Goal: Task Accomplishment & Management: Use online tool/utility

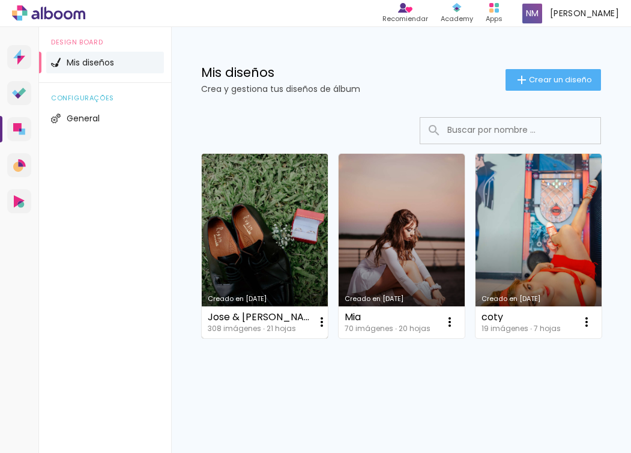
click at [260, 214] on link "Creado en [DATE]" at bounding box center [265, 246] width 126 height 184
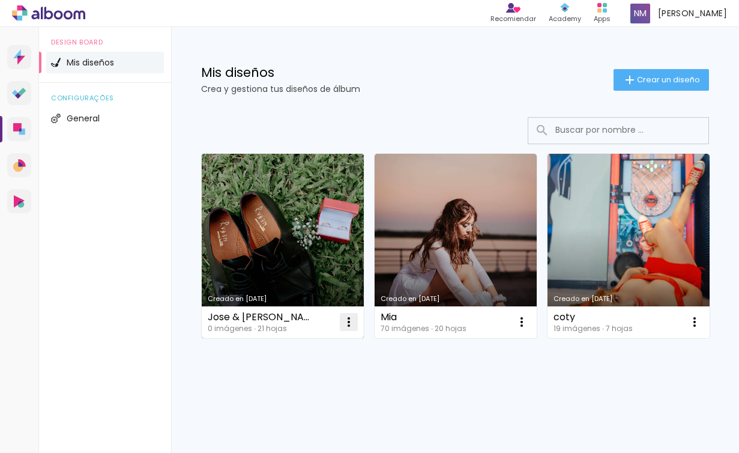
click at [347, 319] on iron-icon at bounding box center [348, 321] width 14 height 14
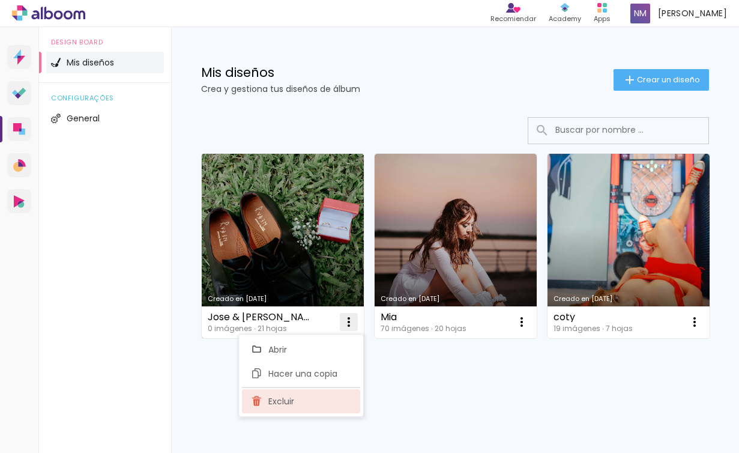
click at [314, 403] on paper-item "Excluir" at bounding box center [301, 401] width 118 height 24
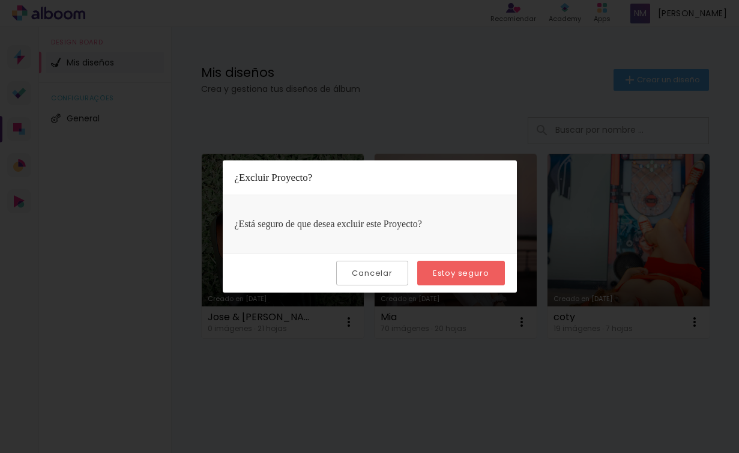
click at [0, 0] on slot "Estoy seguro" at bounding box center [0, 0] width 0 height 0
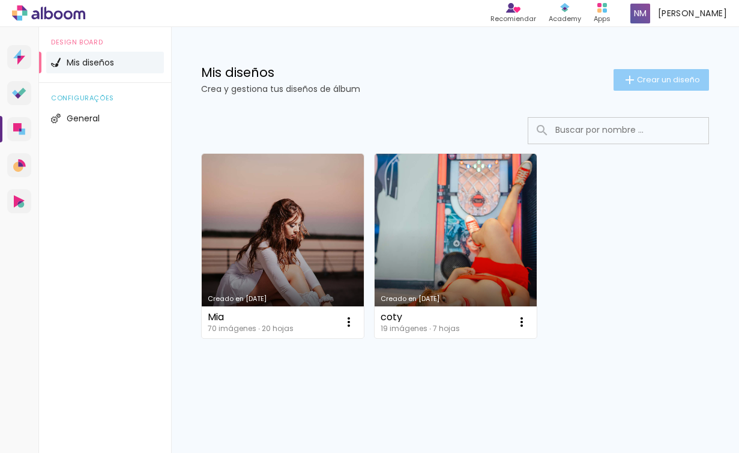
click at [664, 71] on paper-button "Crear un diseño" at bounding box center [660, 80] width 95 height 22
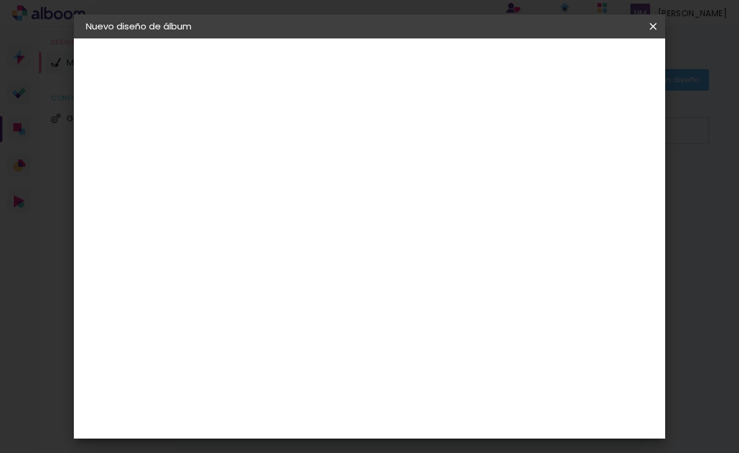
click at [282, 161] on input at bounding box center [282, 161] width 0 height 19
type input "R"
type input "Jose & [PERSON_NAME]"
type paper-input "Jose & [PERSON_NAME]"
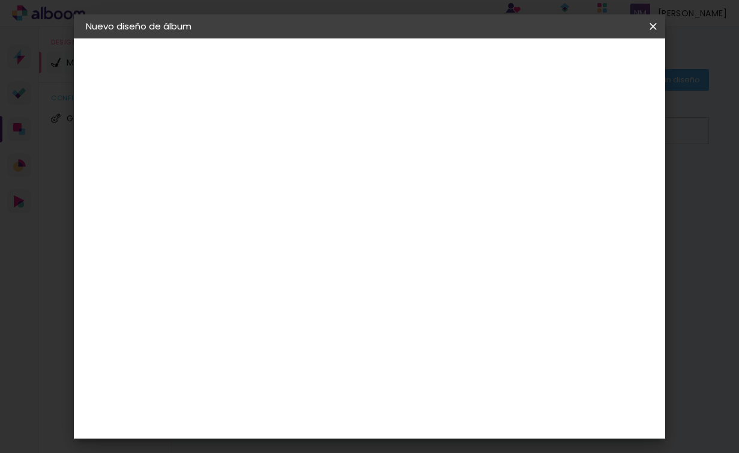
click at [400, 72] on paper-button "Avanzar" at bounding box center [372, 63] width 58 height 20
click at [315, 415] on paper-item "La Isla" at bounding box center [304, 430] width 112 height 31
click at [0, 0] on slot "Avanzar" at bounding box center [0, 0] width 0 height 0
click at [329, 200] on input "text" at bounding box center [305, 209] width 47 height 19
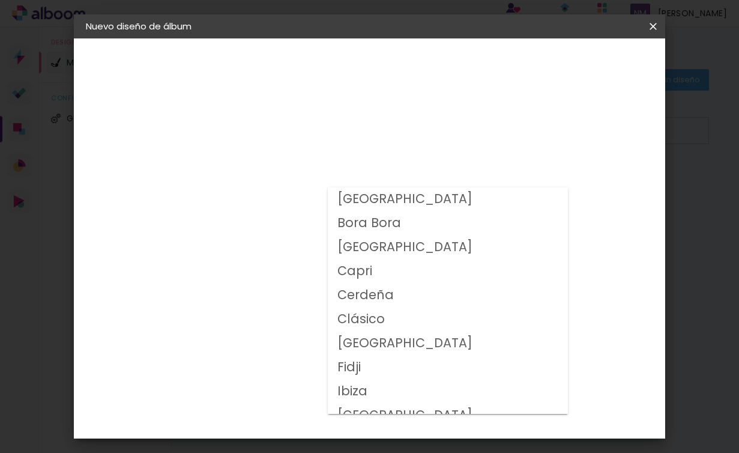
click at [433, 320] on paper-item "Clásico" at bounding box center [448, 319] width 240 height 24
type input "Clásico"
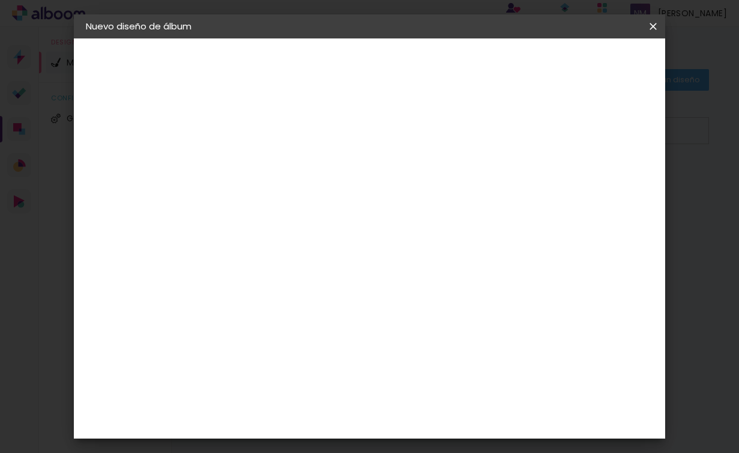
scroll to position [130, 0]
click at [0, 0] on slot "Avanzar" at bounding box center [0, 0] width 0 height 0
click at [0, 0] on slot "Mostrar sangría" at bounding box center [0, 0] width 0 height 0
type paper-checkbox "on"
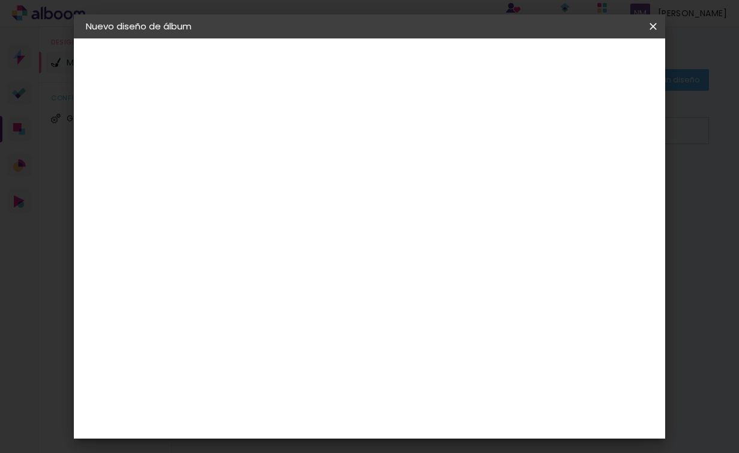
click at [577, 68] on span "Empezar diseño" at bounding box center [546, 67] width 64 height 17
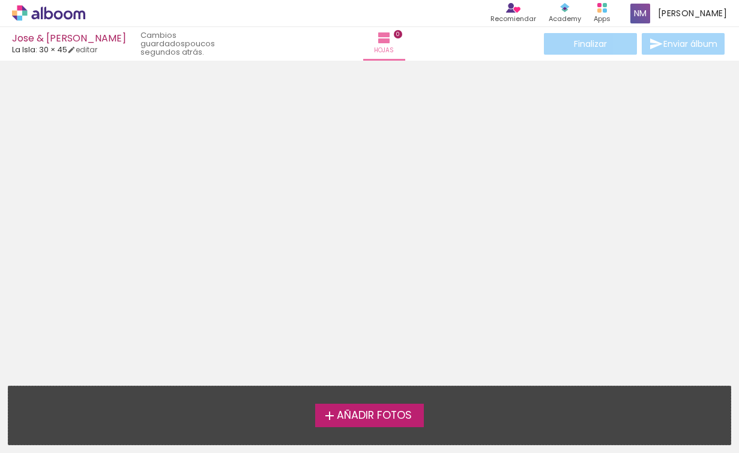
click at [379, 410] on span "Añadir Fotos" at bounding box center [374, 415] width 75 height 11
click at [0, 0] on input "file" at bounding box center [0, 0] width 0 height 0
click at [381, 415] on span "Añadir Fotos" at bounding box center [374, 415] width 75 height 11
click at [0, 0] on input "file" at bounding box center [0, 0] width 0 height 0
click at [381, 416] on span "Añadir Fotos" at bounding box center [374, 415] width 75 height 11
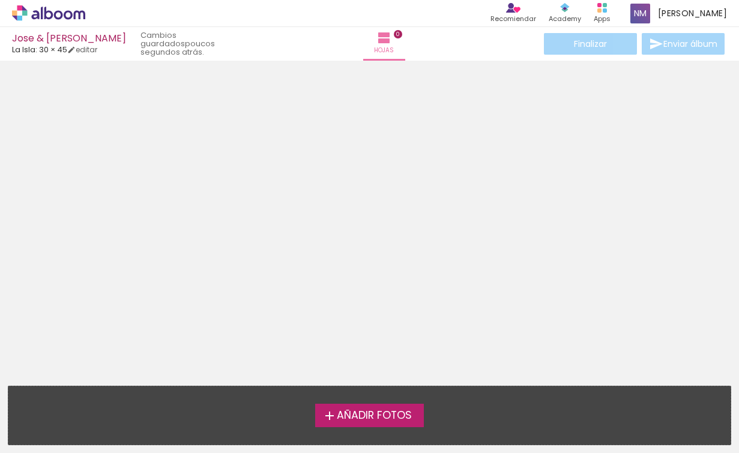
click at [0, 0] on input "file" at bounding box center [0, 0] width 0 height 0
click at [381, 416] on span "Añadir Fotos" at bounding box center [374, 415] width 75 height 11
click at [0, 0] on input "file" at bounding box center [0, 0] width 0 height 0
drag, startPoint x: 381, startPoint y: 416, endPoint x: 184, endPoint y: 124, distance: 352.2
click at [184, 130] on quentale-workspace at bounding box center [369, 226] width 739 height 453
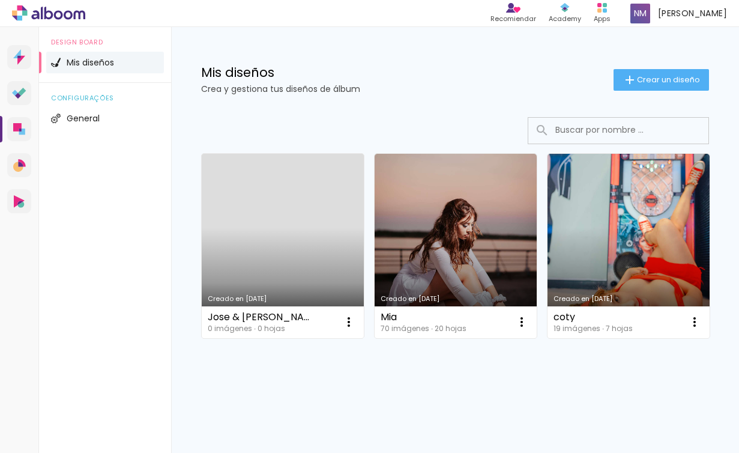
click at [311, 226] on link "Creado en 7/10/25" at bounding box center [283, 246] width 162 height 184
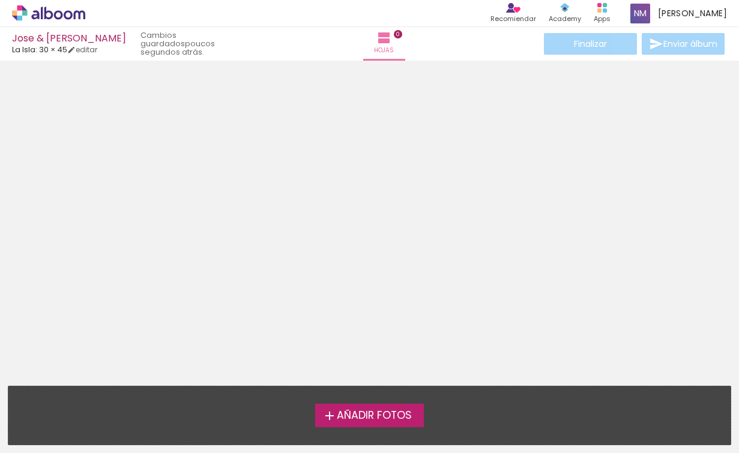
click at [395, 406] on label "Añadir Fotos" at bounding box center [369, 414] width 109 height 23
click at [0, 0] on input "file" at bounding box center [0, 0] width 0 height 0
click at [395, 406] on label "Añadir Fotos" at bounding box center [369, 414] width 109 height 23
click at [0, 0] on input "file" at bounding box center [0, 0] width 0 height 0
click at [390, 412] on span "Añadir Fotos" at bounding box center [374, 415] width 75 height 11
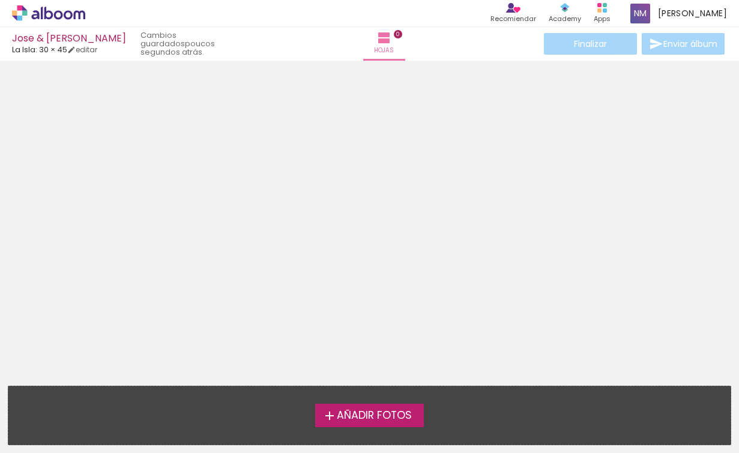
click at [0, 0] on input "file" at bounding box center [0, 0] width 0 height 0
click at [391, 412] on span "Añadir Fotos" at bounding box center [374, 415] width 75 height 11
click at [0, 0] on input "file" at bounding box center [0, 0] width 0 height 0
click at [391, 412] on span "Añadir Fotos" at bounding box center [374, 415] width 75 height 11
click at [0, 0] on input "file" at bounding box center [0, 0] width 0 height 0
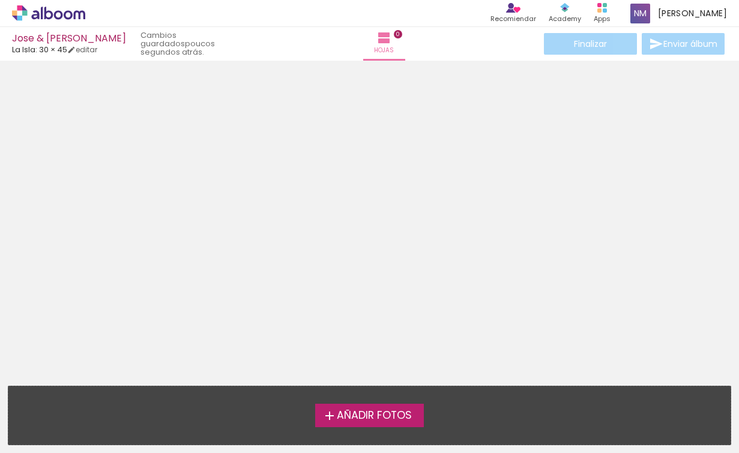
click at [391, 412] on span "Añadir Fotos" at bounding box center [374, 415] width 75 height 11
click at [0, 0] on input "file" at bounding box center [0, 0] width 0 height 0
click at [390, 415] on span "Añadir Fotos" at bounding box center [374, 415] width 75 height 11
click at [0, 0] on input "file" at bounding box center [0, 0] width 0 height 0
click at [390, 415] on span "Añadir Fotos" at bounding box center [374, 415] width 75 height 11
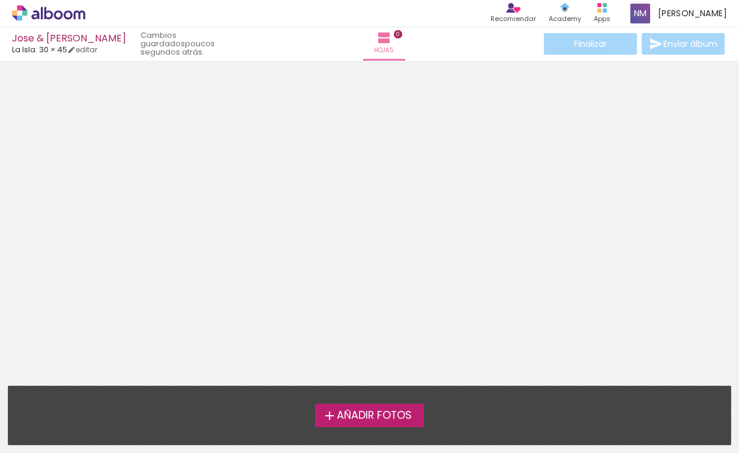
click at [0, 0] on input "file" at bounding box center [0, 0] width 0 height 0
click at [390, 415] on span "Añadir Fotos" at bounding box center [374, 415] width 75 height 11
click at [0, 0] on input "file" at bounding box center [0, 0] width 0 height 0
click at [392, 415] on span "Añadir Fotos" at bounding box center [374, 415] width 75 height 11
click at [0, 0] on input "file" at bounding box center [0, 0] width 0 height 0
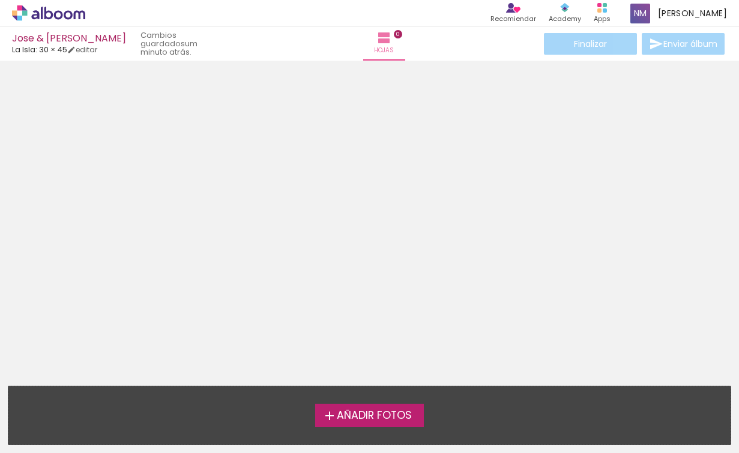
click at [356, 415] on span "Añadir Fotos" at bounding box center [374, 415] width 75 height 11
click at [0, 0] on input "file" at bounding box center [0, 0] width 0 height 0
click at [356, 415] on span "Añadir Fotos" at bounding box center [374, 415] width 75 height 11
click at [0, 0] on input "file" at bounding box center [0, 0] width 0 height 0
click at [356, 415] on span "Añadir Fotos" at bounding box center [374, 415] width 75 height 11
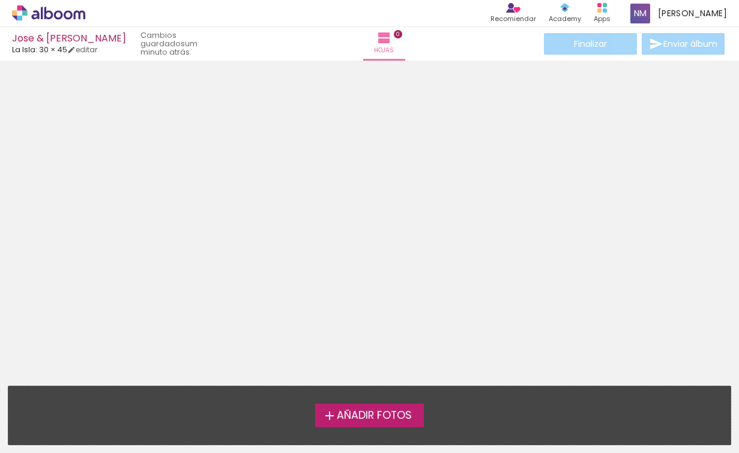
click at [0, 0] on input "file" at bounding box center [0, 0] width 0 height 0
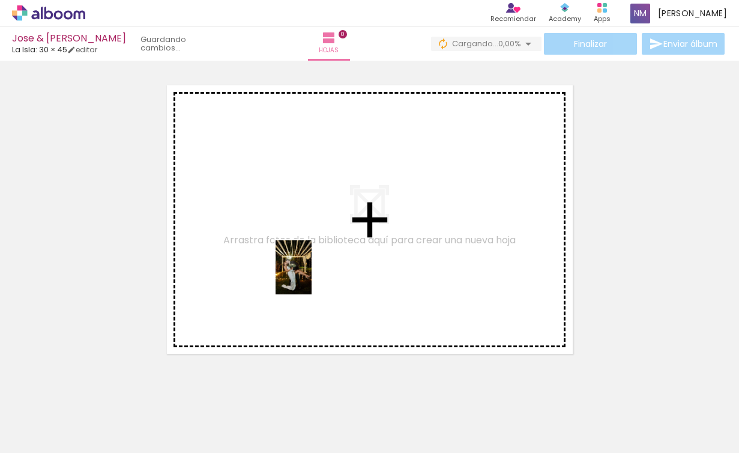
drag, startPoint x: 109, startPoint y: 439, endPoint x: 338, endPoint y: 246, distance: 299.9
click at [338, 246] on quentale-workspace at bounding box center [369, 226] width 739 height 453
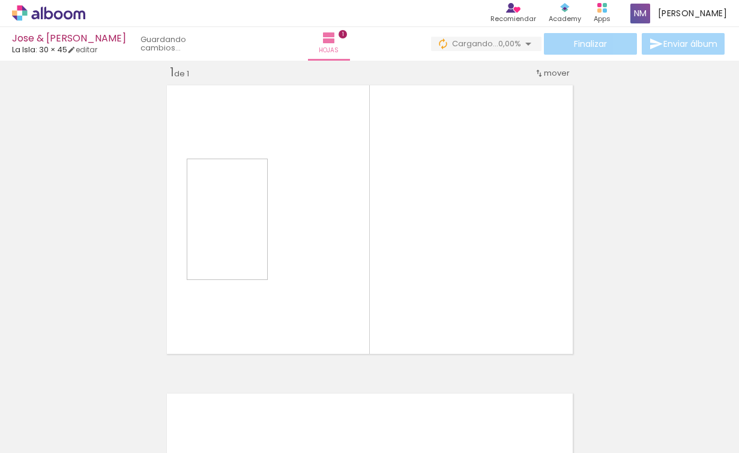
scroll to position [15, 0]
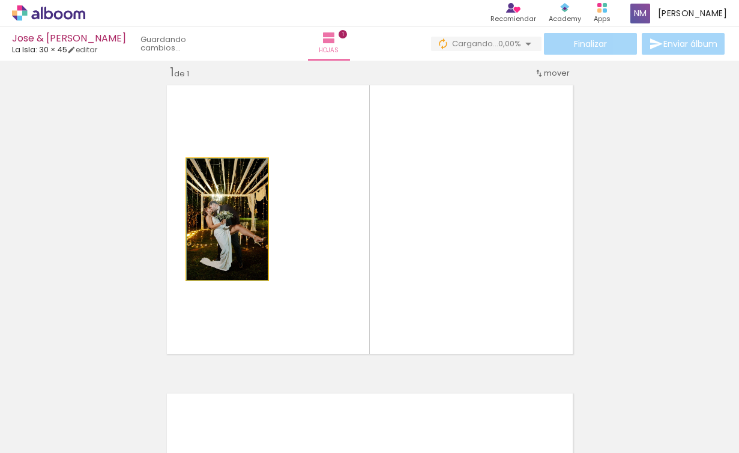
click at [217, 222] on quentale-photo at bounding box center [227, 218] width 81 height 121
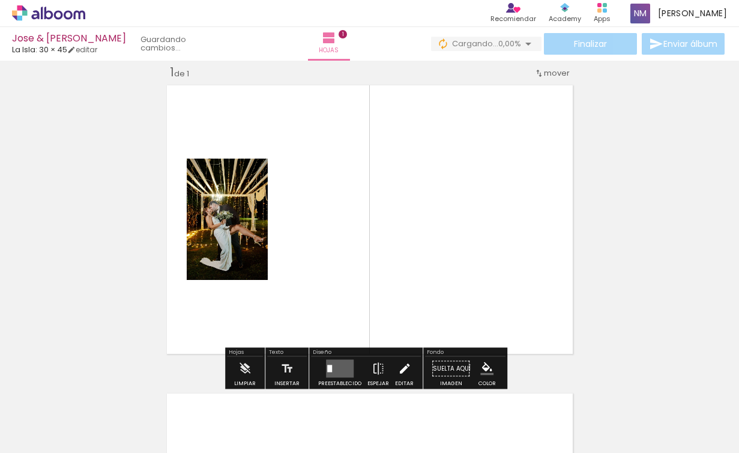
click at [402, 377] on iron-icon at bounding box center [404, 369] width 13 height 24
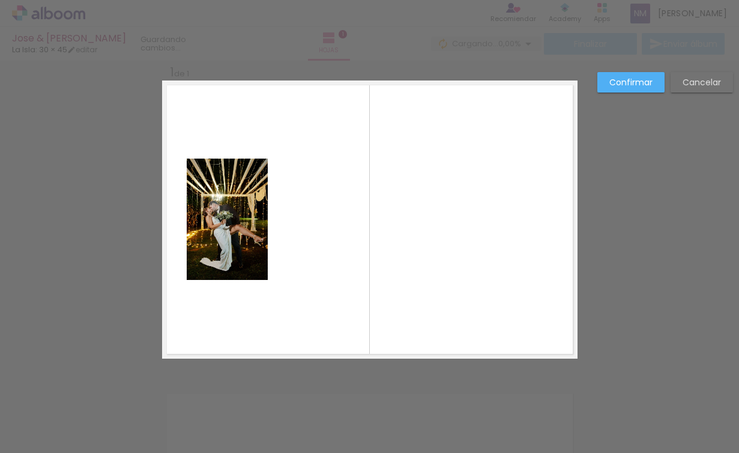
click at [204, 153] on quentale-layouter at bounding box center [369, 219] width 415 height 278
click at [222, 182] on quentale-photo at bounding box center [227, 218] width 81 height 121
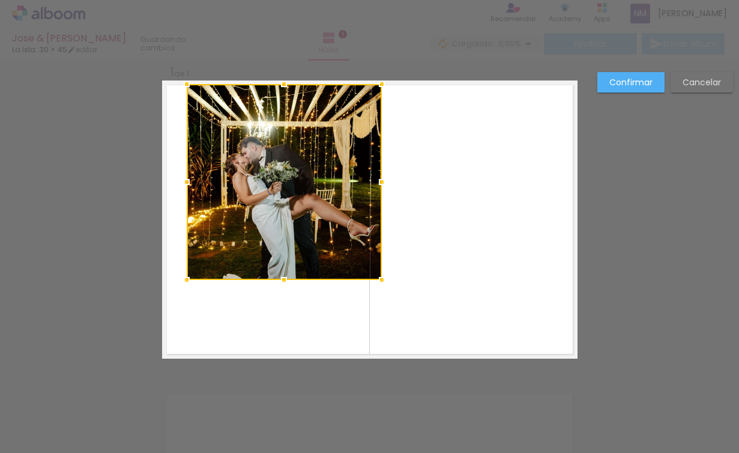
drag, startPoint x: 265, startPoint y: 154, endPoint x: 416, endPoint y: -88, distance: 284.9
click at [416, 0] on html "link( href="../../bower_components/polymer/polymer.html" rel="import" ) picture…" at bounding box center [369, 226] width 739 height 453
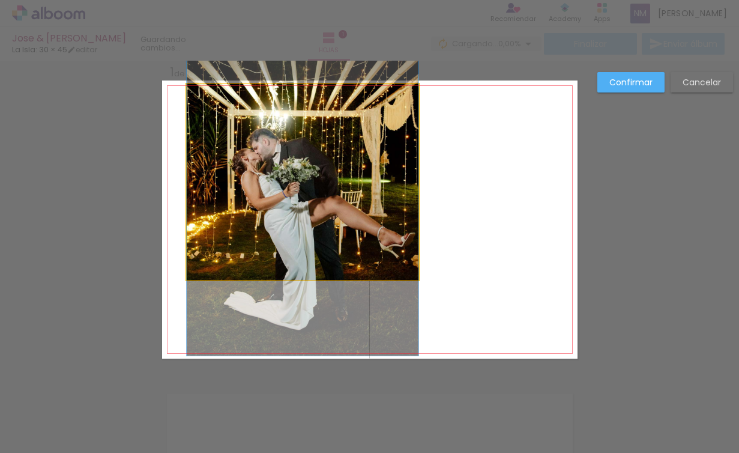
click at [411, 277] on quentale-photo at bounding box center [303, 182] width 232 height 196
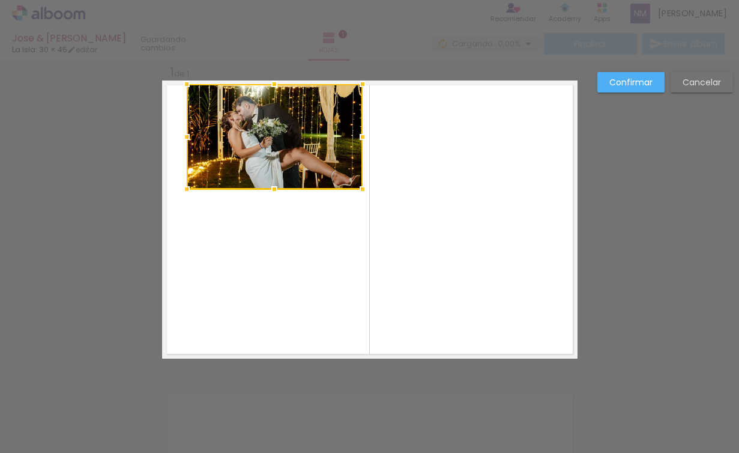
drag, startPoint x: 412, startPoint y: 280, endPoint x: 360, endPoint y: 423, distance: 151.9
click at [360, 423] on div "Insertar hoja 1 de 1 Confirmar Cancelar" at bounding box center [369, 368] width 739 height 645
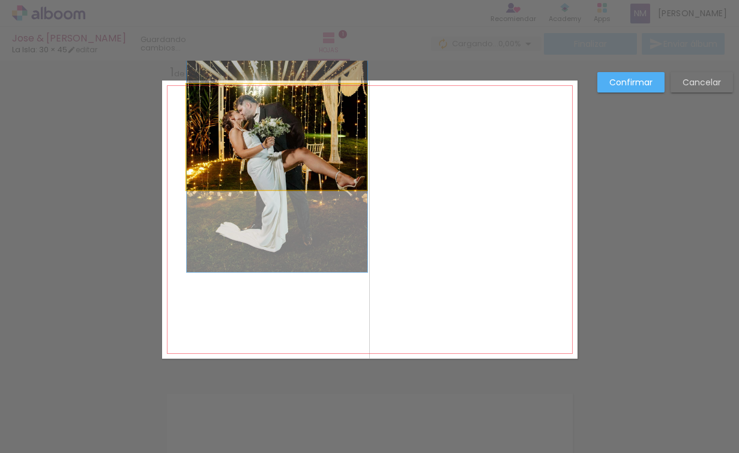
click at [357, 182] on quentale-photo at bounding box center [277, 136] width 181 height 105
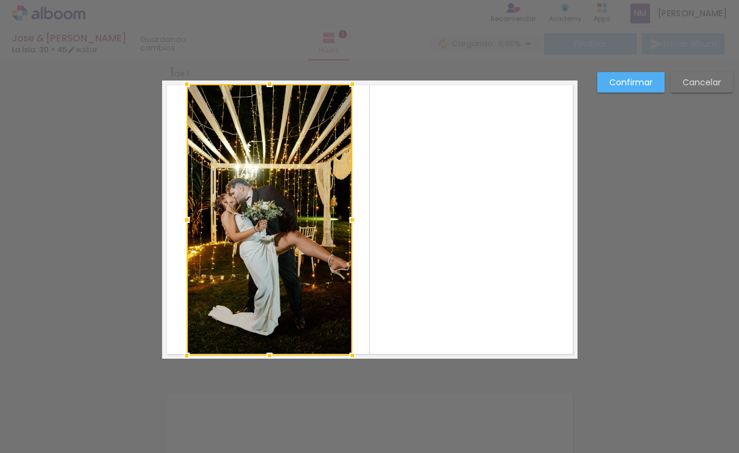
drag, startPoint x: 364, startPoint y: 191, endPoint x: 349, endPoint y: 292, distance: 101.9
click at [349, 292] on album-spread "1 de 1" at bounding box center [369, 219] width 415 height 278
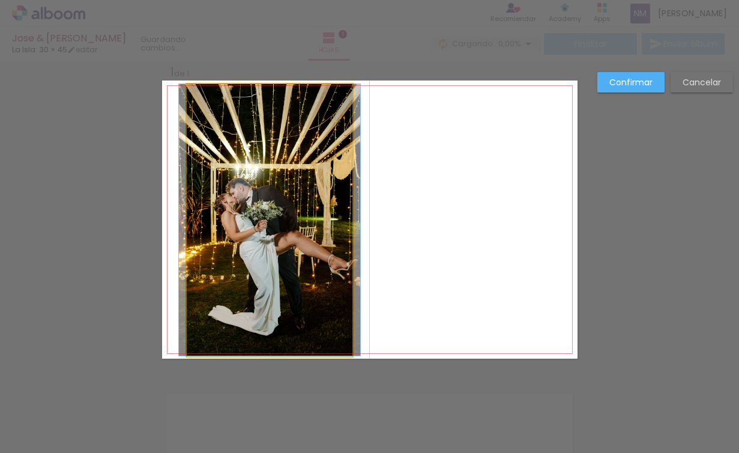
click at [344, 201] on quentale-photo at bounding box center [270, 219] width 166 height 271
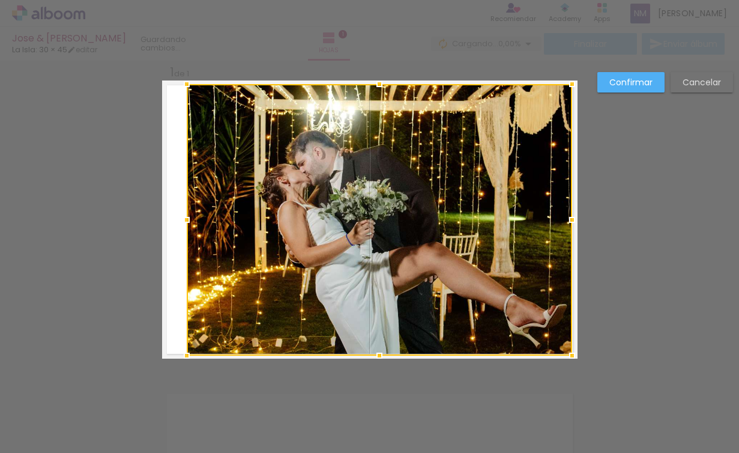
drag, startPoint x: 346, startPoint y: 221, endPoint x: 565, endPoint y: 218, distance: 219.1
click at [565, 218] on div at bounding box center [572, 220] width 24 height 24
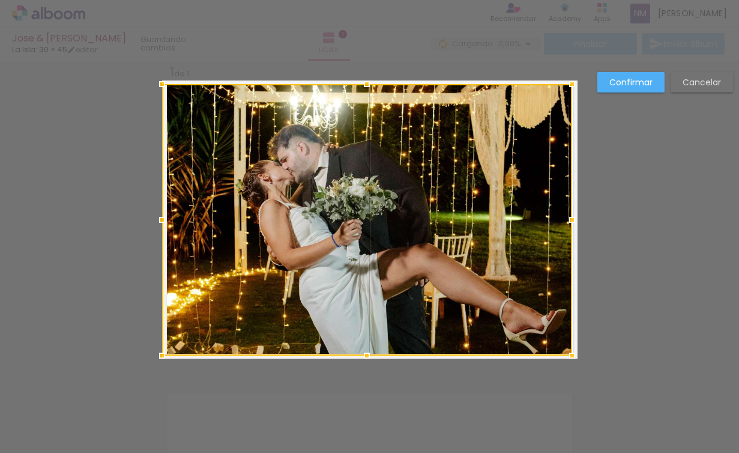
drag, startPoint x: 181, startPoint y: 219, endPoint x: 155, endPoint y: 214, distance: 26.3
click at [155, 214] on div at bounding box center [162, 220] width 24 height 24
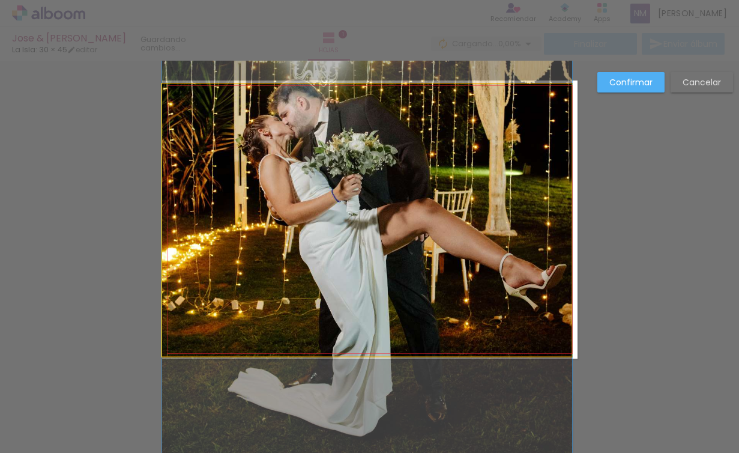
drag, startPoint x: 328, startPoint y: 243, endPoint x: 333, endPoint y: 201, distance: 42.3
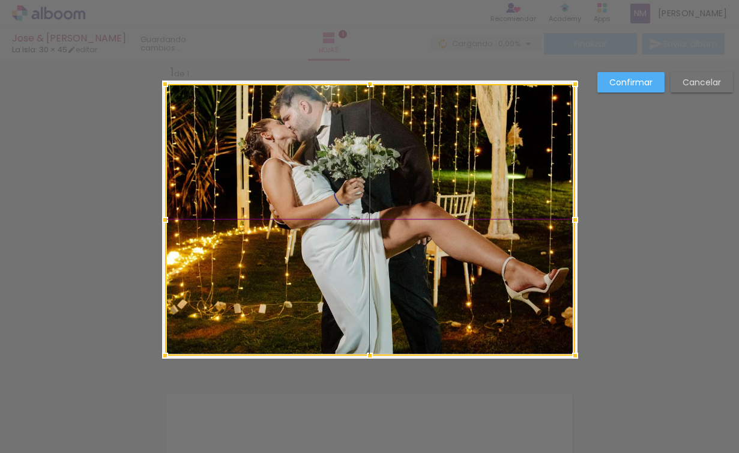
drag, startPoint x: 402, startPoint y: 206, endPoint x: 410, endPoint y: 204, distance: 8.0
click at [403, 206] on div at bounding box center [370, 219] width 410 height 271
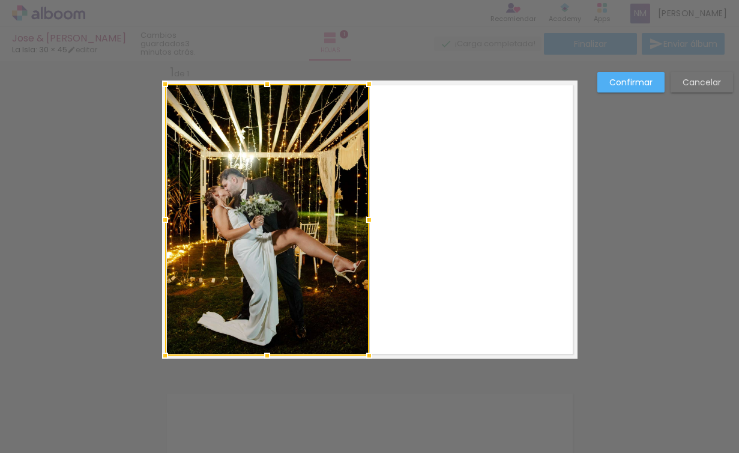
drag, startPoint x: 572, startPoint y: 218, endPoint x: 369, endPoint y: 227, distance: 203.7
click at [369, 227] on div at bounding box center [369, 220] width 24 height 24
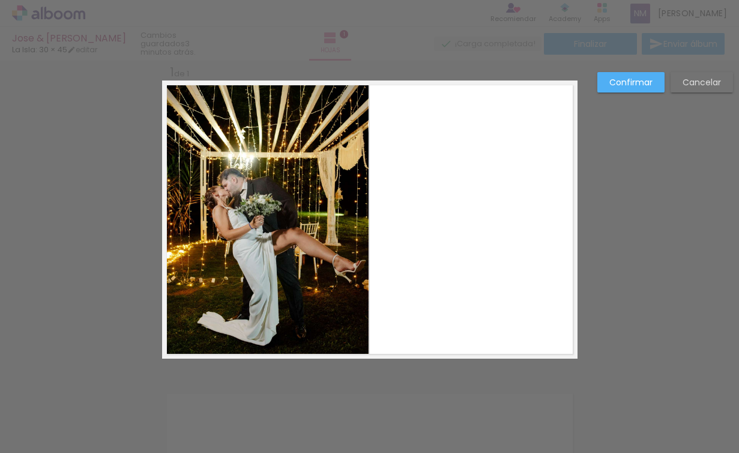
click at [450, 220] on quentale-layouter at bounding box center [369, 219] width 415 height 278
click at [0, 0] on slot "Cancelar" at bounding box center [0, 0] width 0 height 0
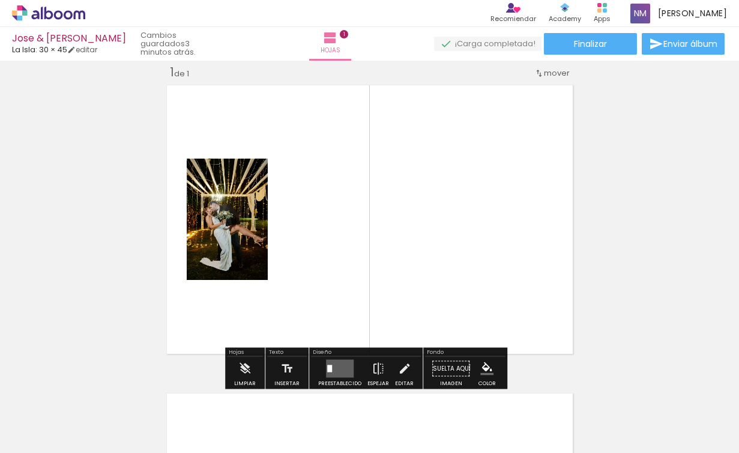
click at [254, 218] on quentale-photo at bounding box center [227, 218] width 81 height 121
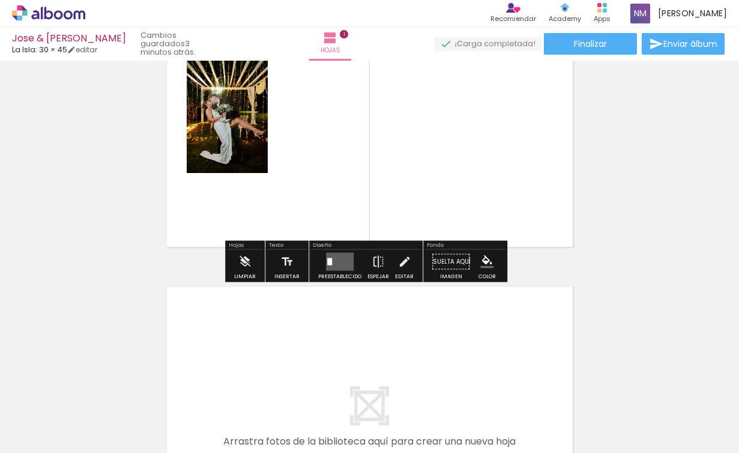
scroll to position [146, 0]
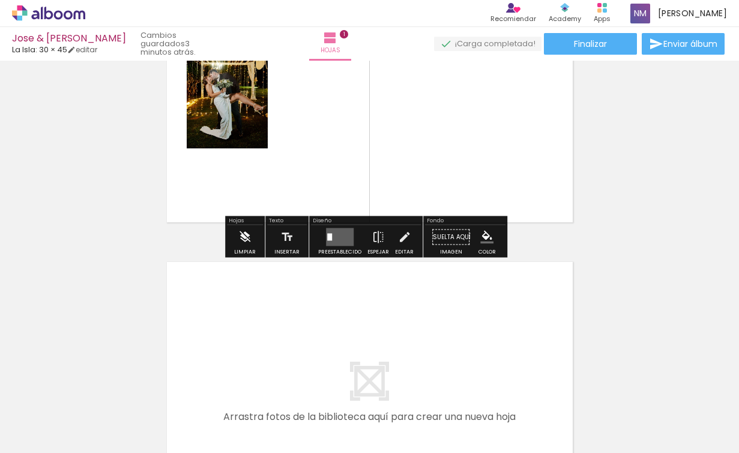
click at [243, 241] on iron-icon at bounding box center [244, 237] width 13 height 24
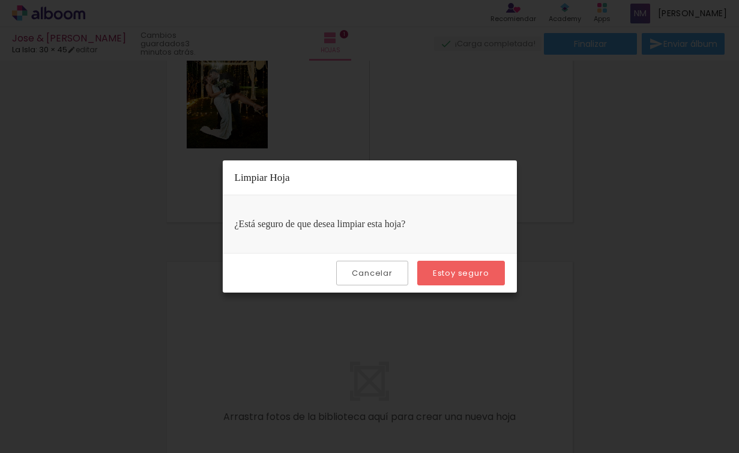
click at [0, 0] on slot "Estoy seguro" at bounding box center [0, 0] width 0 height 0
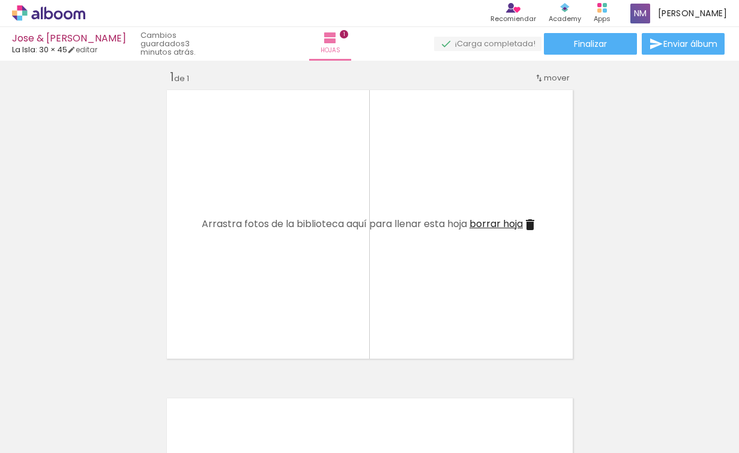
scroll to position [13, 0]
click at [25, 438] on iron-icon at bounding box center [17, 436] width 14 height 14
click at [0, 0] on input "file" at bounding box center [0, 0] width 0 height 0
click at [35, 438] on span "Añadir Fotos" at bounding box center [36, 436] width 23 height 13
click at [0, 0] on input "file" at bounding box center [0, 0] width 0 height 0
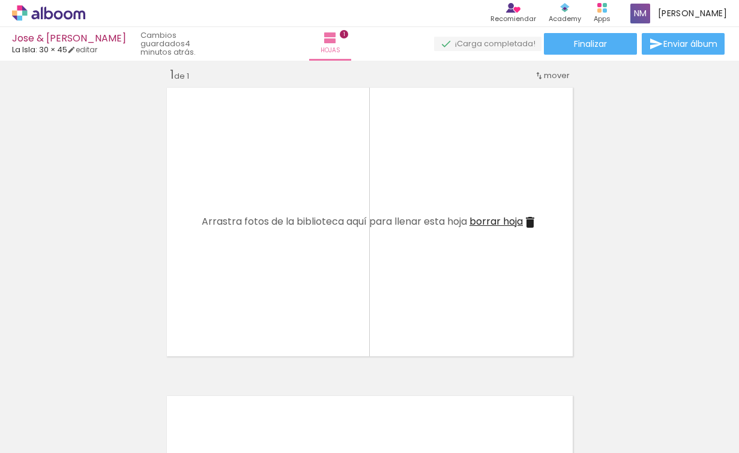
click at [35, 438] on span "Añadir Fotos" at bounding box center [36, 436] width 23 height 13
click at [0, 0] on input "file" at bounding box center [0, 0] width 0 height 0
click at [35, 438] on span "Añadir Fotos" at bounding box center [36, 436] width 23 height 13
click at [0, 0] on input "file" at bounding box center [0, 0] width 0 height 0
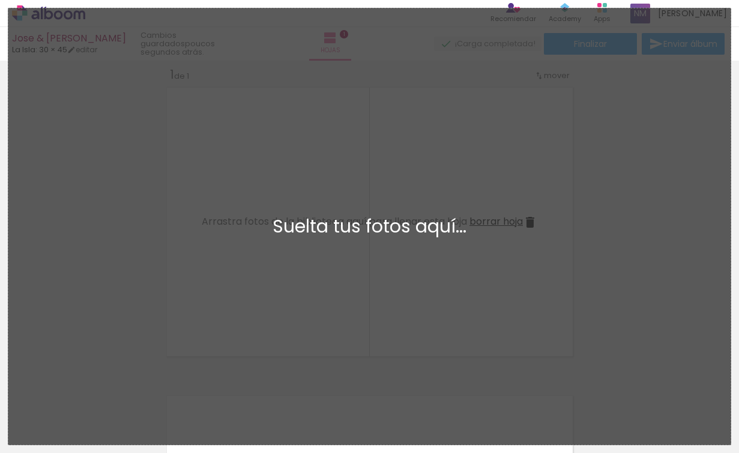
scroll to position [0, 0]
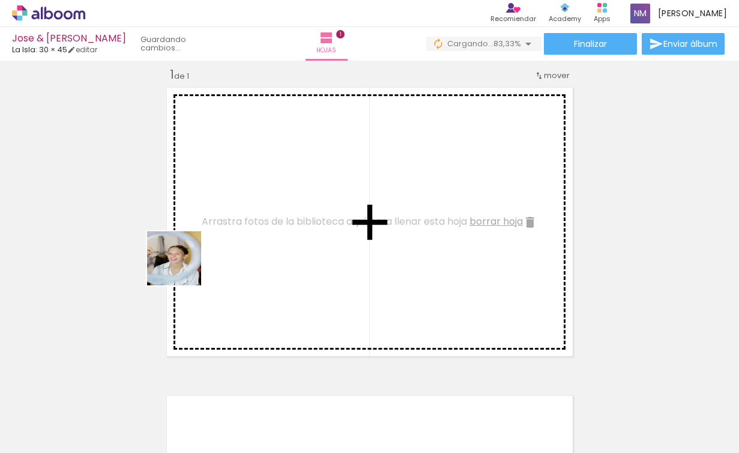
drag, startPoint x: 183, startPoint y: 390, endPoint x: 176, endPoint y: 245, distance: 145.4
click at [176, 245] on quentale-workspace at bounding box center [369, 226] width 739 height 453
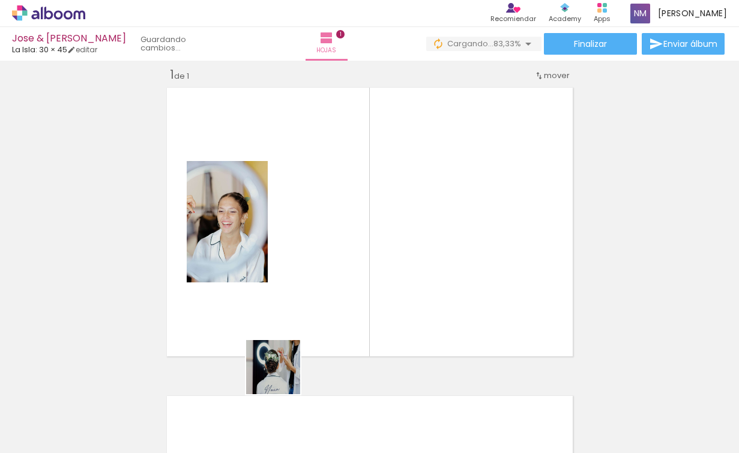
drag, startPoint x: 265, startPoint y: 418, endPoint x: 298, endPoint y: 347, distance: 77.9
click at [298, 347] on quentale-workspace at bounding box center [369, 226] width 739 height 453
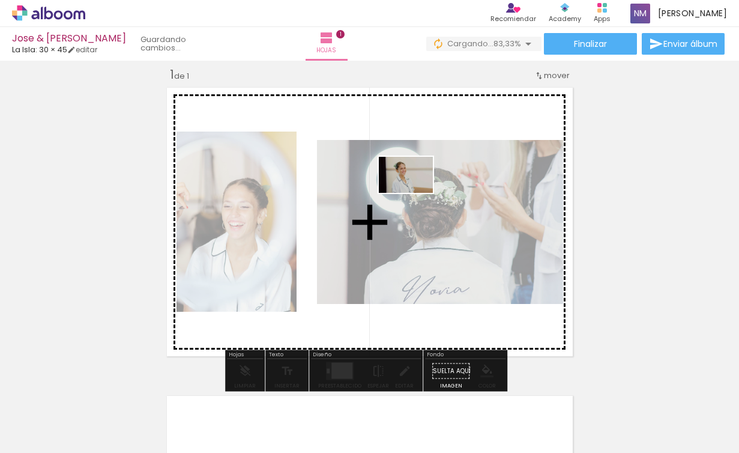
drag, startPoint x: 458, startPoint y: 367, endPoint x: 405, endPoint y: 152, distance: 221.3
click at [406, 156] on quentale-workspace at bounding box center [369, 226] width 739 height 453
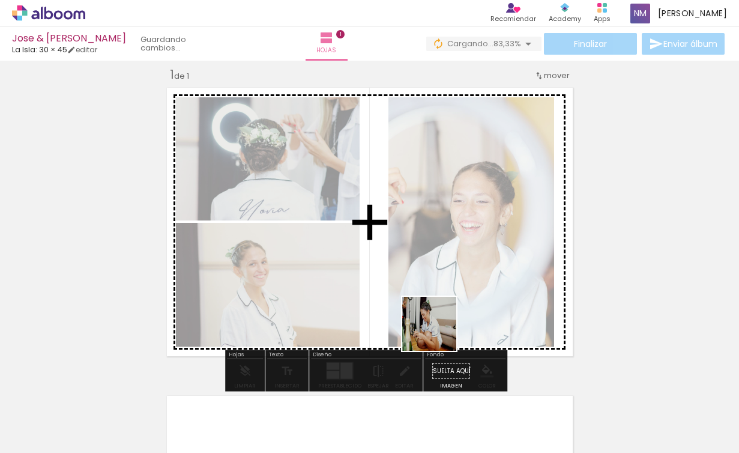
drag, startPoint x: 406, startPoint y: 386, endPoint x: 433, endPoint y: 335, distance: 57.2
click at [451, 304] on quentale-workspace at bounding box center [369, 226] width 739 height 453
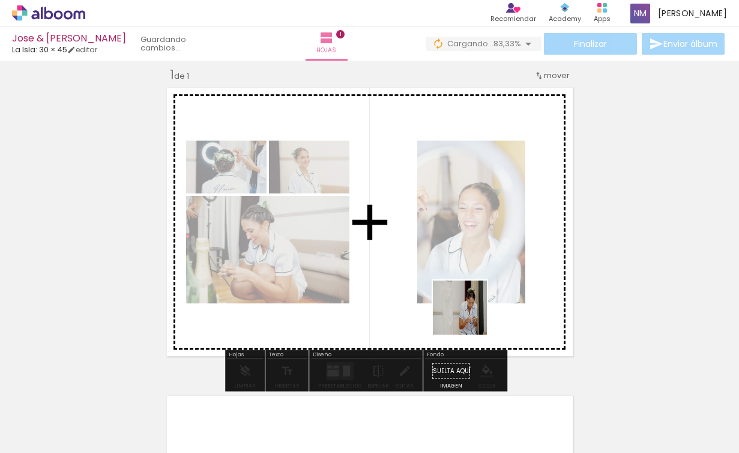
drag, startPoint x: 334, startPoint y: 421, endPoint x: 529, endPoint y: 265, distance: 250.3
click at [529, 265] on quentale-workspace at bounding box center [369, 226] width 739 height 453
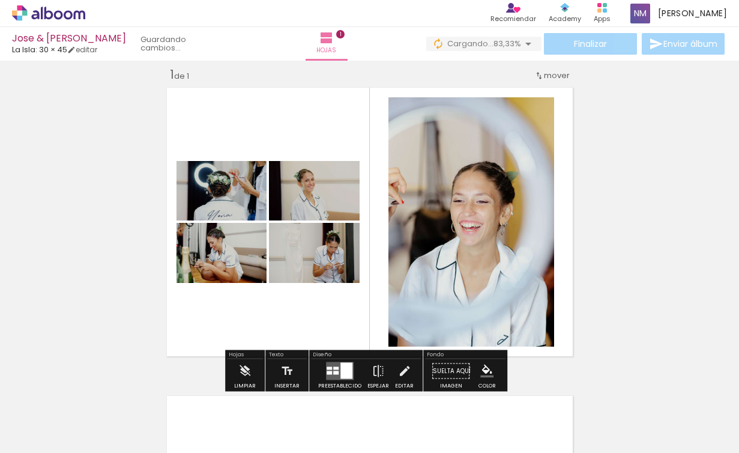
click at [343, 369] on div at bounding box center [346, 371] width 12 height 16
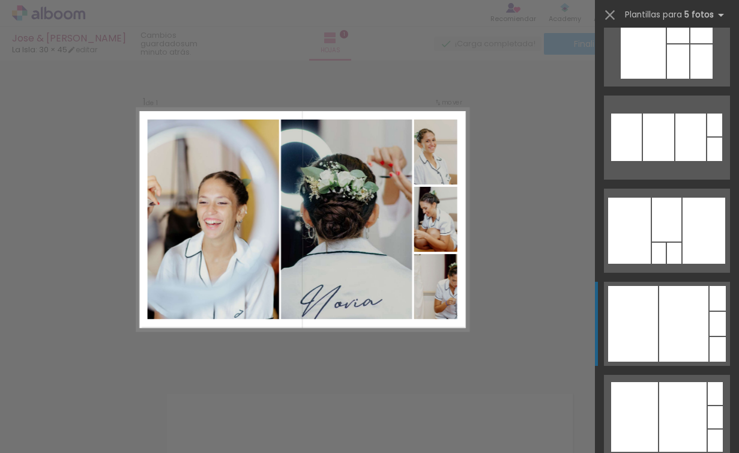
scroll to position [38079, 0]
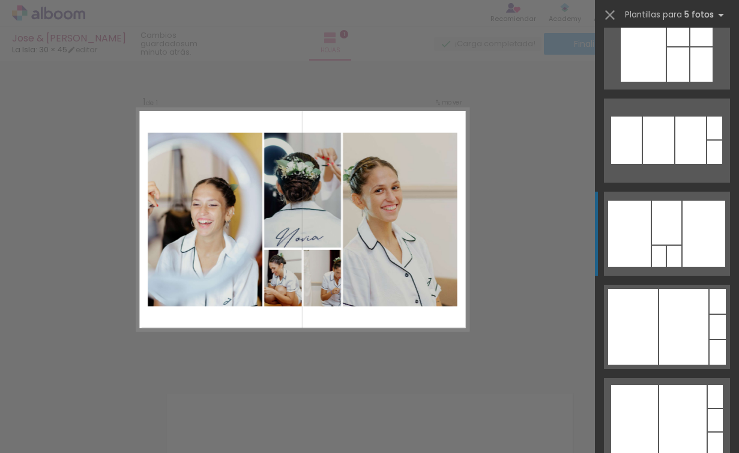
click at [673, 250] on div at bounding box center [674, 255] width 14 height 21
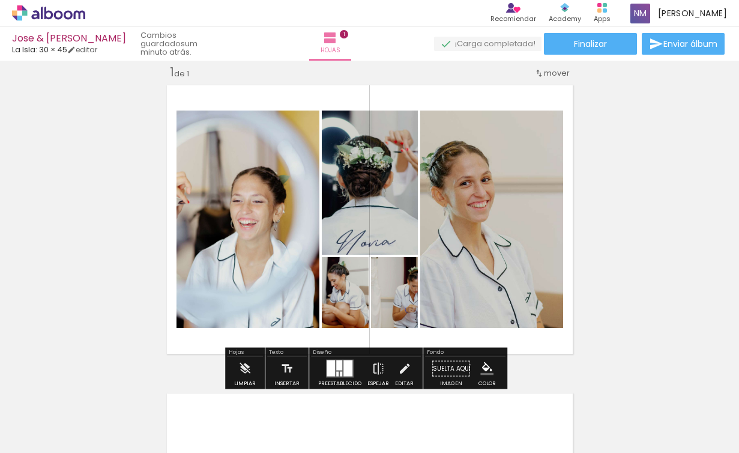
click at [218, 196] on quentale-photo at bounding box center [247, 218] width 143 height 217
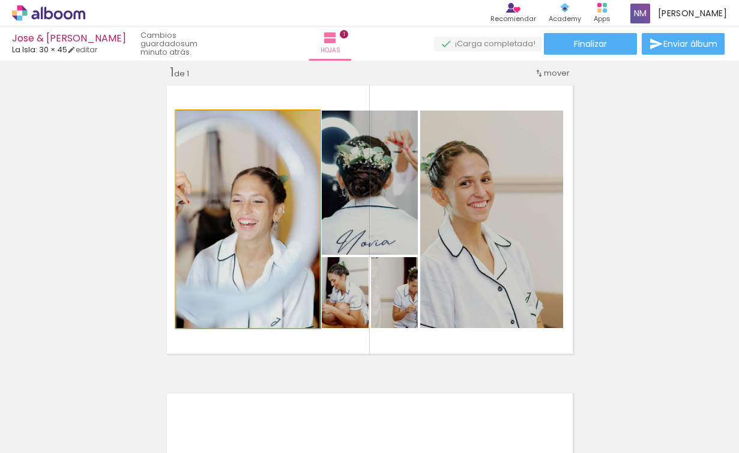
click at [194, 155] on quentale-photo at bounding box center [247, 218] width 143 height 217
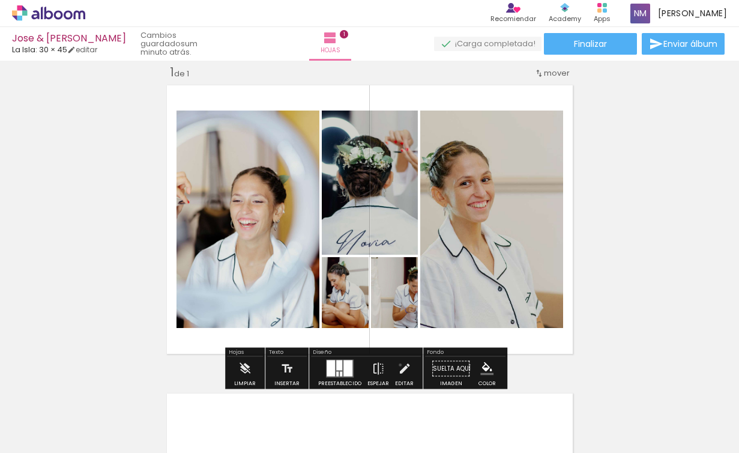
click at [399, 364] on iron-icon at bounding box center [404, 369] width 13 height 24
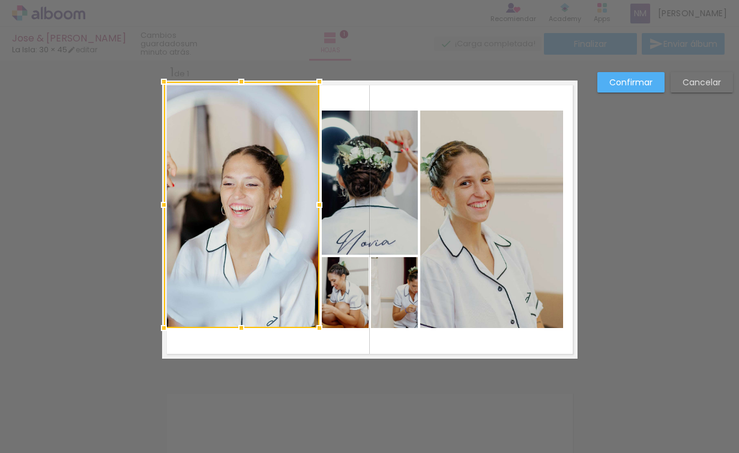
drag, startPoint x: 170, startPoint y: 109, endPoint x: 154, endPoint y: 70, distance: 42.2
click at [154, 70] on div at bounding box center [164, 82] width 24 height 24
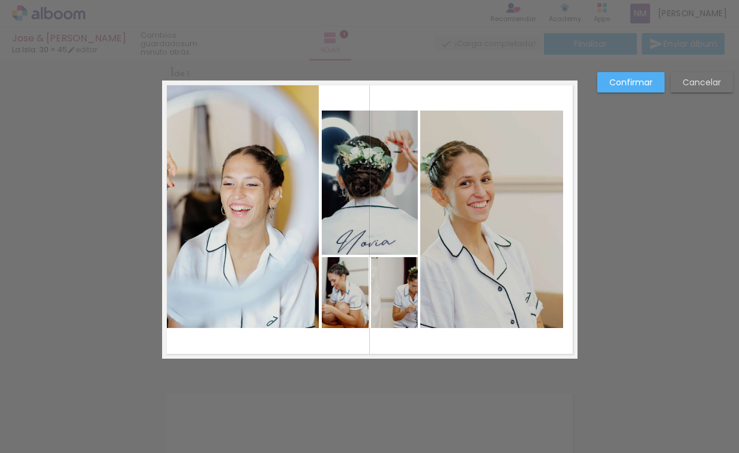
click at [234, 323] on quentale-photo at bounding box center [240, 205] width 155 height 246
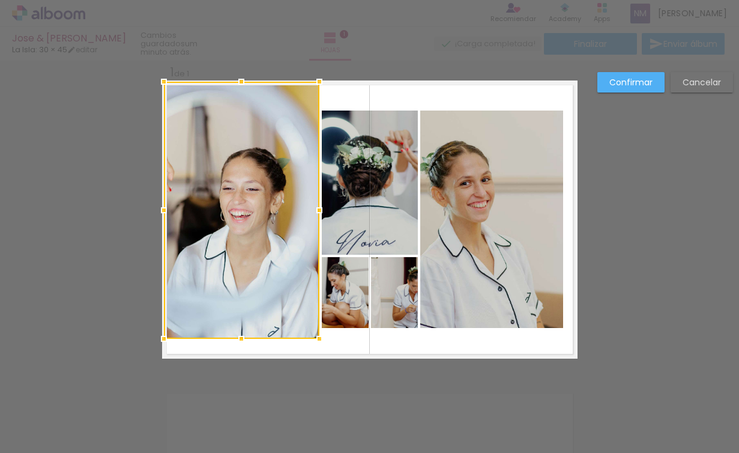
drag, startPoint x: 239, startPoint y: 337, endPoint x: 239, endPoint y: 365, distance: 28.2
click at [240, 369] on div "Insertar hoja 1 de 1 Confirmar Cancelar" at bounding box center [369, 368] width 739 height 645
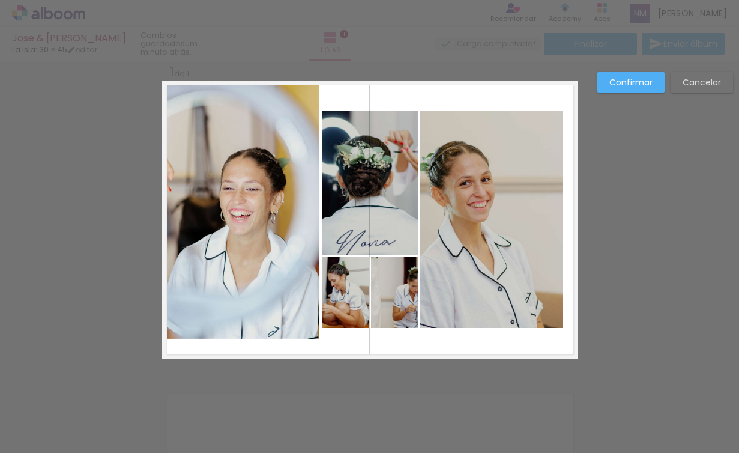
click at [230, 322] on quentale-photo at bounding box center [240, 210] width 155 height 257
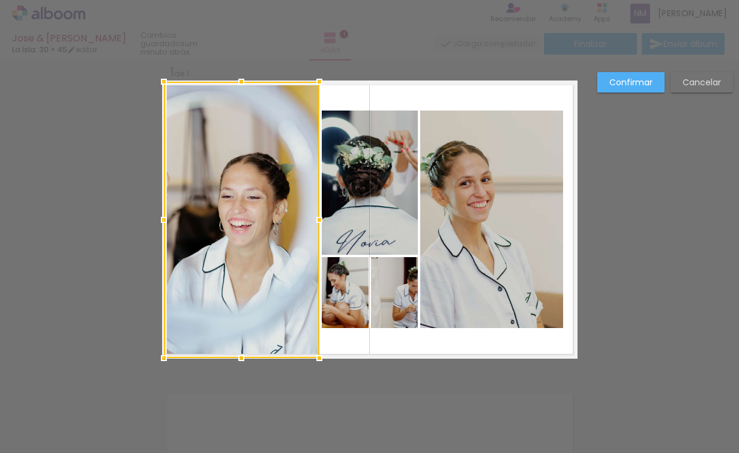
drag, startPoint x: 237, startPoint y: 340, endPoint x: 238, endPoint y: 349, distance: 9.0
click at [238, 349] on div at bounding box center [241, 358] width 24 height 24
click at [311, 215] on div at bounding box center [318, 220] width 24 height 24
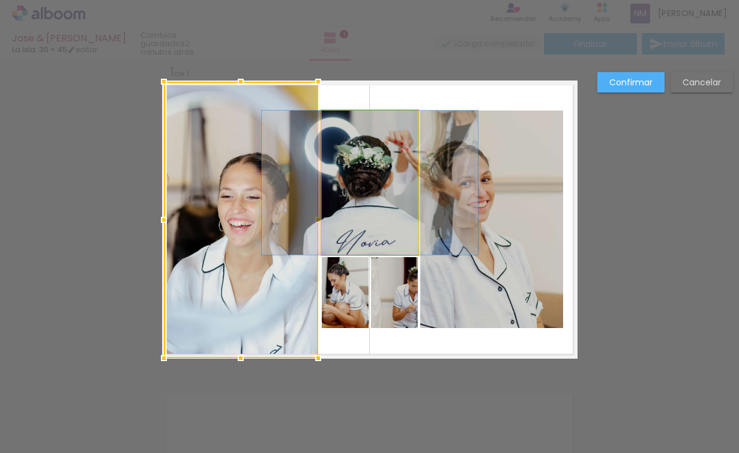
click at [399, 205] on quentale-photo at bounding box center [370, 182] width 96 height 144
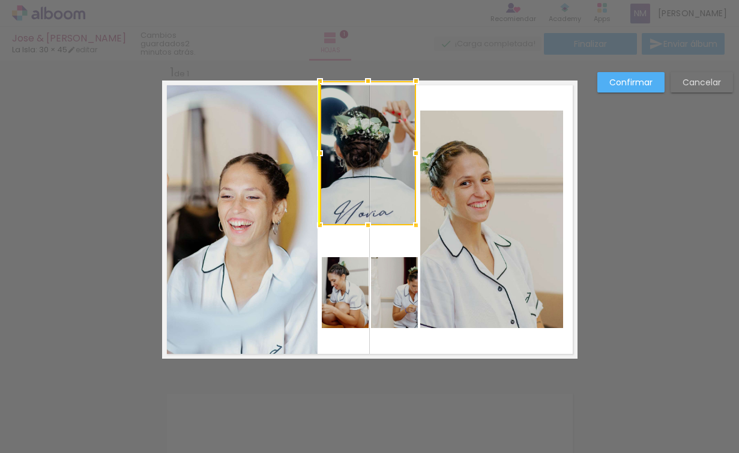
drag, startPoint x: 391, startPoint y: 196, endPoint x: 382, endPoint y: 169, distance: 28.7
click at [382, 169] on div at bounding box center [368, 153] width 96 height 144
click at [490, 150] on quentale-photo at bounding box center [491, 218] width 143 height 217
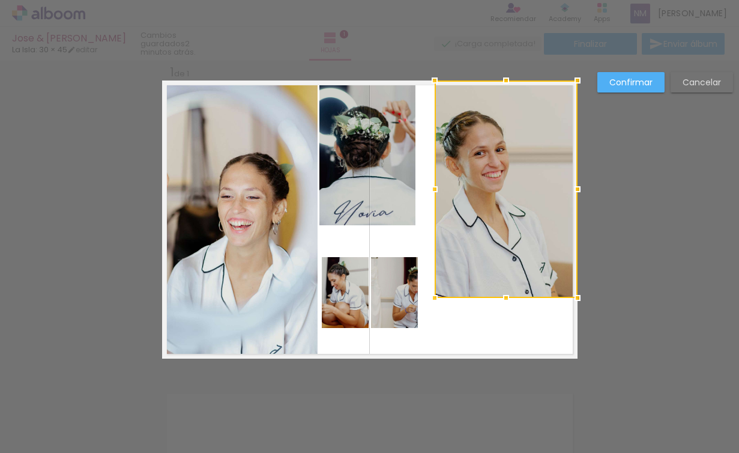
drag, startPoint x: 489, startPoint y: 146, endPoint x: 523, endPoint y: 111, distance: 49.2
click at [523, 111] on div at bounding box center [506, 188] width 143 height 217
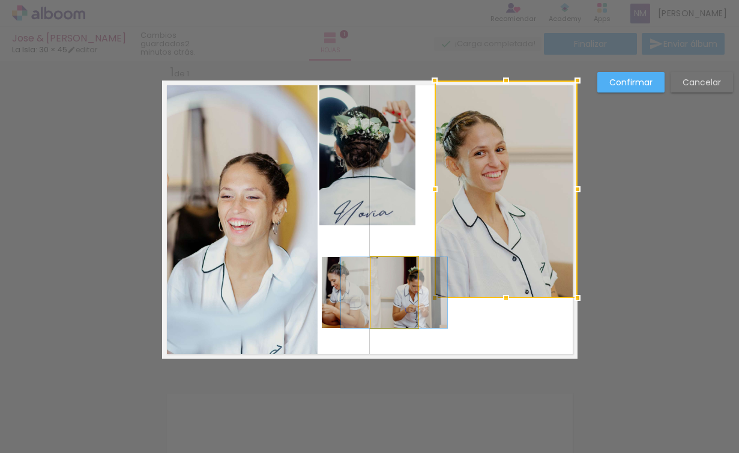
click at [404, 305] on quentale-photo at bounding box center [394, 292] width 47 height 71
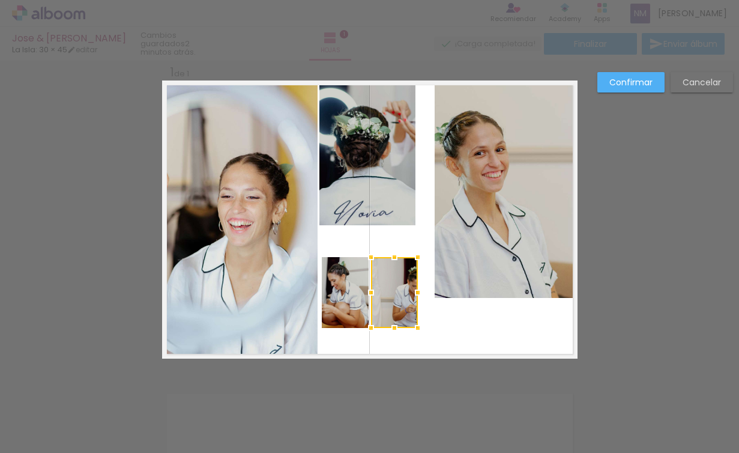
drag, startPoint x: 404, startPoint y: 305, endPoint x: 451, endPoint y: 176, distance: 136.9
click at [451, 176] on album-spread "1 de 1" at bounding box center [369, 219] width 415 height 278
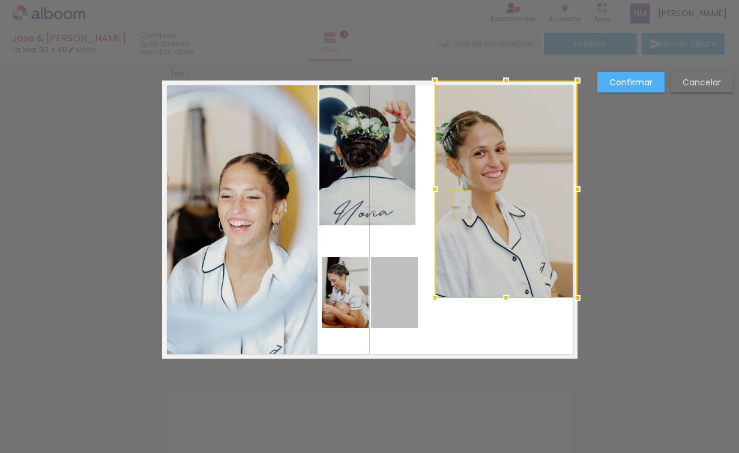
drag, startPoint x: 382, startPoint y: 295, endPoint x: 466, endPoint y: 162, distance: 157.5
click at [466, 162] on album-spread "1 de 1" at bounding box center [369, 219] width 415 height 278
drag, startPoint x: 394, startPoint y: 301, endPoint x: 482, endPoint y: 148, distance: 177.2
click at [482, 148] on album-spread "1 de 1" at bounding box center [369, 219] width 415 height 278
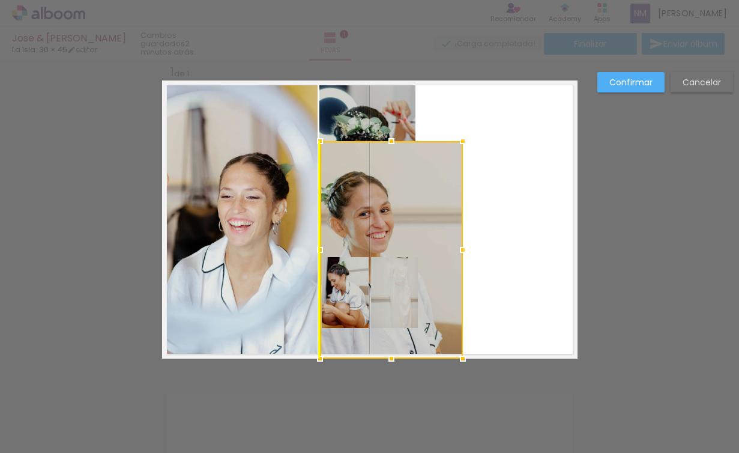
drag, startPoint x: 513, startPoint y: 206, endPoint x: 399, endPoint y: 317, distance: 158.7
click at [399, 317] on div at bounding box center [391, 249] width 143 height 217
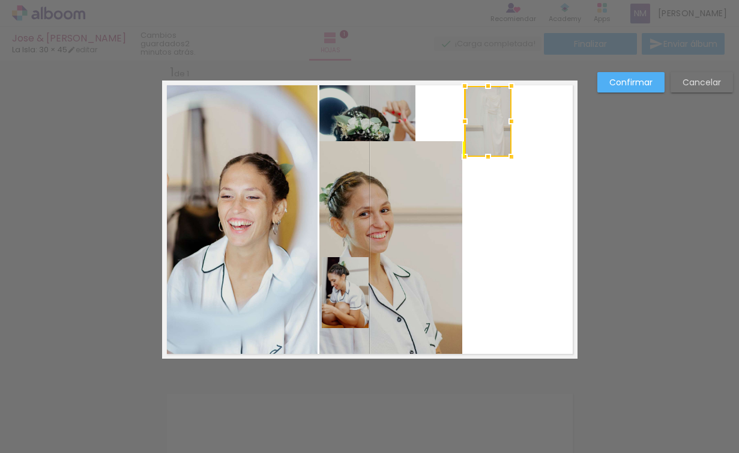
drag, startPoint x: 393, startPoint y: 281, endPoint x: 481, endPoint y: 110, distance: 192.5
click at [481, 110] on div at bounding box center [488, 121] width 47 height 71
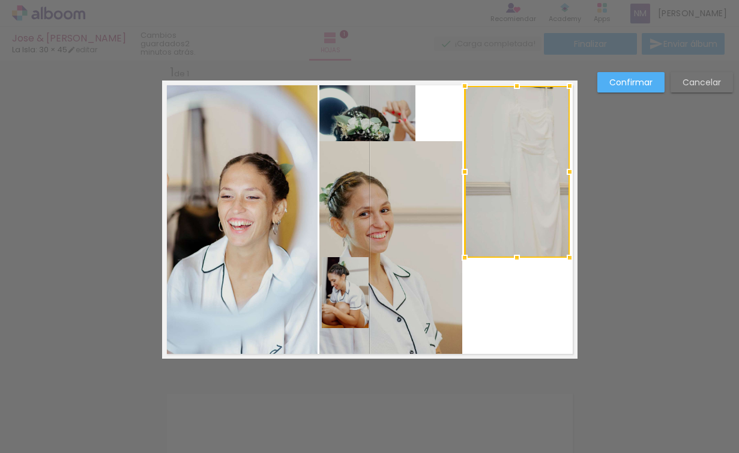
drag, startPoint x: 509, startPoint y: 157, endPoint x: 576, endPoint y: 260, distance: 122.9
click at [576, 260] on div at bounding box center [570, 257] width 24 height 24
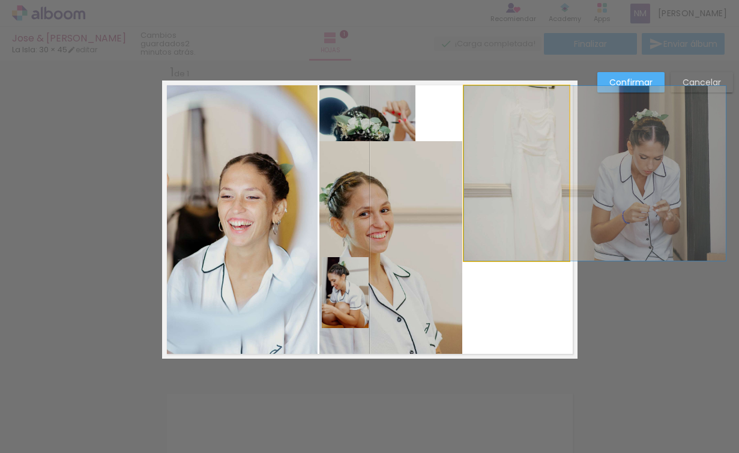
click at [474, 175] on quentale-photo at bounding box center [516, 173] width 105 height 175
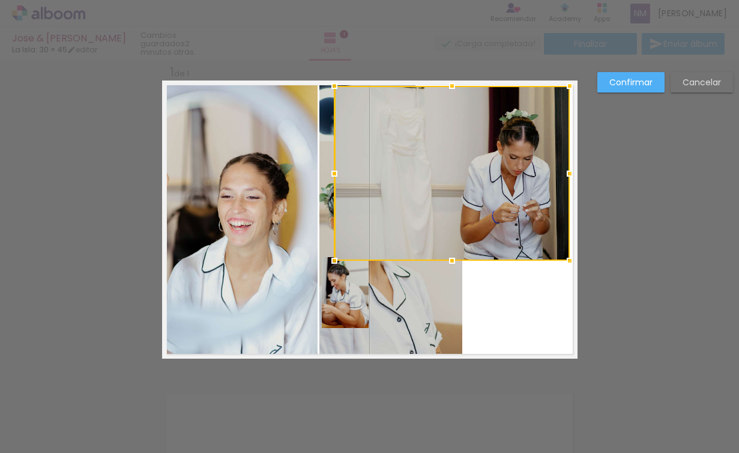
drag, startPoint x: 461, startPoint y: 173, endPoint x: 370, endPoint y: 161, distance: 92.0
click at [327, 161] on div at bounding box center [334, 173] width 24 height 24
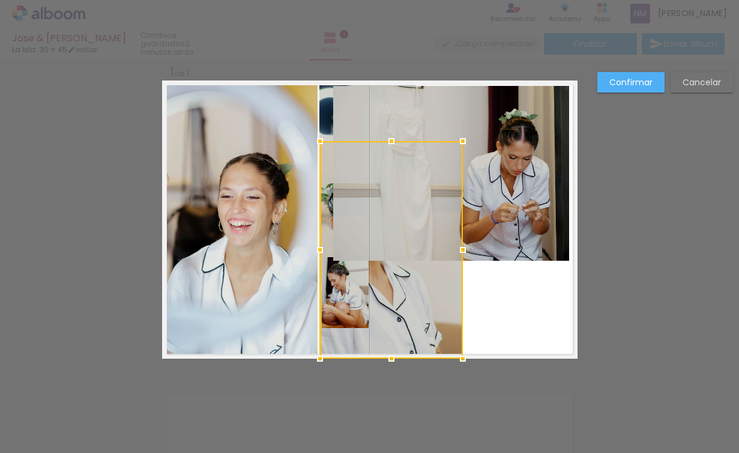
click at [392, 127] on quentale-photo at bounding box center [451, 173] width 236 height 175
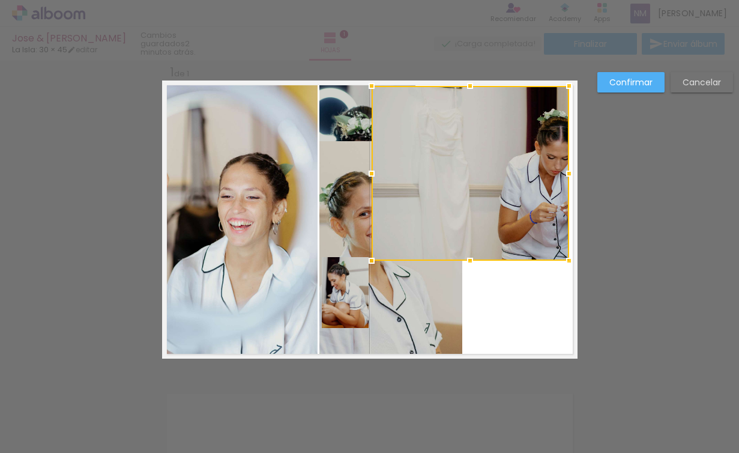
drag, startPoint x: 329, startPoint y: 171, endPoint x: 365, endPoint y: 172, distance: 36.0
click at [360, 171] on div at bounding box center [372, 173] width 24 height 24
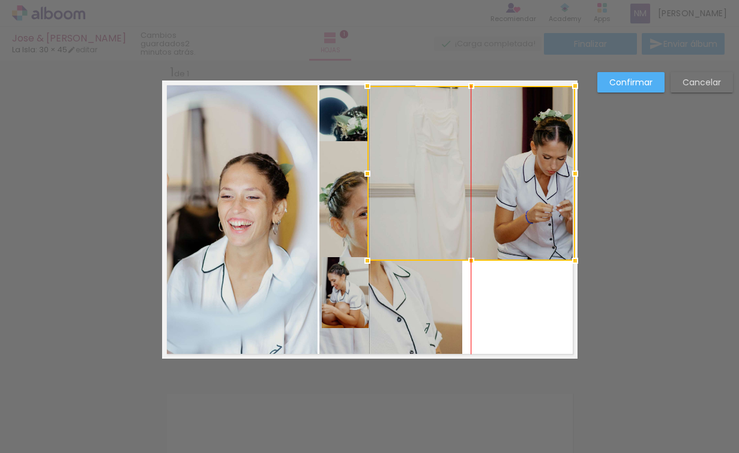
click at [513, 176] on div at bounding box center [471, 173] width 208 height 175
click at [472, 196] on div at bounding box center [471, 173] width 208 height 175
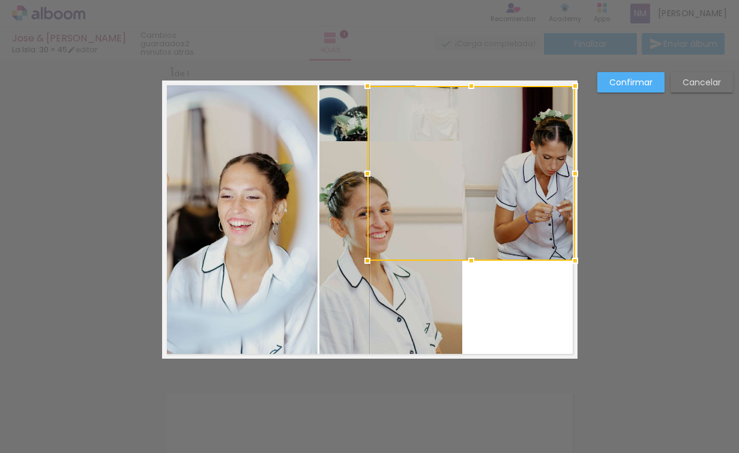
click at [330, 188] on quentale-photo at bounding box center [390, 249] width 143 height 217
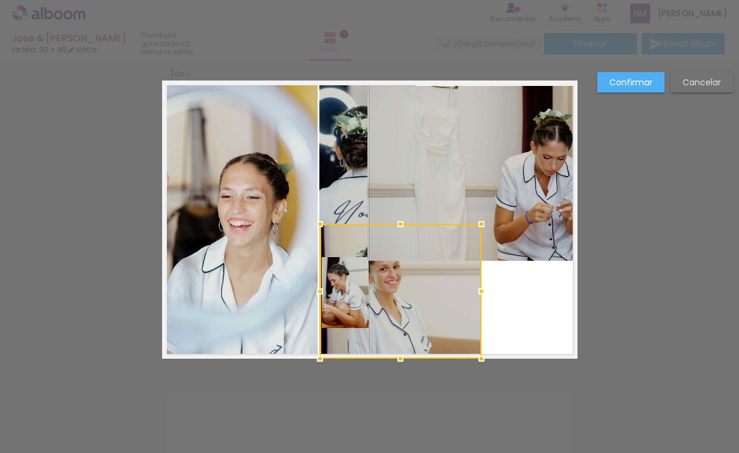
drag, startPoint x: 454, startPoint y: 141, endPoint x: 480, endPoint y: 224, distance: 86.8
click at [480, 224] on div at bounding box center [481, 224] width 24 height 24
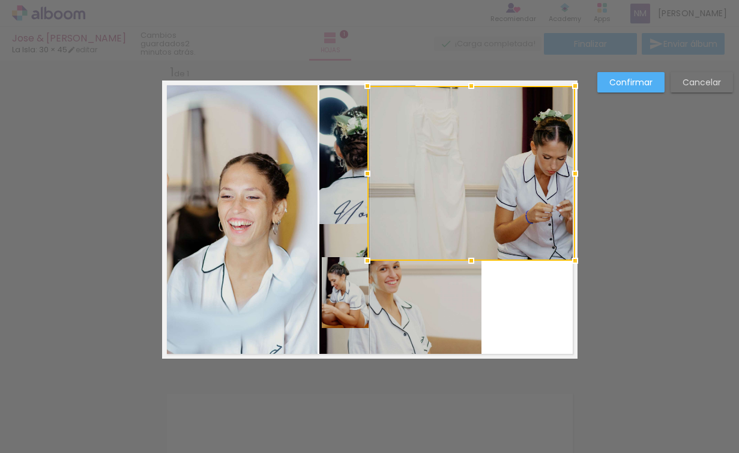
click at [515, 322] on quentale-layouter at bounding box center [369, 219] width 415 height 278
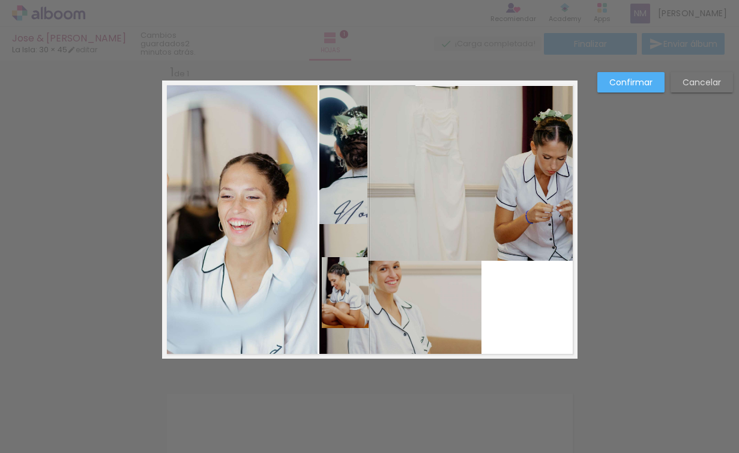
click at [372, 215] on quentale-photo at bounding box center [471, 173] width 208 height 175
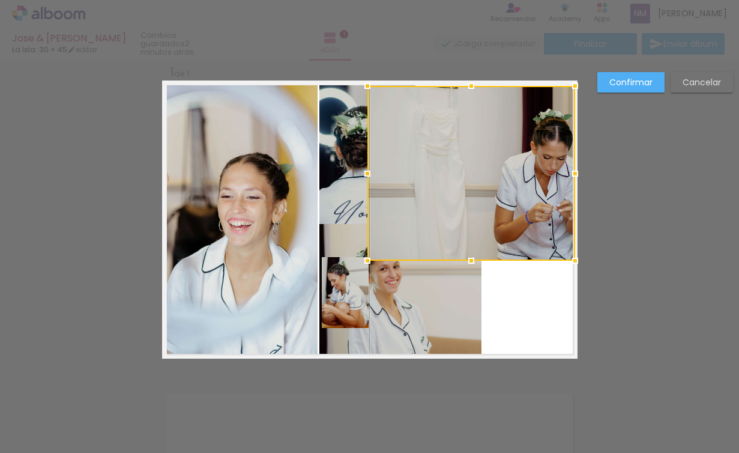
drag, startPoint x: 375, startPoint y: 214, endPoint x: 417, endPoint y: 167, distance: 63.3
click at [417, 167] on div at bounding box center [471, 173] width 208 height 175
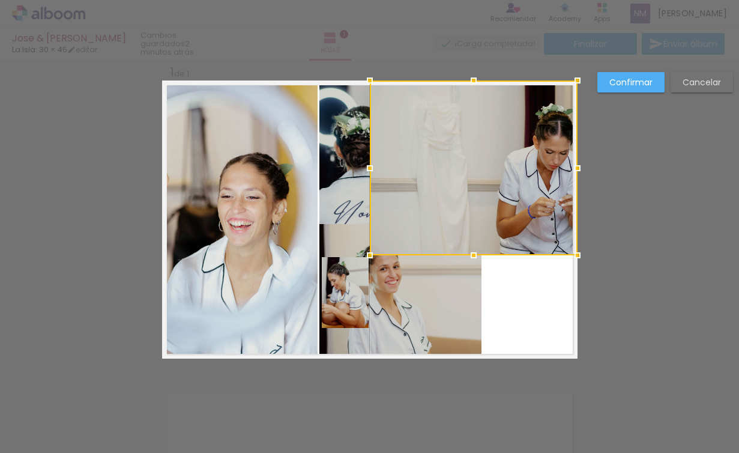
drag, startPoint x: 419, startPoint y: 170, endPoint x: 525, endPoint y: 130, distance: 113.6
click at [525, 130] on div at bounding box center [474, 167] width 208 height 175
click at [473, 198] on div at bounding box center [474, 167] width 208 height 175
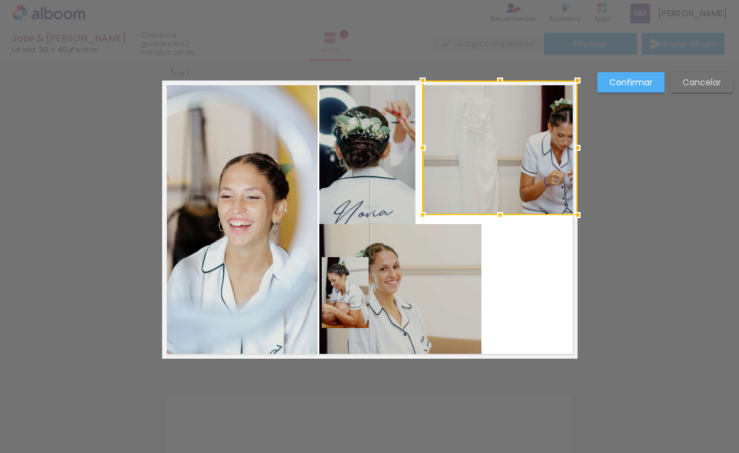
drag, startPoint x: 365, startPoint y: 251, endPoint x: 311, endPoint y: 247, distance: 53.5
click at [311, 247] on album-spread "1 de 1" at bounding box center [369, 219] width 415 height 278
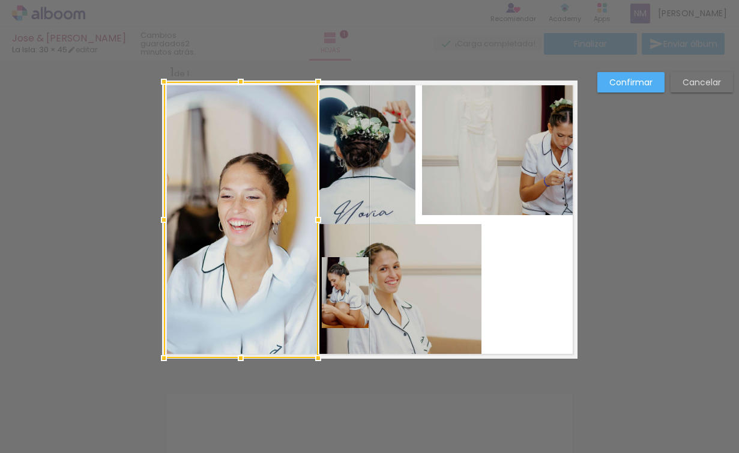
click at [385, 194] on quentale-photo at bounding box center [367, 153] width 96 height 144
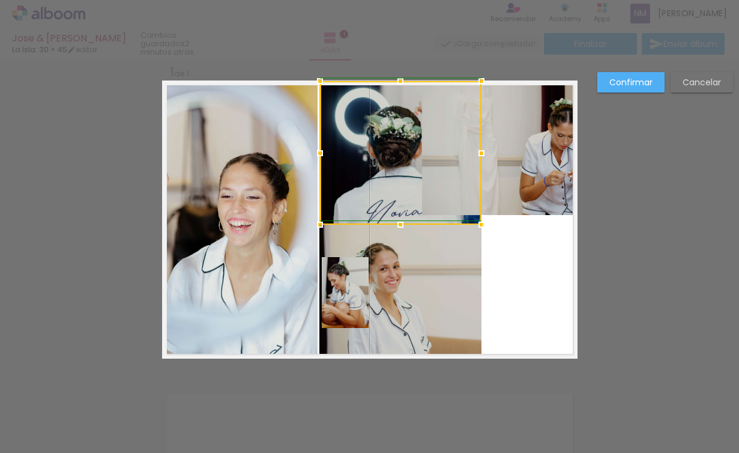
drag, startPoint x: 407, startPoint y: 218, endPoint x: 474, endPoint y: 218, distance: 67.2
click at [474, 218] on div at bounding box center [481, 224] width 24 height 24
click at [354, 265] on quentale-photo at bounding box center [399, 291] width 161 height 134
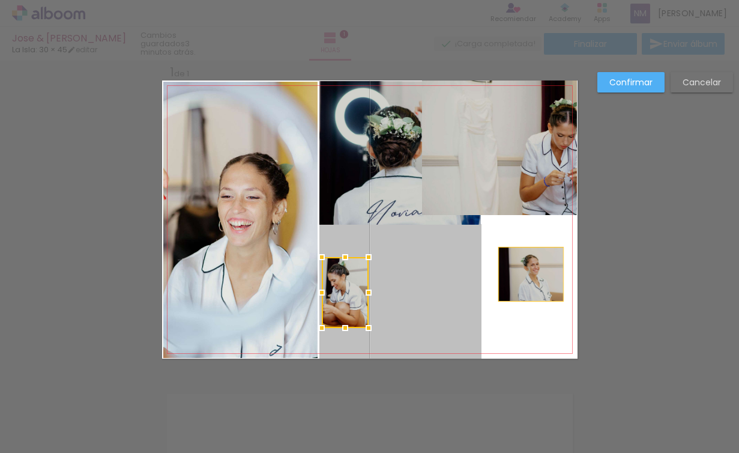
drag, startPoint x: 414, startPoint y: 283, endPoint x: 527, endPoint y: 274, distance: 113.8
click at [527, 274] on quentale-layouter at bounding box center [369, 219] width 415 height 278
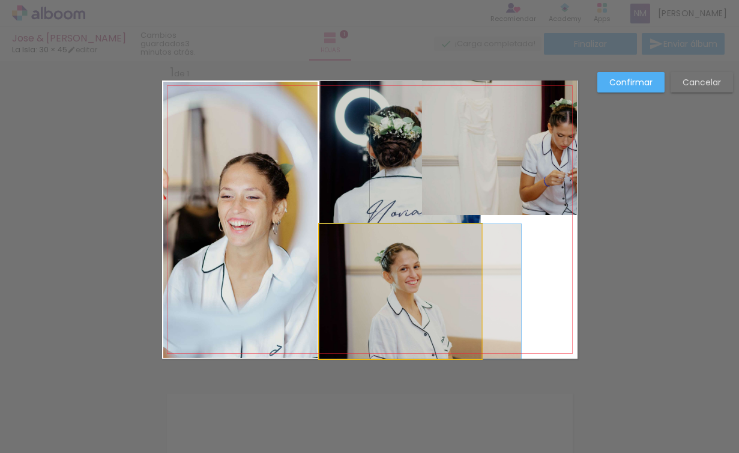
drag, startPoint x: 429, startPoint y: 263, endPoint x: 481, endPoint y: 284, distance: 55.7
click at [481, 284] on quentale-layouter at bounding box center [369, 219] width 415 height 278
drag, startPoint x: 388, startPoint y: 278, endPoint x: 466, endPoint y: 302, distance: 80.9
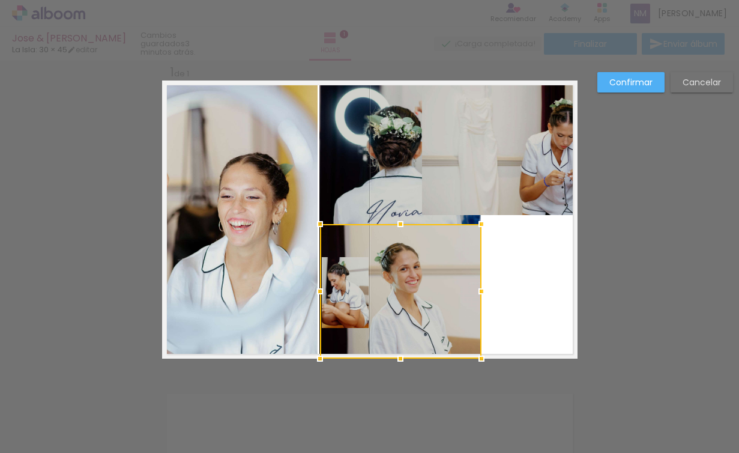
click at [336, 278] on div at bounding box center [400, 291] width 161 height 134
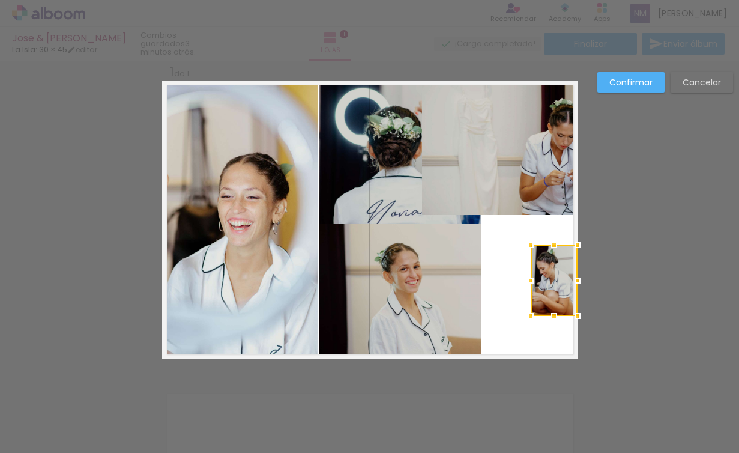
drag, startPoint x: 336, startPoint y: 278, endPoint x: 551, endPoint y: 266, distance: 215.2
click at [551, 266] on div at bounding box center [554, 280] width 47 height 71
drag, startPoint x: 210, startPoint y: 229, endPoint x: 235, endPoint y: 229, distance: 24.6
click at [212, 229] on quentale-photo at bounding box center [240, 220] width 154 height 276
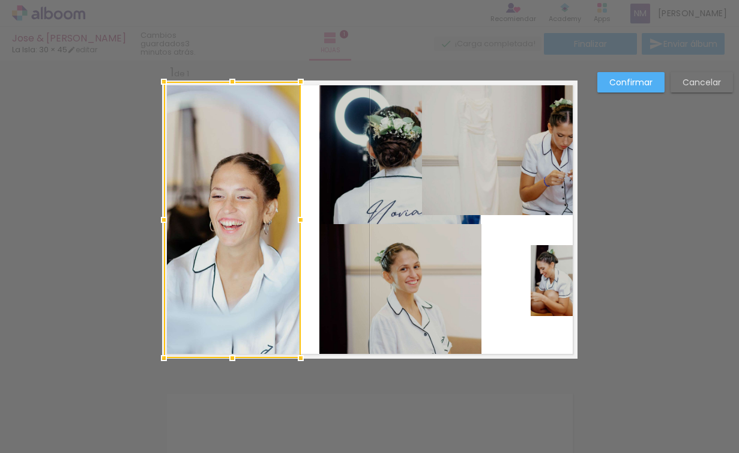
drag, startPoint x: 307, startPoint y: 220, endPoint x: 283, endPoint y: 221, distance: 23.4
click at [283, 221] on div at bounding box center [232, 220] width 137 height 276
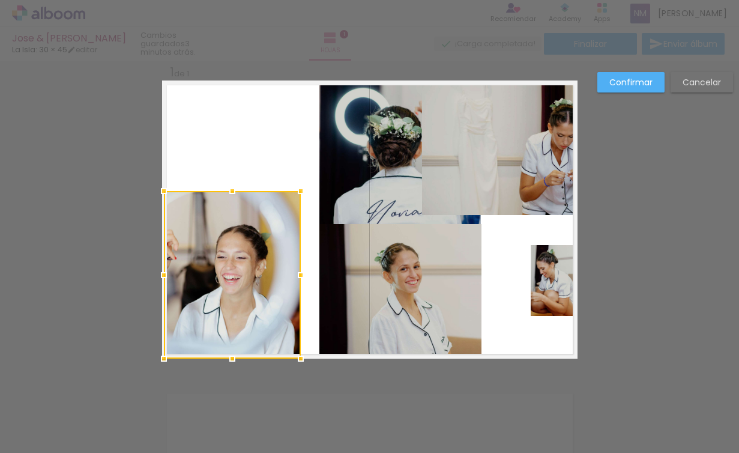
drag, startPoint x: 235, startPoint y: 83, endPoint x: 271, endPoint y: 192, distance: 115.0
click at [271, 192] on div at bounding box center [232, 274] width 137 height 167
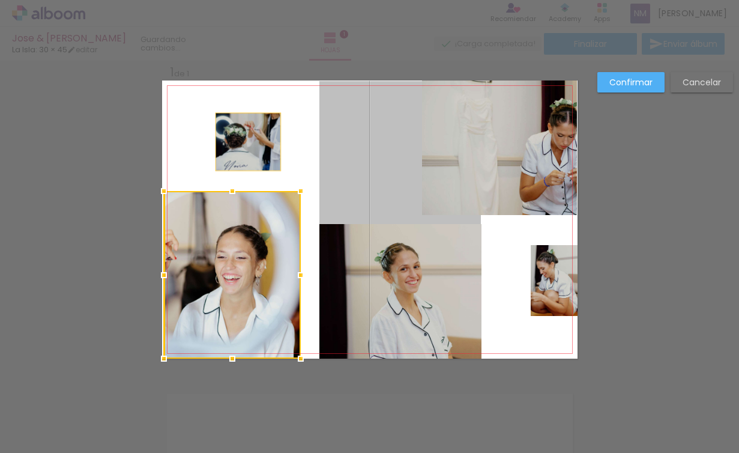
drag, startPoint x: 393, startPoint y: 178, endPoint x: 244, endPoint y: 142, distance: 153.1
click at [244, 142] on quentale-layouter at bounding box center [369, 219] width 415 height 278
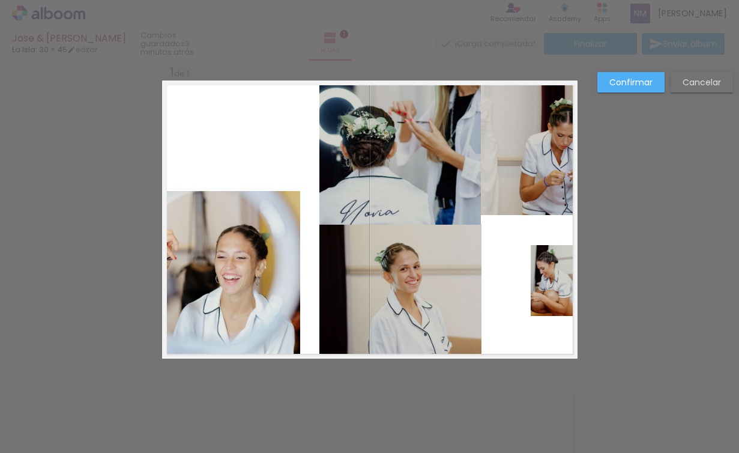
click at [376, 133] on quentale-photo at bounding box center [399, 152] width 161 height 143
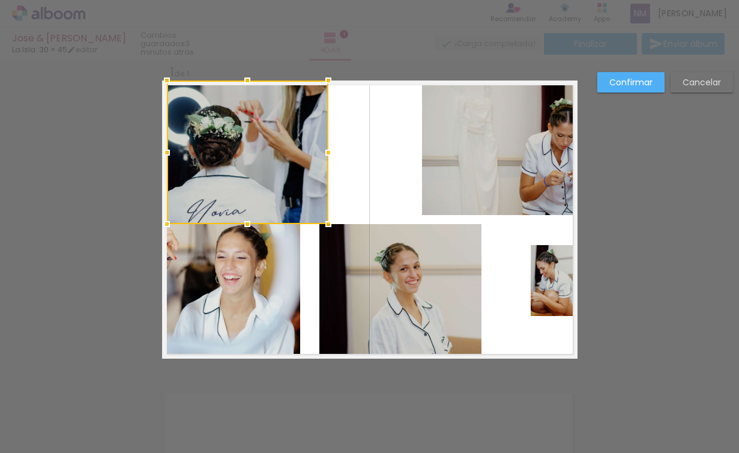
drag, startPoint x: 410, startPoint y: 134, endPoint x: 259, endPoint y: 100, distance: 154.5
click at [259, 100] on div at bounding box center [247, 151] width 161 height 143
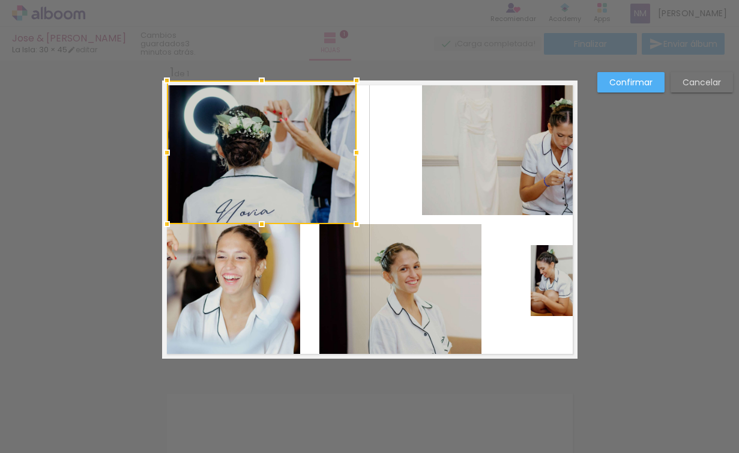
drag, startPoint x: 325, startPoint y: 153, endPoint x: 353, endPoint y: 150, distance: 28.4
click at [353, 150] on div at bounding box center [356, 152] width 24 height 24
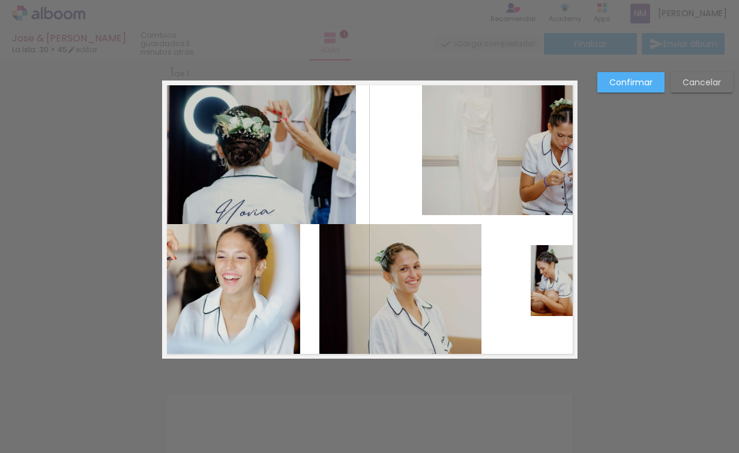
click at [349, 191] on quentale-photo at bounding box center [261, 151] width 190 height 143
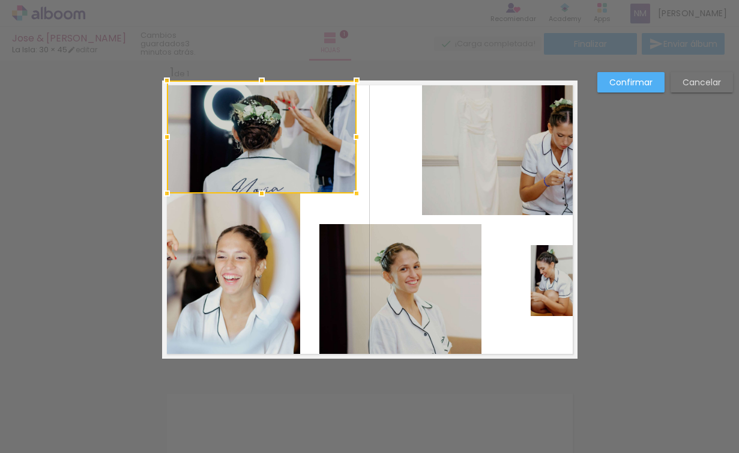
drag, startPoint x: 268, startPoint y: 225, endPoint x: 263, endPoint y: 194, distance: 31.0
click at [263, 194] on div at bounding box center [262, 193] width 24 height 24
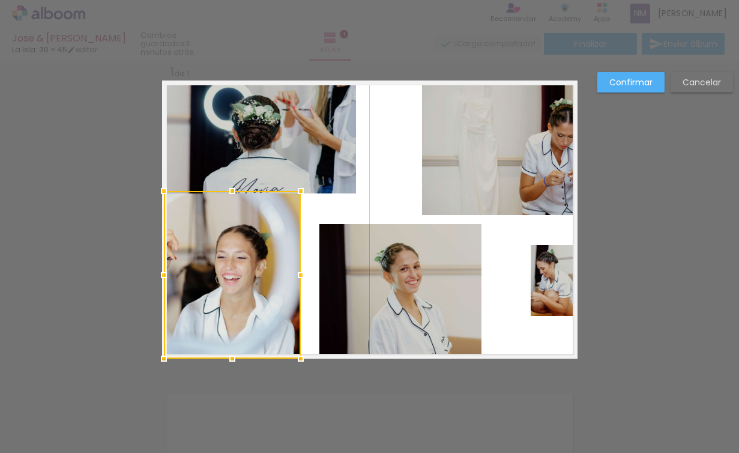
click at [350, 136] on quentale-photo at bounding box center [261, 136] width 190 height 113
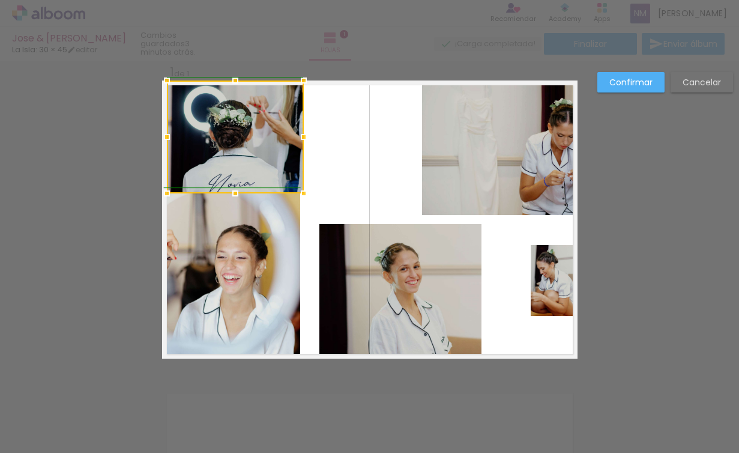
drag, startPoint x: 351, startPoint y: 134, endPoint x: 304, endPoint y: 149, distance: 49.2
click at [304, 149] on album-spread "1 de 1" at bounding box center [369, 219] width 415 height 278
click at [492, 145] on quentale-photo at bounding box center [499, 147] width 155 height 134
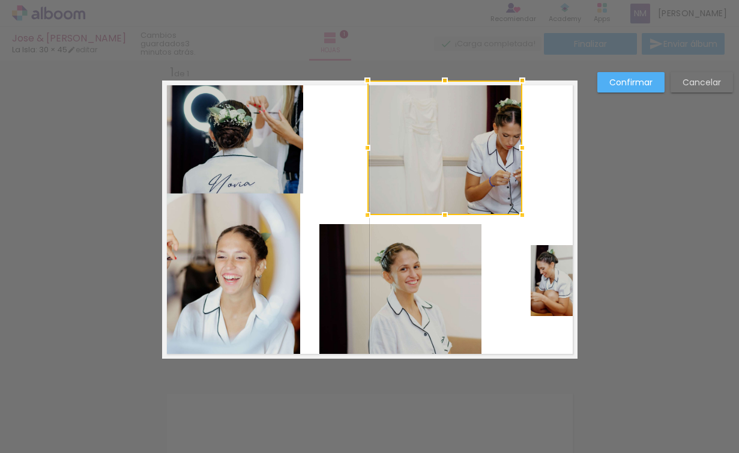
drag, startPoint x: 546, startPoint y: 154, endPoint x: 491, endPoint y: 143, distance: 55.7
click at [491, 143] on div at bounding box center [444, 147] width 155 height 134
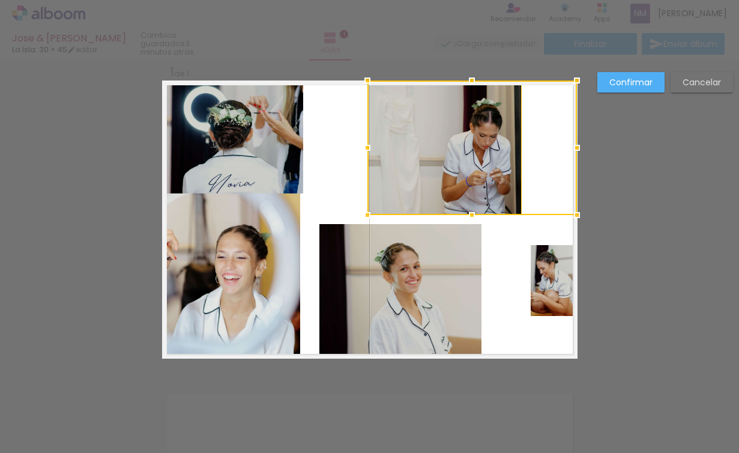
drag, startPoint x: 517, startPoint y: 144, endPoint x: 572, endPoint y: 139, distance: 54.9
click at [572, 139] on div at bounding box center [577, 148] width 24 height 24
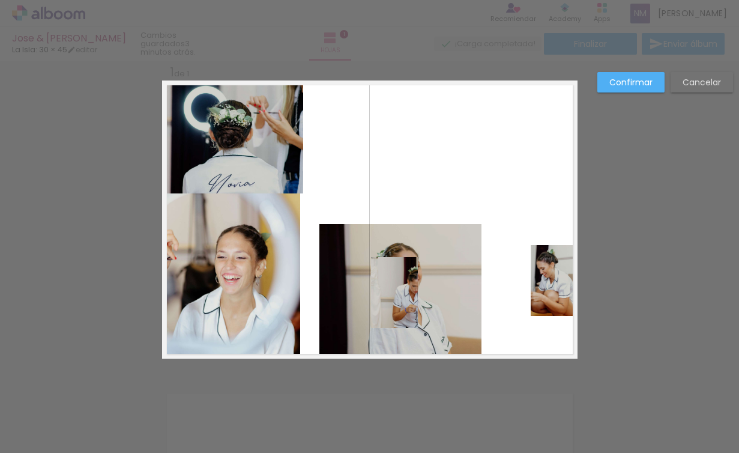
click at [488, 200] on div at bounding box center [471, 147] width 209 height 134
drag, startPoint x: 404, startPoint y: 287, endPoint x: 430, endPoint y: 284, distance: 26.0
click at [404, 286] on quentale-photo at bounding box center [399, 291] width 161 height 134
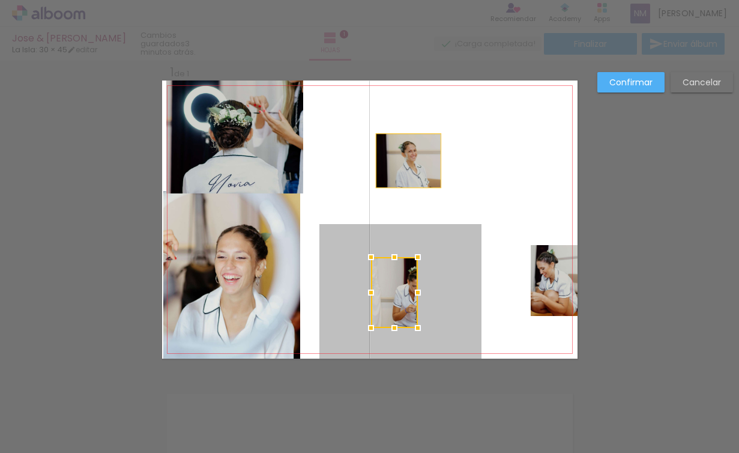
drag, startPoint x: 430, startPoint y: 286, endPoint x: 404, endPoint y: 171, distance: 117.6
click at [404, 171] on quentale-layouter at bounding box center [369, 219] width 415 height 278
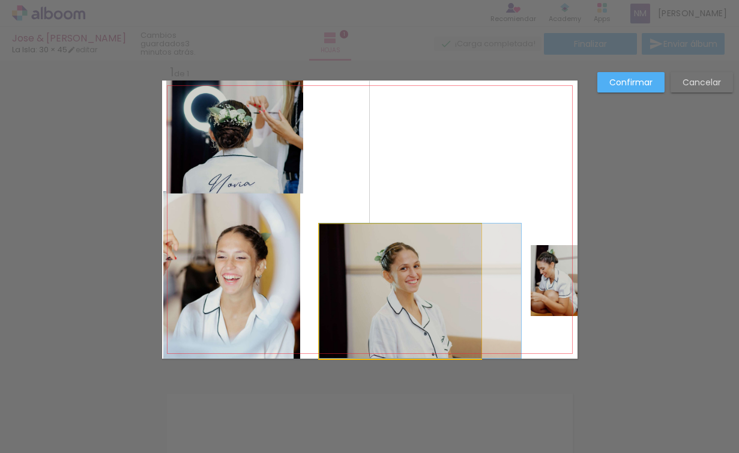
drag, startPoint x: 396, startPoint y: 282, endPoint x: 402, endPoint y: 283, distance: 6.1
click at [0, 0] on slot at bounding box center [0, 0] width 0 height 0
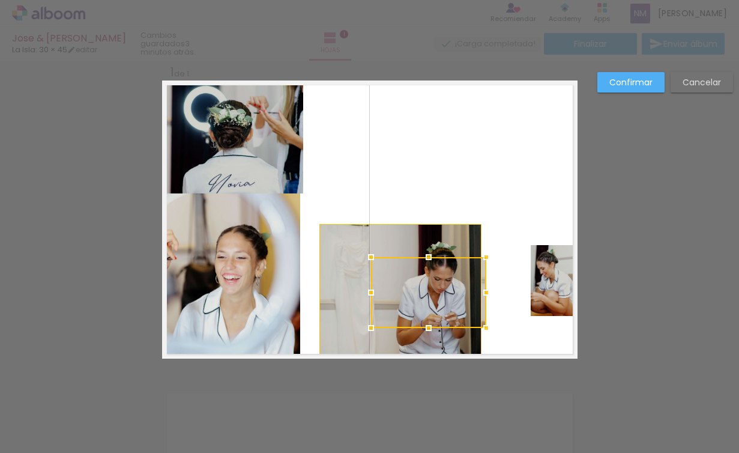
drag, startPoint x: 421, startPoint y: 287, endPoint x: 504, endPoint y: 269, distance: 84.8
click at [503, 269] on album-spread "1 de 1" at bounding box center [369, 219] width 415 height 278
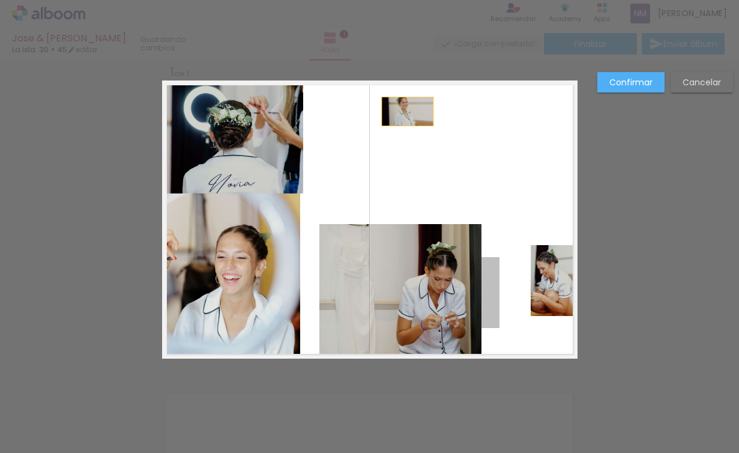
drag, startPoint x: 436, startPoint y: 298, endPoint x: 398, endPoint y: 110, distance: 191.6
click at [398, 110] on quentale-layouter at bounding box center [369, 219] width 415 height 278
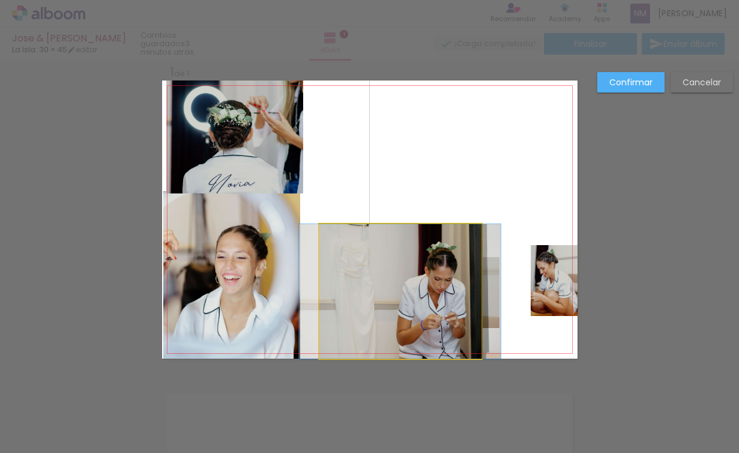
click at [422, 302] on quentale-photo at bounding box center [399, 291] width 161 height 134
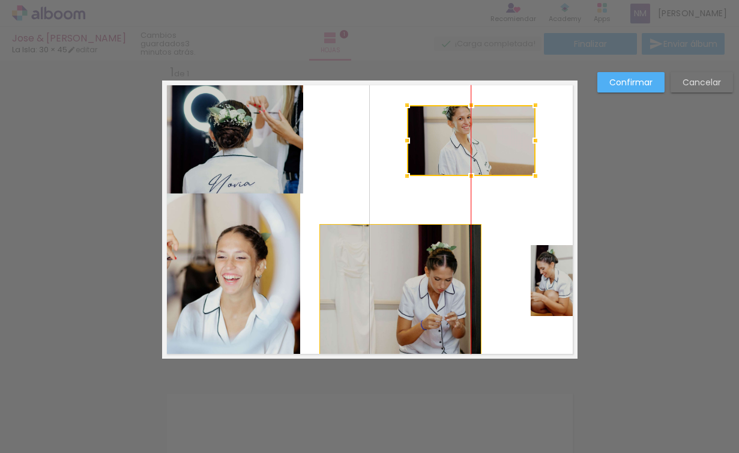
drag, startPoint x: 485, startPoint y: 278, endPoint x: 493, endPoint y: 133, distance: 145.5
click at [493, 133] on div at bounding box center [471, 140] width 128 height 71
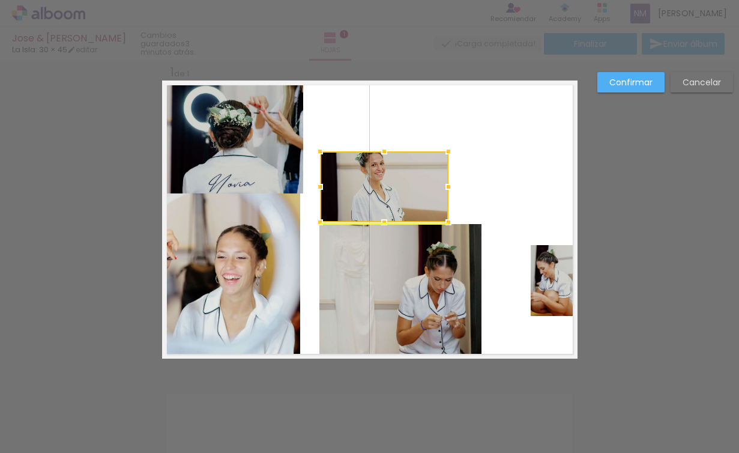
drag, startPoint x: 491, startPoint y: 138, endPoint x: 399, endPoint y: 197, distance: 109.6
click at [399, 197] on div at bounding box center [384, 186] width 128 height 71
click at [422, 311] on quentale-photo at bounding box center [399, 291] width 161 height 134
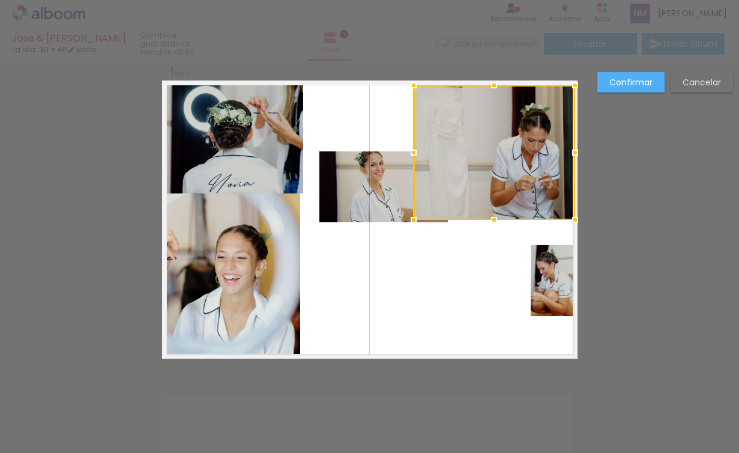
drag, startPoint x: 466, startPoint y: 281, endPoint x: 518, endPoint y: 172, distance: 121.6
click at [518, 172] on div at bounding box center [494, 152] width 161 height 134
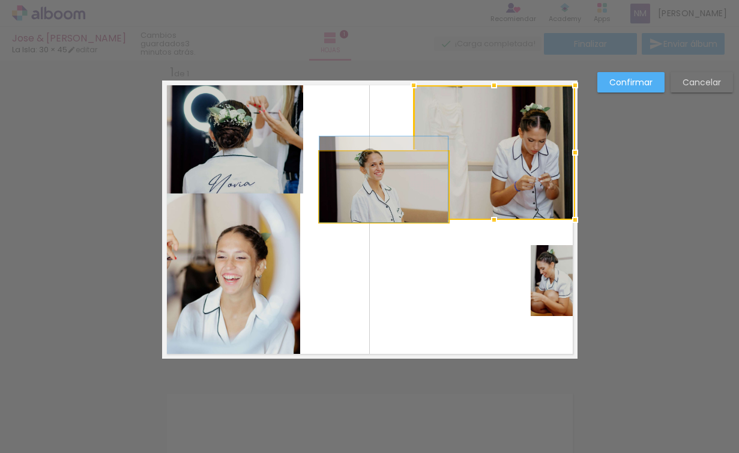
click at [372, 185] on quentale-photo at bounding box center [383, 186] width 128 height 71
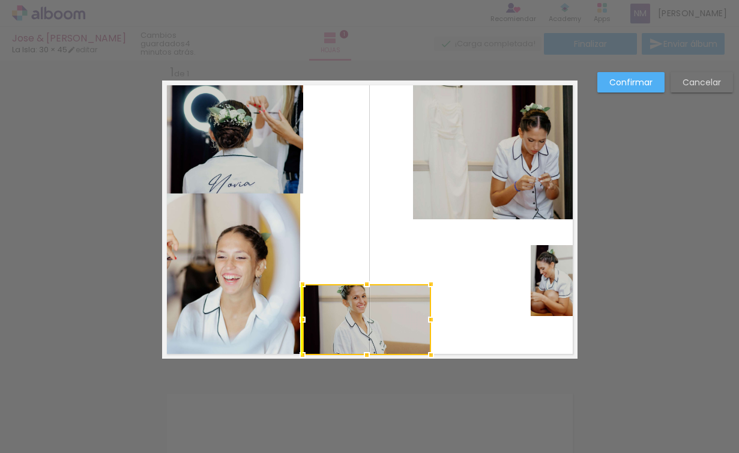
drag, startPoint x: 383, startPoint y: 184, endPoint x: 362, endPoint y: 317, distance: 134.3
click at [362, 317] on div at bounding box center [366, 319] width 128 height 71
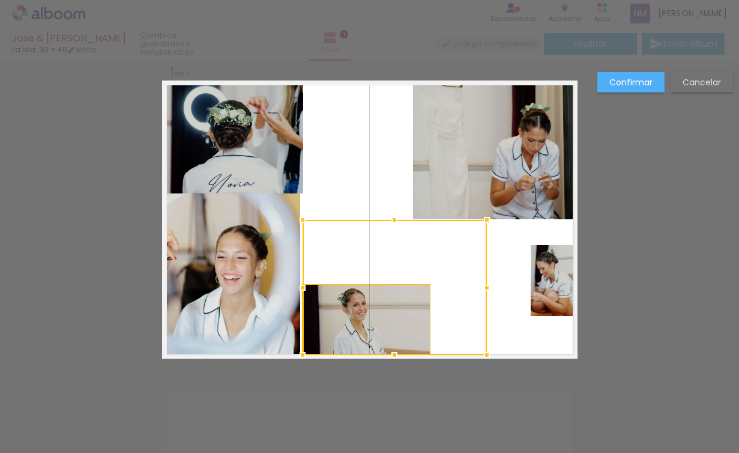
drag, startPoint x: 424, startPoint y: 282, endPoint x: 513, endPoint y: 163, distance: 148.4
click at [513, 163] on album-spread "1 de 1" at bounding box center [369, 219] width 415 height 278
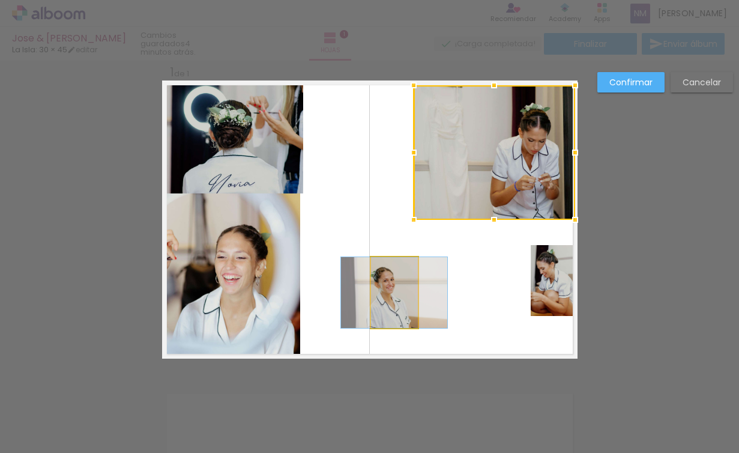
click at [384, 278] on quentale-photo at bounding box center [394, 292] width 47 height 71
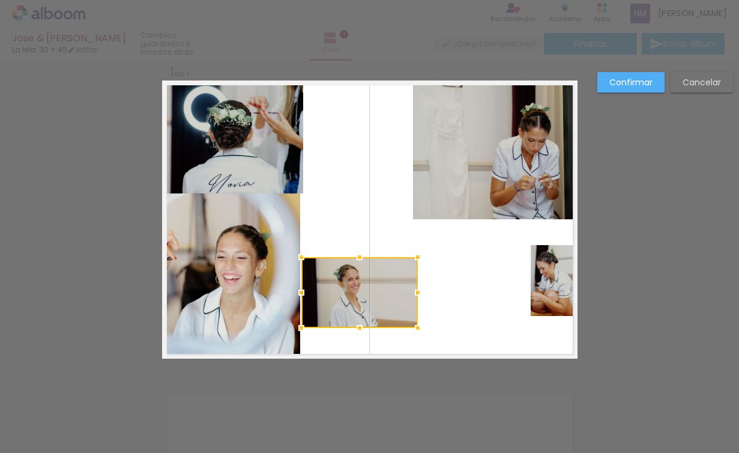
drag, startPoint x: 369, startPoint y: 292, endPoint x: 299, endPoint y: 290, distance: 69.6
click at [299, 290] on div at bounding box center [301, 292] width 24 height 24
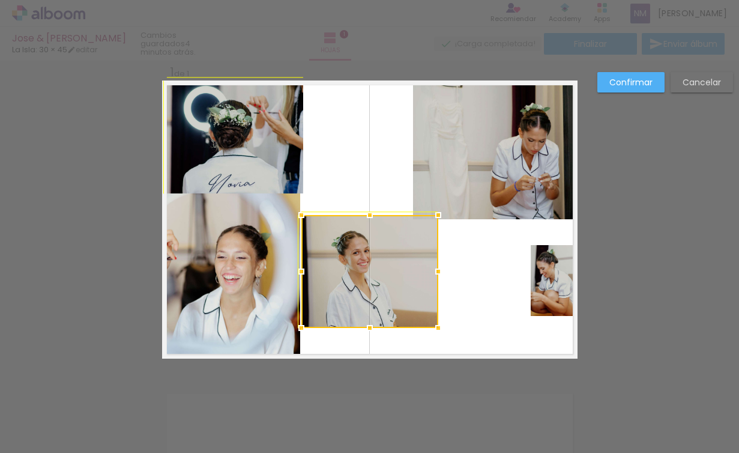
drag, startPoint x: 412, startPoint y: 255, endPoint x: 439, endPoint y: 226, distance: 39.5
click at [439, 226] on div at bounding box center [438, 215] width 24 height 24
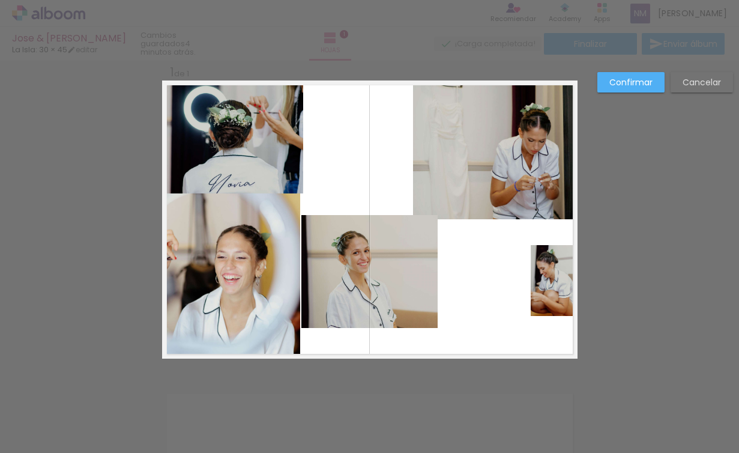
click at [363, 327] on quentale-photo at bounding box center [369, 271] width 137 height 113
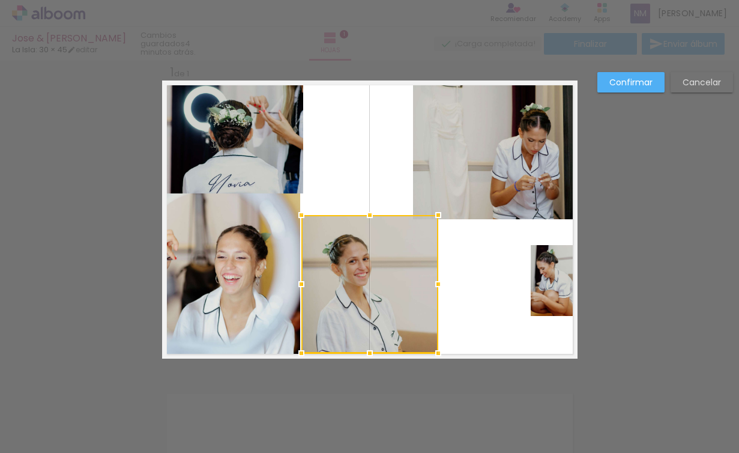
drag, startPoint x: 365, startPoint y: 327, endPoint x: 366, endPoint y: 340, distance: 12.7
click at [366, 340] on div at bounding box center [369, 284] width 137 height 138
click at [548, 277] on quentale-photo at bounding box center [554, 280] width 47 height 71
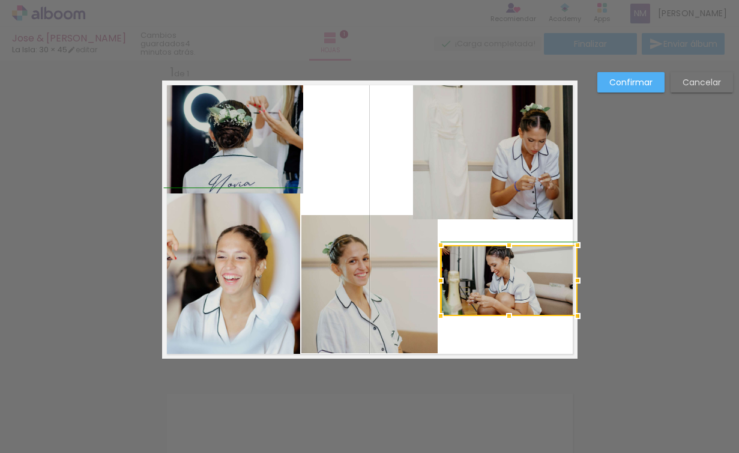
drag, startPoint x: 526, startPoint y: 281, endPoint x: 435, endPoint y: 288, distance: 91.5
click at [435, 288] on div at bounding box center [441, 280] width 24 height 24
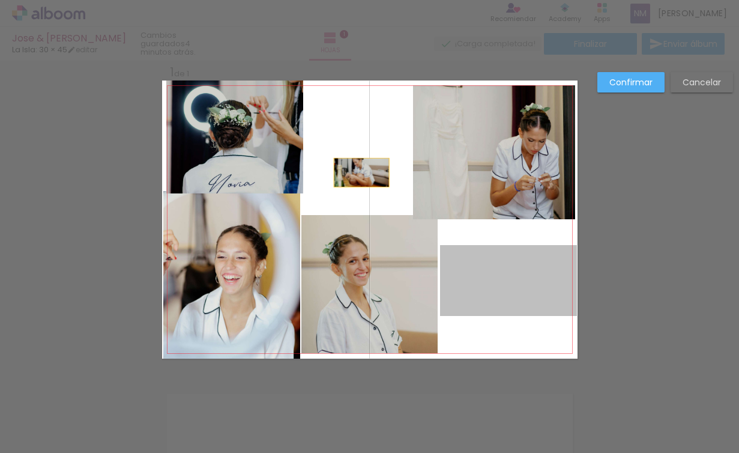
drag, startPoint x: 534, startPoint y: 286, endPoint x: 357, endPoint y: 172, distance: 210.1
click at [357, 172] on quentale-layouter at bounding box center [369, 219] width 415 height 278
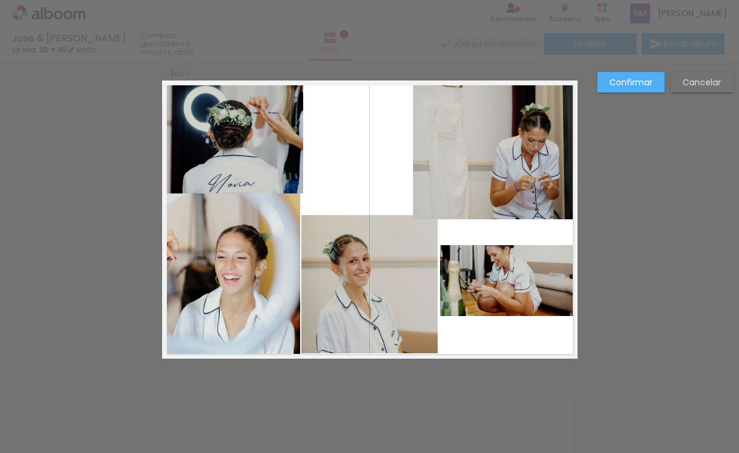
click at [501, 254] on quentale-photo at bounding box center [508, 280] width 137 height 71
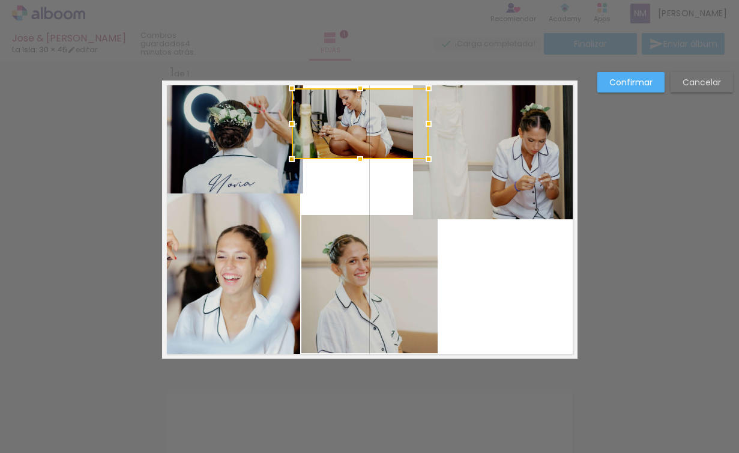
drag, startPoint x: 519, startPoint y: 269, endPoint x: 386, endPoint y: 120, distance: 199.8
click at [386, 120] on div at bounding box center [360, 123] width 137 height 71
click at [202, 256] on quentale-photo at bounding box center [231, 274] width 137 height 167
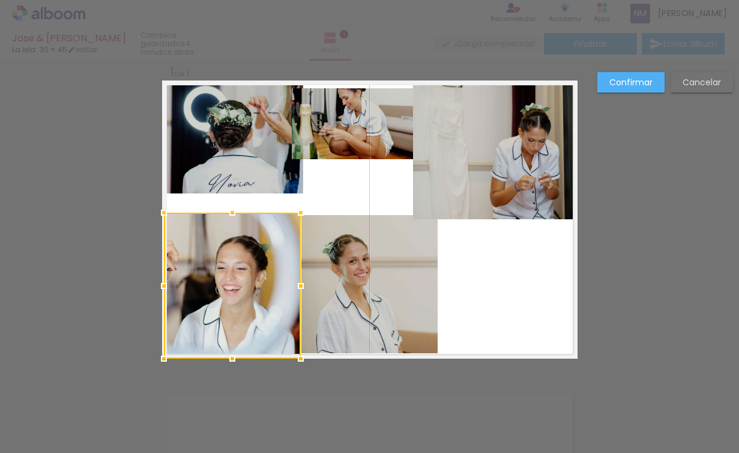
drag, startPoint x: 228, startPoint y: 189, endPoint x: 226, endPoint y: 211, distance: 21.7
click at [226, 211] on div at bounding box center [232, 212] width 24 height 24
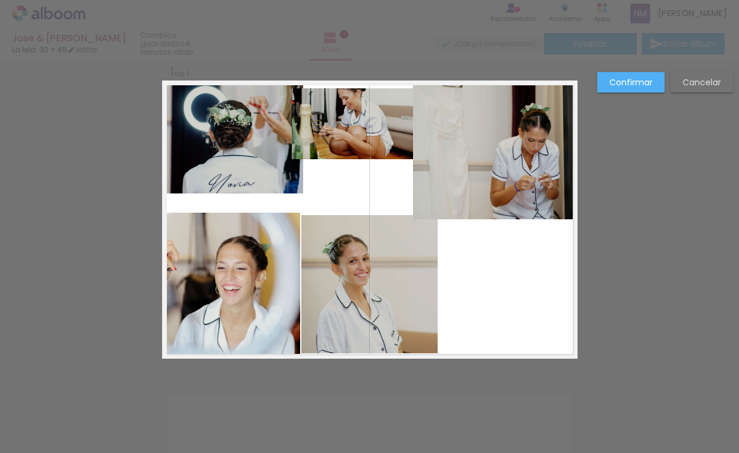
click at [366, 263] on quentale-photo at bounding box center [369, 284] width 137 height 138
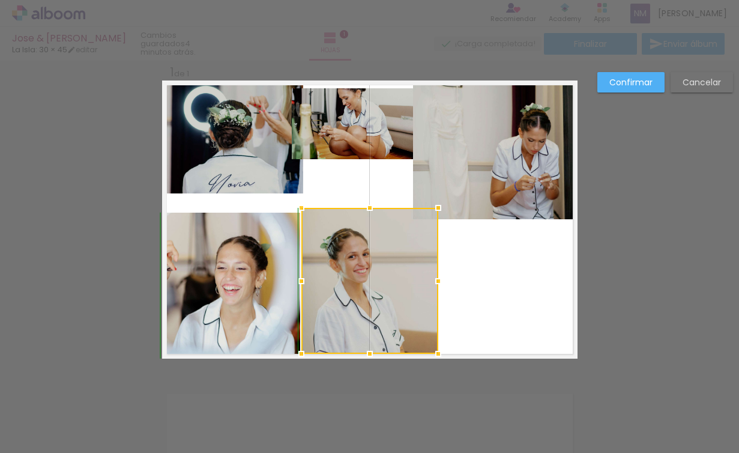
click at [359, 215] on div at bounding box center [370, 208] width 24 height 24
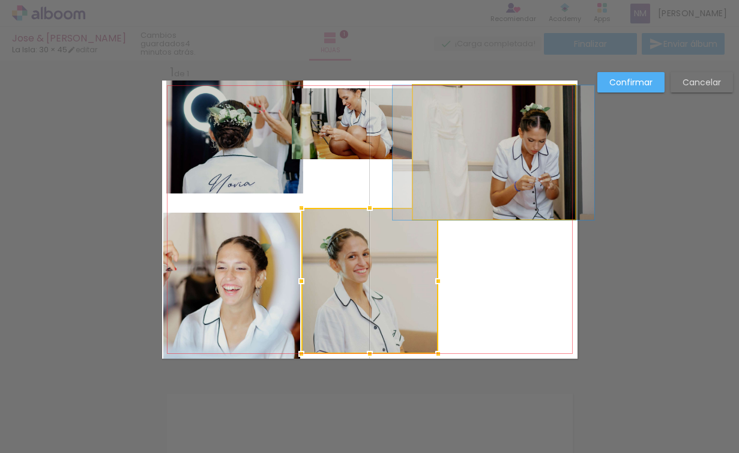
click at [519, 176] on quentale-photo at bounding box center [493, 152] width 161 height 134
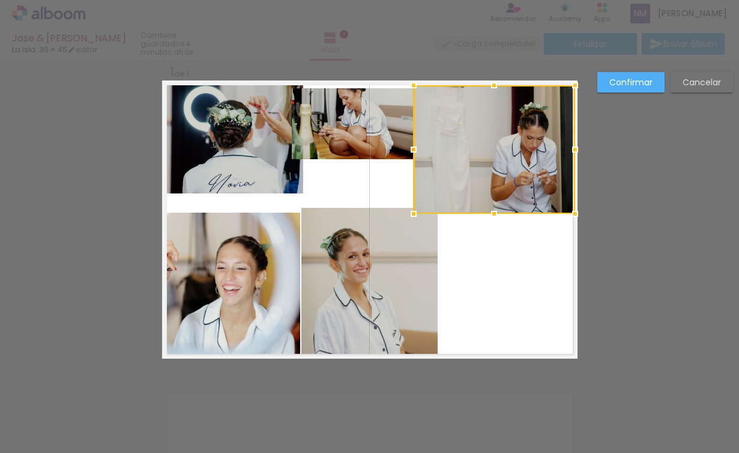
drag, startPoint x: 487, startPoint y: 200, endPoint x: 484, endPoint y: 206, distance: 7.0
click at [484, 206] on div at bounding box center [494, 214] width 24 height 24
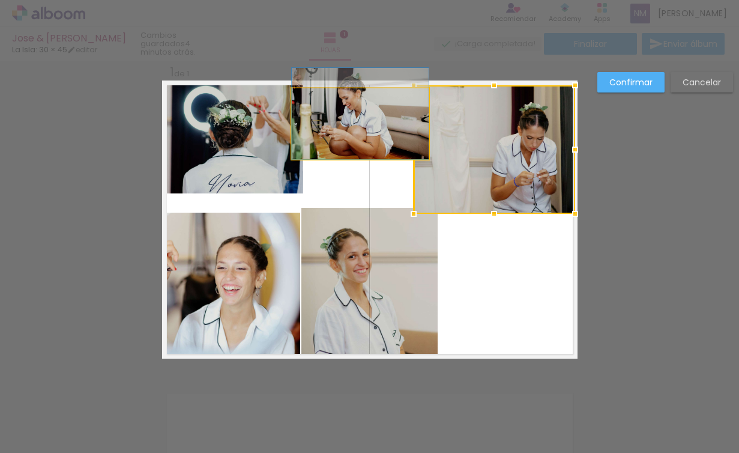
click at [359, 139] on quentale-photo at bounding box center [360, 123] width 137 height 71
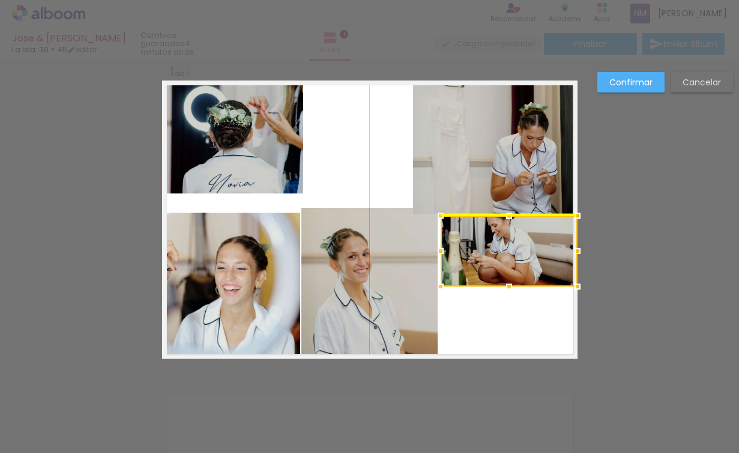
drag, startPoint x: 363, startPoint y: 135, endPoint x: 525, endPoint y: 260, distance: 204.9
click at [525, 260] on div at bounding box center [509, 250] width 137 height 71
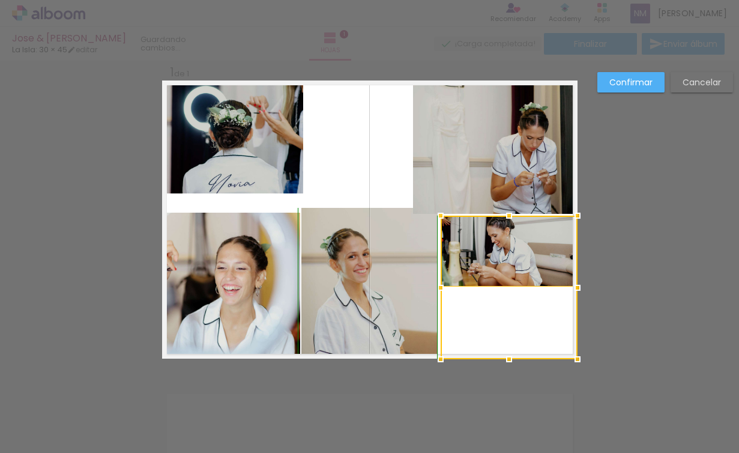
drag, startPoint x: 504, startPoint y: 282, endPoint x: 504, endPoint y: 351, distance: 69.0
click at [504, 351] on div at bounding box center [509, 359] width 24 height 24
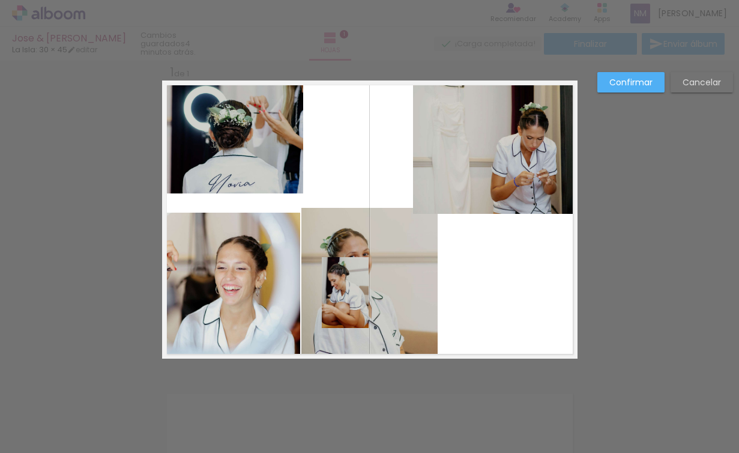
click at [483, 260] on div at bounding box center [509, 286] width 137 height 143
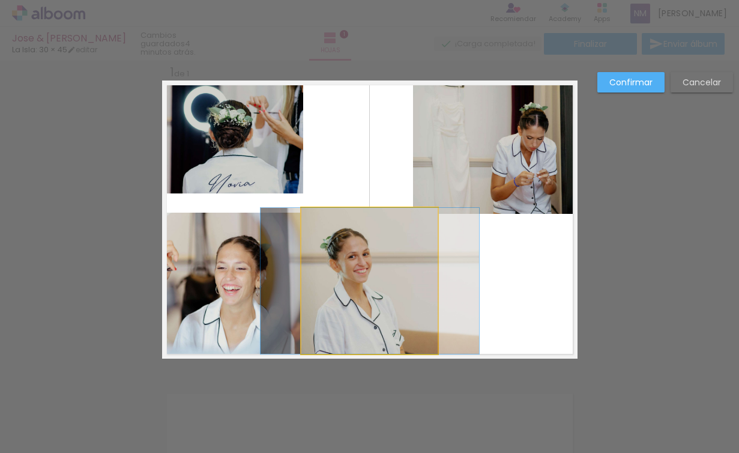
click at [360, 276] on quentale-photo at bounding box center [369, 281] width 137 height 146
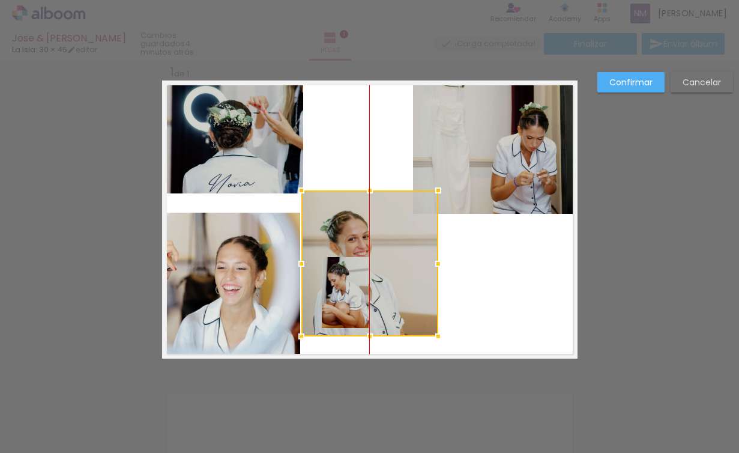
drag, startPoint x: 367, startPoint y: 277, endPoint x: 366, endPoint y: 260, distance: 17.4
click at [366, 260] on div at bounding box center [369, 263] width 137 height 146
click at [357, 298] on div at bounding box center [369, 263] width 137 height 146
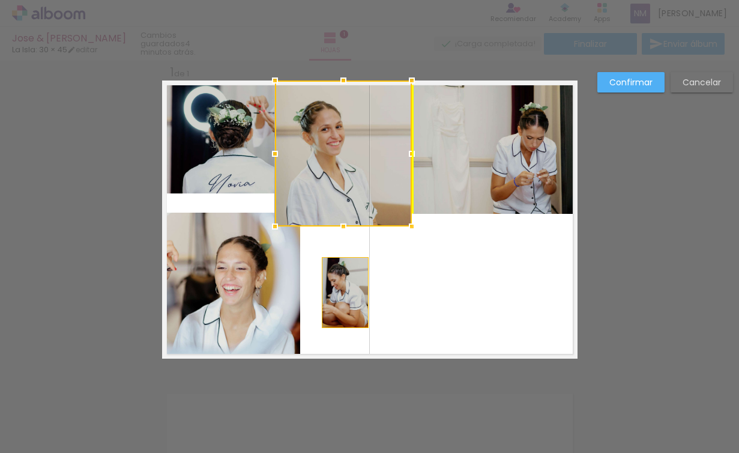
drag, startPoint x: 354, startPoint y: 297, endPoint x: 364, endPoint y: 263, distance: 35.1
click at [325, 151] on div at bounding box center [343, 153] width 137 height 146
click at [328, 281] on quentale-photo at bounding box center [345, 292] width 47 height 71
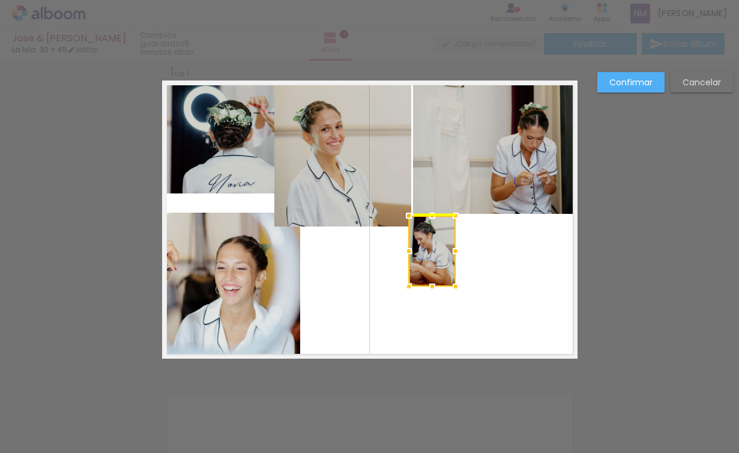
drag, startPoint x: 344, startPoint y: 289, endPoint x: 431, endPoint y: 246, distance: 96.9
click at [431, 246] on div at bounding box center [432, 250] width 47 height 71
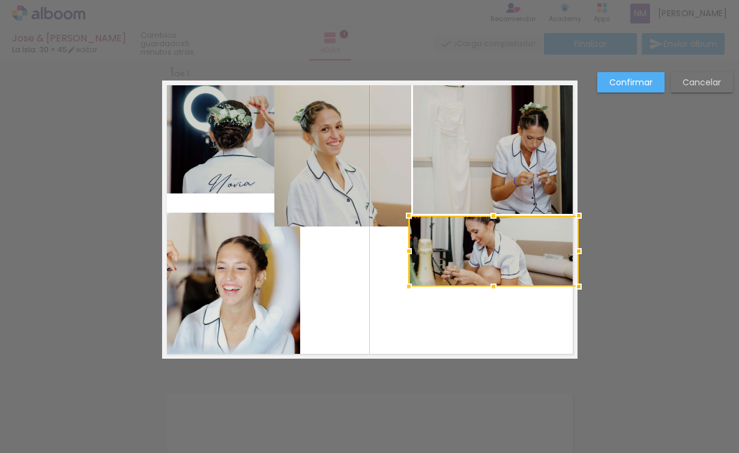
drag, startPoint x: 456, startPoint y: 251, endPoint x: 569, endPoint y: 251, distance: 113.4
click at [569, 251] on div at bounding box center [579, 251] width 24 height 24
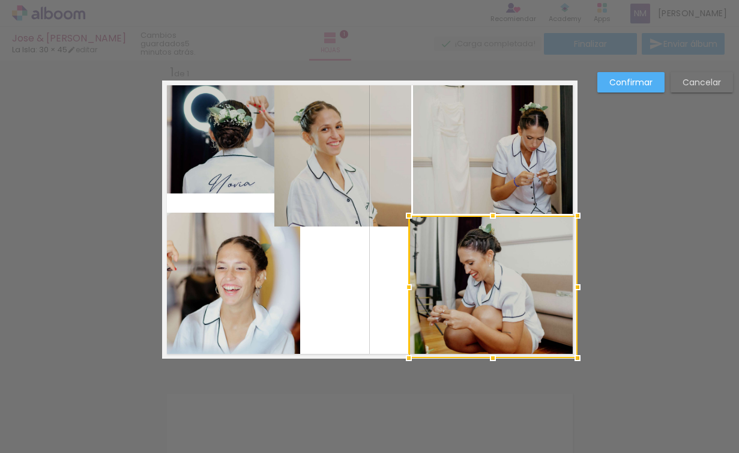
drag, startPoint x: 488, startPoint y: 286, endPoint x: 489, endPoint y: 356, distance: 69.6
click at [489, 356] on div at bounding box center [493, 358] width 24 height 24
click at [331, 200] on quentale-photo at bounding box center [342, 153] width 137 height 146
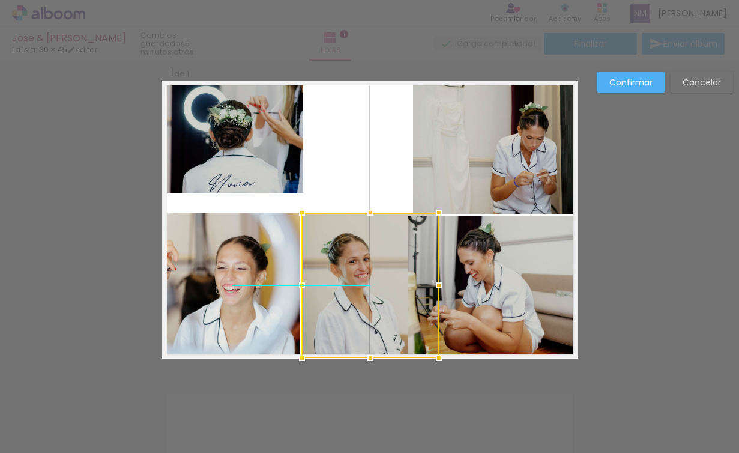
drag, startPoint x: 364, startPoint y: 200, endPoint x: 382, endPoint y: 322, distance: 122.5
click at [382, 322] on div at bounding box center [370, 284] width 137 height 145
click at [334, 145] on quentale-layouter at bounding box center [369, 219] width 415 height 278
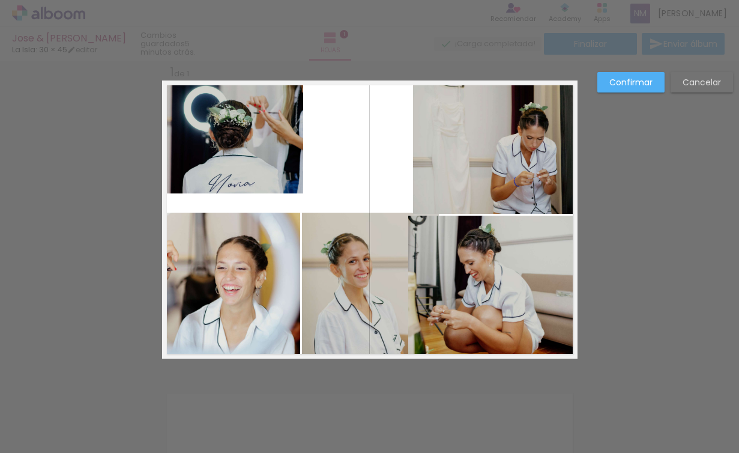
click at [248, 164] on quentale-photo at bounding box center [234, 136] width 137 height 113
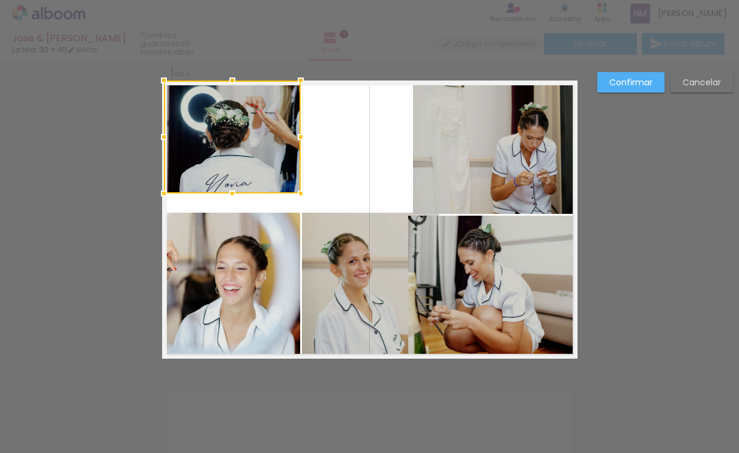
click at [275, 167] on div at bounding box center [232, 136] width 137 height 113
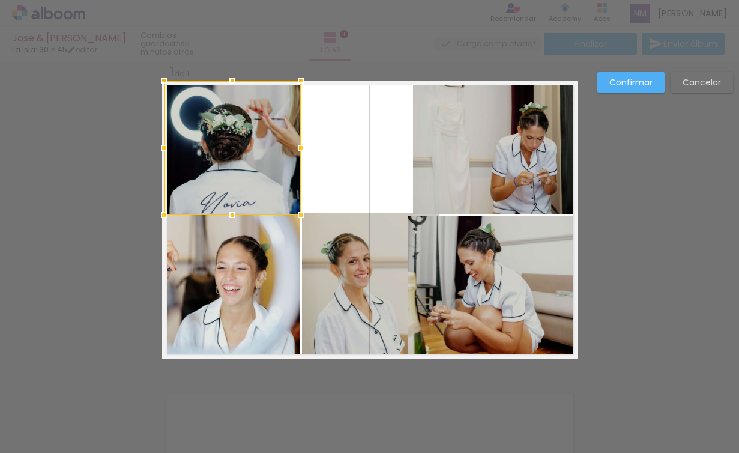
drag, startPoint x: 226, startPoint y: 192, endPoint x: 227, endPoint y: 214, distance: 22.3
click at [227, 214] on div at bounding box center [232, 215] width 24 height 24
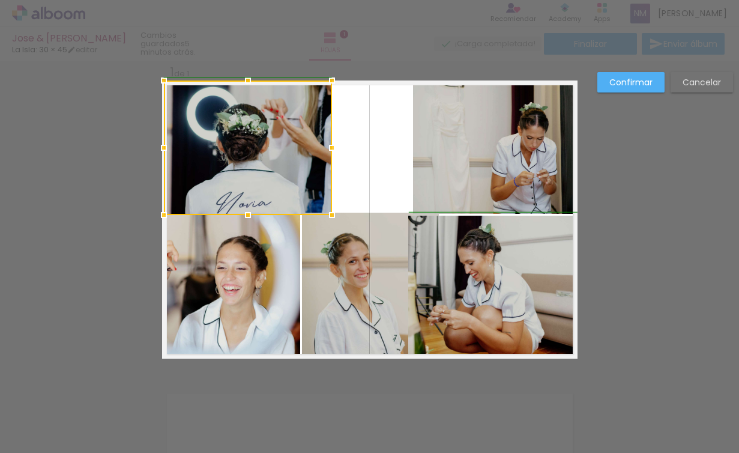
drag, startPoint x: 293, startPoint y: 148, endPoint x: 328, endPoint y: 143, distance: 35.1
click at [328, 143] on div at bounding box center [332, 148] width 24 height 24
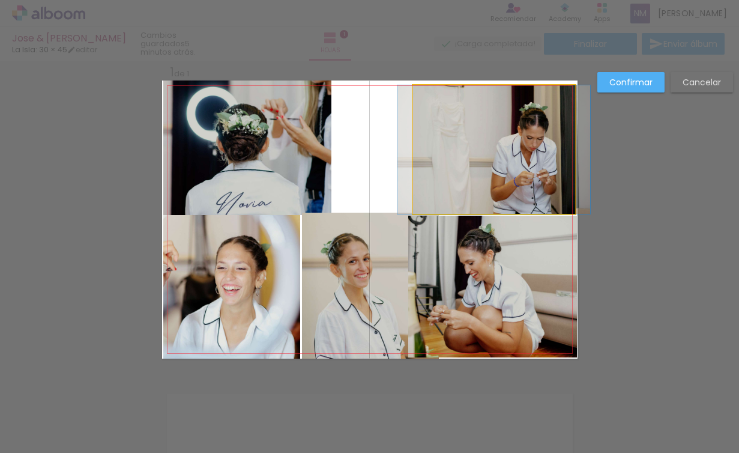
click at [440, 144] on quentale-photo at bounding box center [493, 149] width 161 height 128
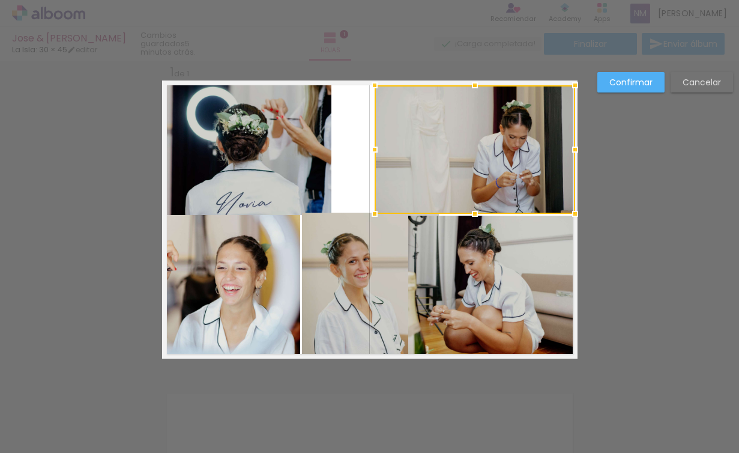
drag, startPoint x: 412, startPoint y: 148, endPoint x: 371, endPoint y: 146, distance: 41.5
click at [371, 146] on div at bounding box center [375, 149] width 24 height 24
click at [281, 130] on quentale-photo at bounding box center [247, 147] width 168 height 134
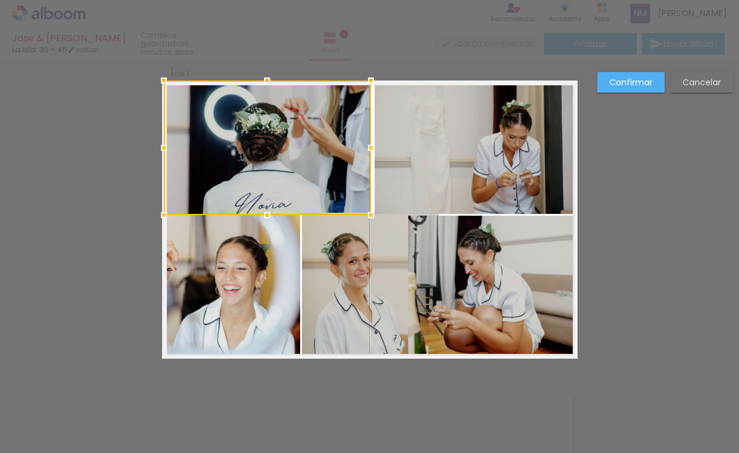
drag, startPoint x: 326, startPoint y: 149, endPoint x: 365, endPoint y: 151, distance: 38.5
click at [365, 151] on div at bounding box center [371, 148] width 24 height 24
click at [372, 145] on div at bounding box center [371, 148] width 24 height 24
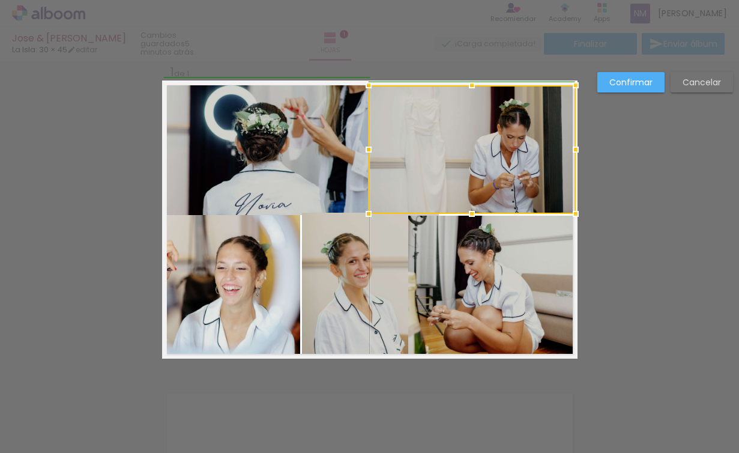
drag, startPoint x: 370, startPoint y: 145, endPoint x: 364, endPoint y: 146, distance: 6.6
click at [364, 146] on div at bounding box center [369, 149] width 24 height 24
click at [381, 60] on div at bounding box center [369, 30] width 739 height 61
click at [459, 133] on div at bounding box center [472, 149] width 207 height 128
click at [632, 150] on div "Confirmar Cancelar" at bounding box center [369, 368] width 739 height 645
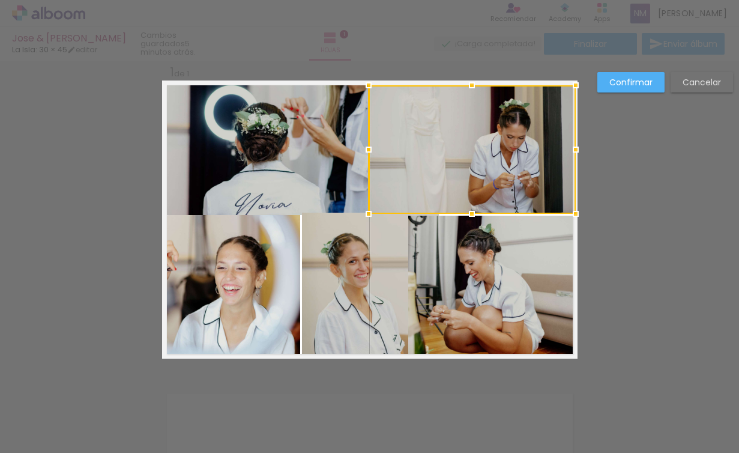
click at [495, 116] on div at bounding box center [472, 149] width 207 height 128
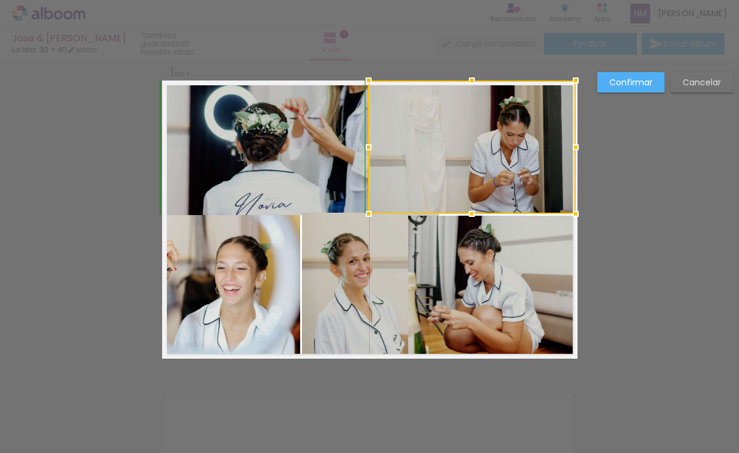
drag, startPoint x: 469, startPoint y: 84, endPoint x: 469, endPoint y: 77, distance: 7.2
click at [469, 77] on div at bounding box center [472, 80] width 24 height 24
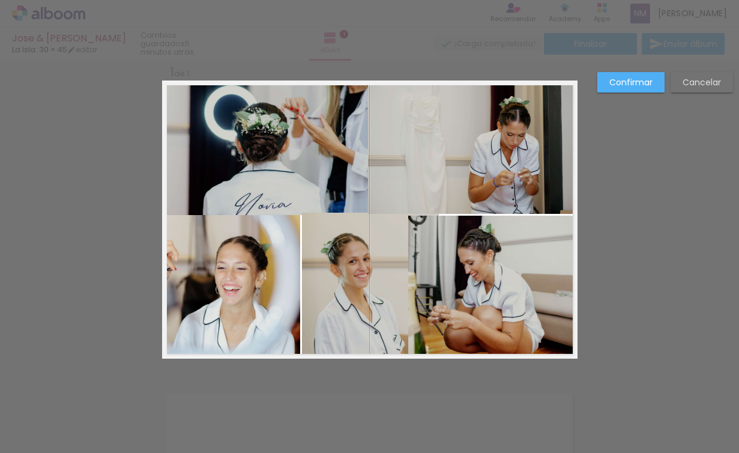
click at [624, 157] on div "Confirmar Cancelar" at bounding box center [369, 368] width 739 height 645
click at [521, 260] on quentale-photo at bounding box center [492, 286] width 169 height 142
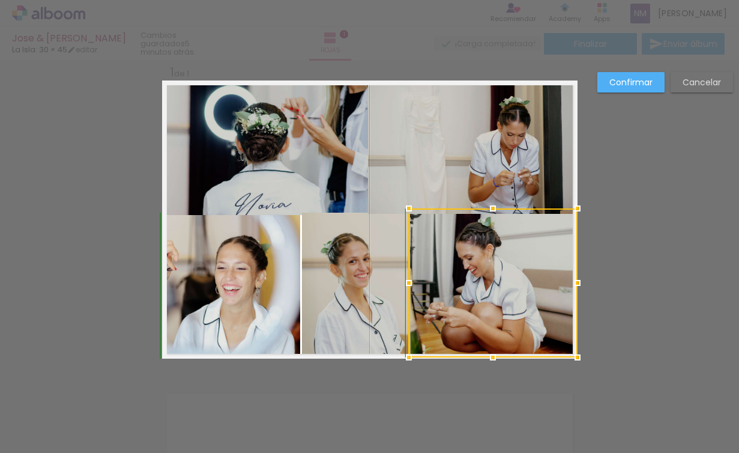
click at [487, 205] on div at bounding box center [493, 208] width 24 height 24
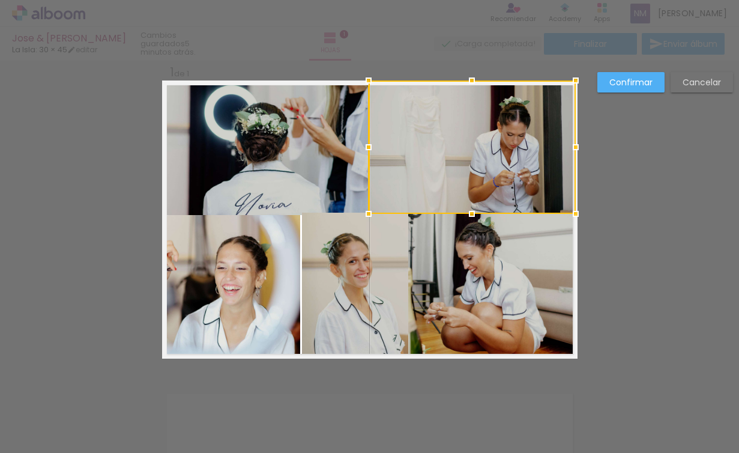
click at [562, 297] on quentale-photo at bounding box center [492, 282] width 169 height 149
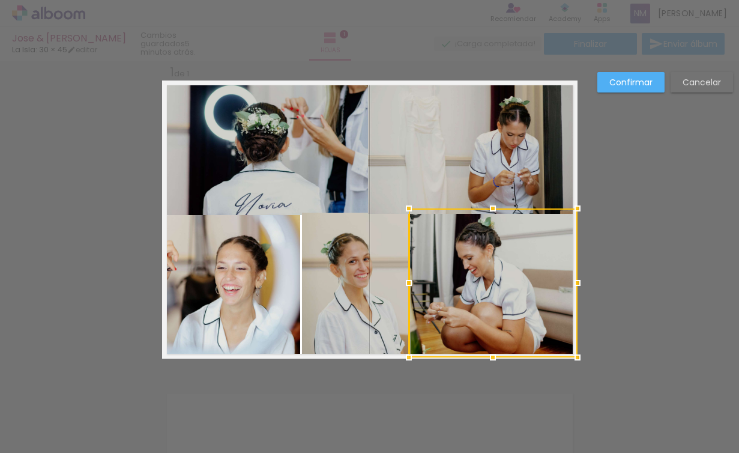
click at [602, 293] on div "Confirmar Cancelar" at bounding box center [369, 368] width 739 height 645
click at [613, 151] on div "Confirmar Cancelar" at bounding box center [369, 368] width 739 height 645
drag, startPoint x: 276, startPoint y: 290, endPoint x: 302, endPoint y: 286, distance: 26.7
click at [276, 289] on quentale-photo at bounding box center [231, 285] width 137 height 146
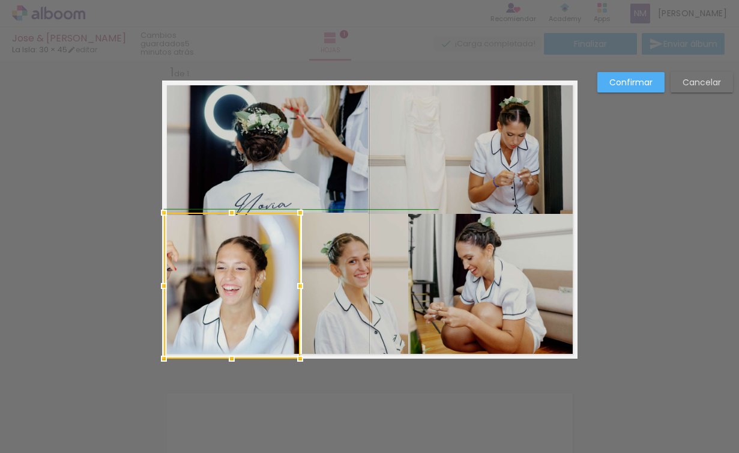
click at [299, 284] on div at bounding box center [300, 286] width 24 height 24
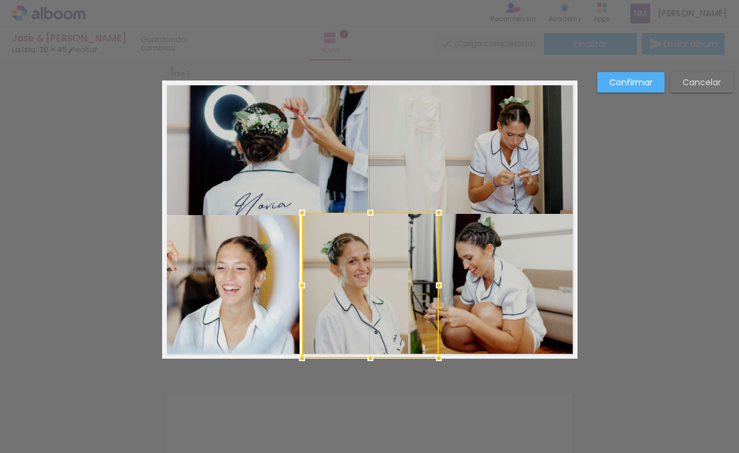
click at [318, 284] on div at bounding box center [370, 284] width 137 height 145
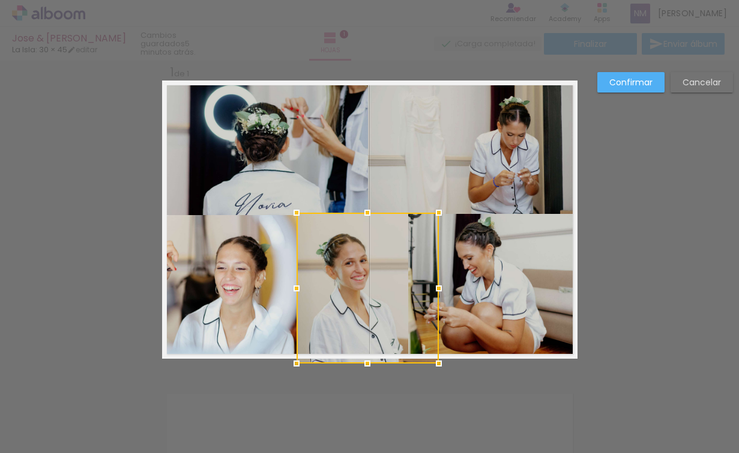
drag, startPoint x: 298, startPoint y: 285, endPoint x: 290, endPoint y: 285, distance: 7.8
click at [290, 285] on div at bounding box center [296, 288] width 24 height 24
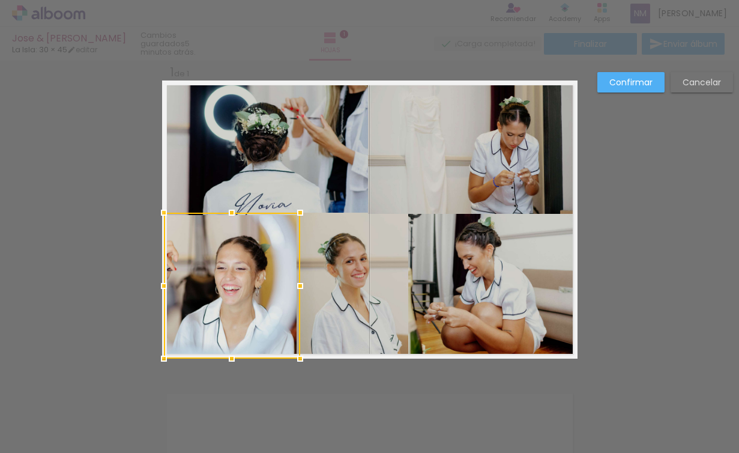
click at [409, 182] on quentale-photo at bounding box center [471, 146] width 207 height 133
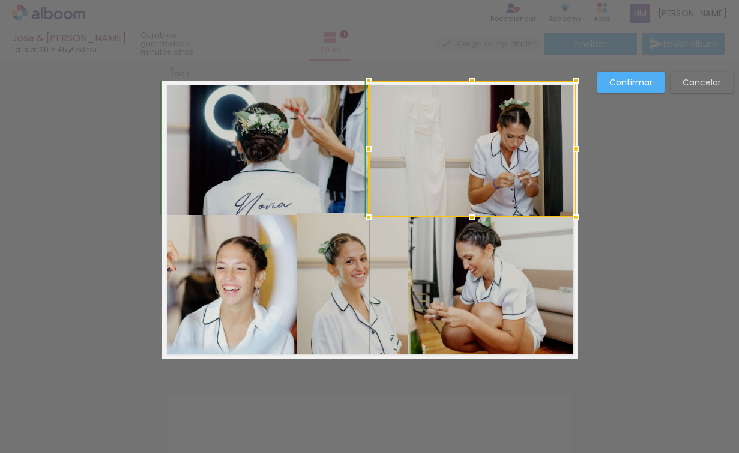
click at [469, 206] on div at bounding box center [472, 217] width 24 height 24
click at [293, 193] on quentale-photo at bounding box center [266, 147] width 207 height 134
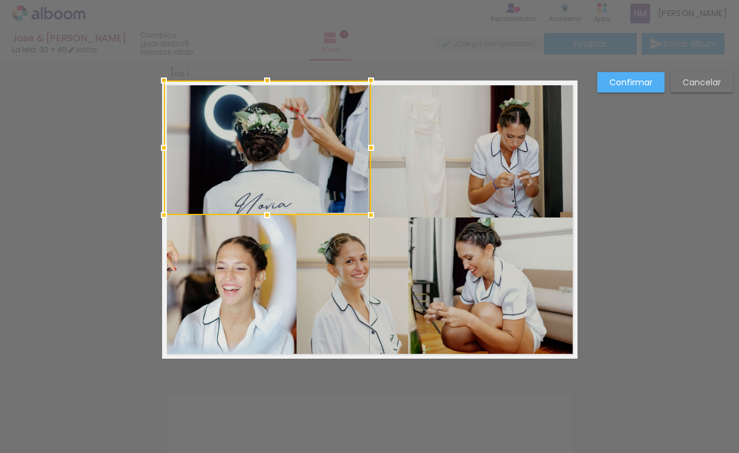
click at [619, 257] on div "Confirmar Cancelar" at bounding box center [369, 368] width 739 height 645
click at [0, 0] on slot "Confirmar" at bounding box center [0, 0] width 0 height 0
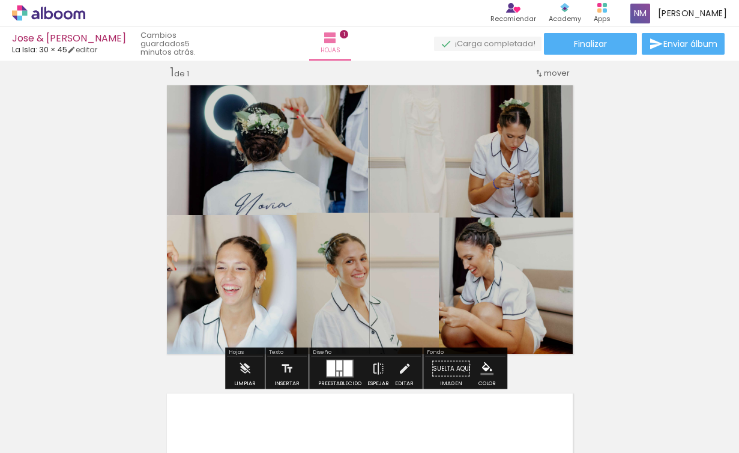
click at [344, 264] on quentale-photo at bounding box center [367, 285] width 142 height 146
click at [361, 242] on quentale-photo at bounding box center [367, 285] width 142 height 146
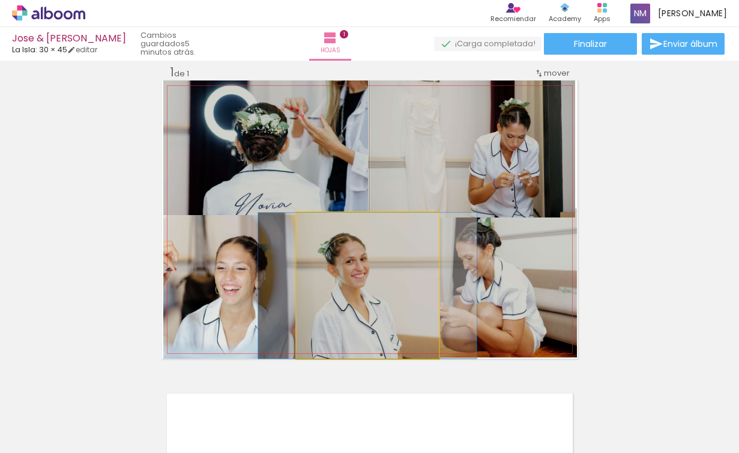
click at [367, 266] on quentale-photo at bounding box center [367, 285] width 142 height 146
drag, startPoint x: 320, startPoint y: 227, endPoint x: 310, endPoint y: 224, distance: 10.5
type paper-slider "100"
click at [315, 224] on div at bounding box center [324, 224] width 19 height 19
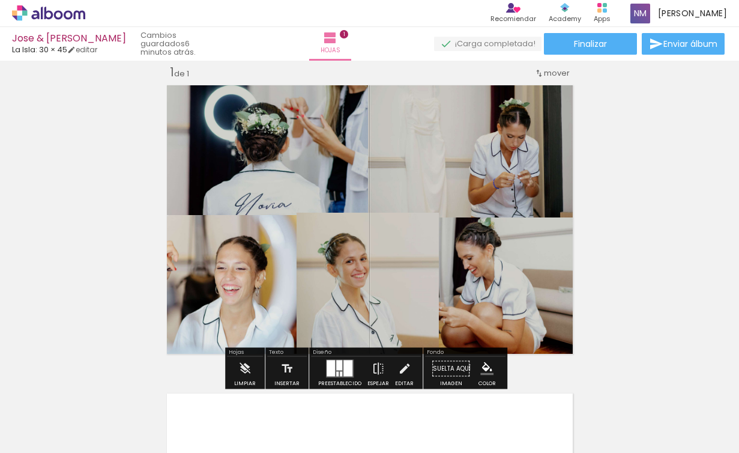
click at [411, 225] on div at bounding box center [418, 225] width 14 height 12
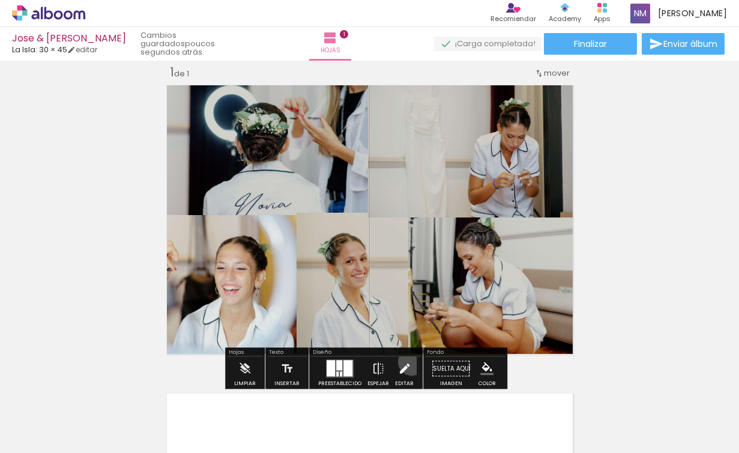
click at [409, 361] on paper-button "Editar" at bounding box center [404, 372] width 25 height 31
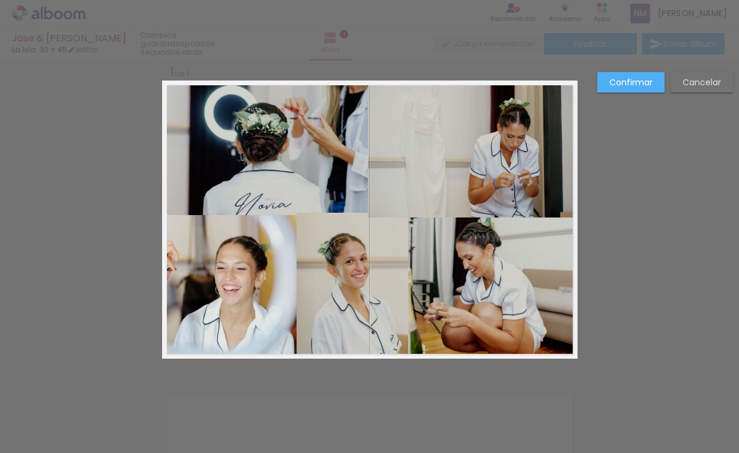
drag, startPoint x: 412, startPoint y: 169, endPoint x: 424, endPoint y: 185, distance: 20.2
click at [412, 169] on quentale-photo at bounding box center [471, 148] width 207 height 137
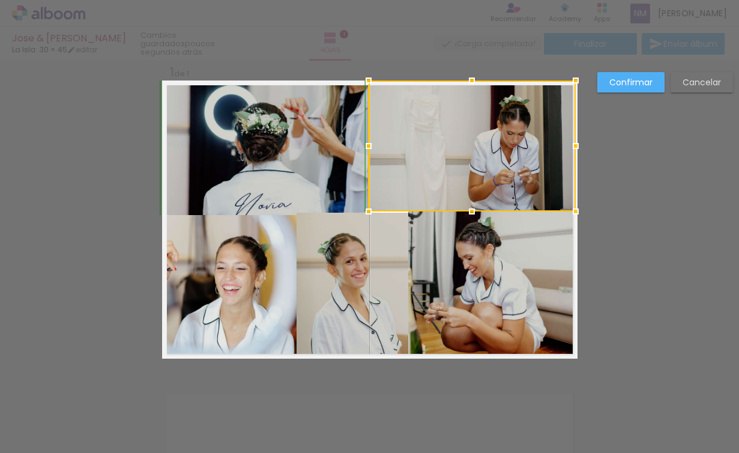
click at [472, 218] on div at bounding box center [472, 211] width 24 height 24
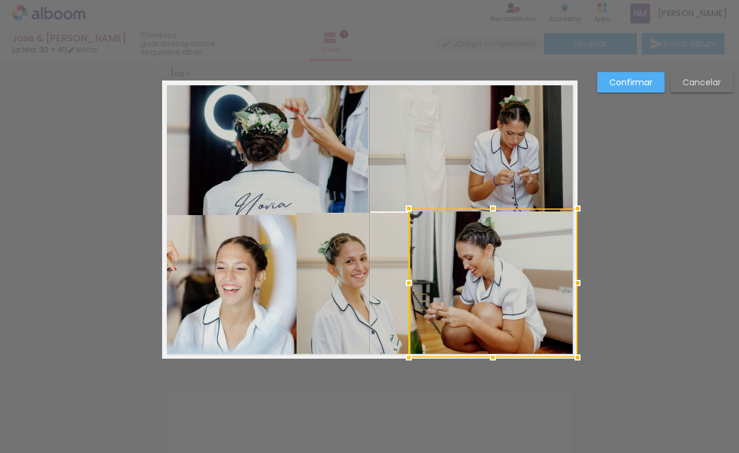
click at [314, 161] on quentale-photo at bounding box center [266, 147] width 207 height 134
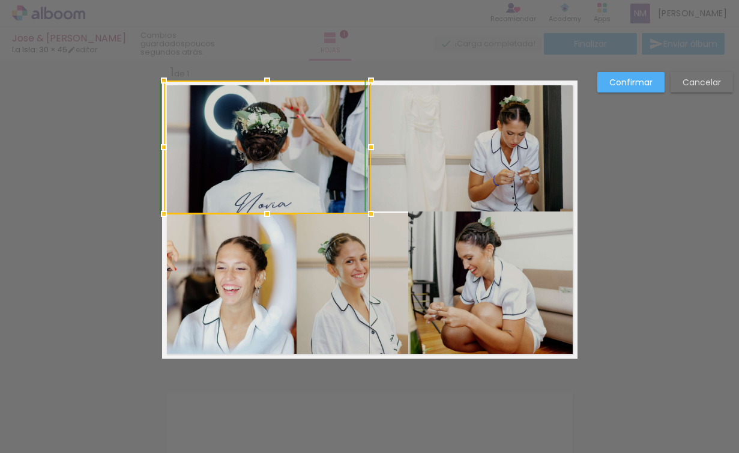
click at [259, 205] on div at bounding box center [267, 214] width 24 height 24
click at [489, 188] on quentale-photo at bounding box center [471, 145] width 207 height 131
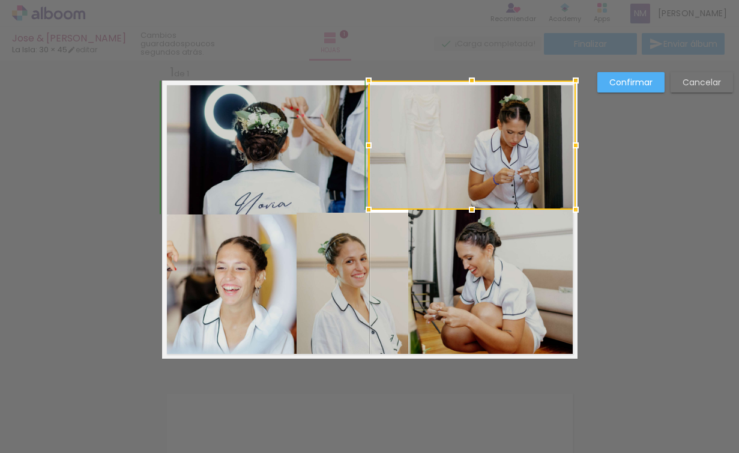
drag, startPoint x: 470, startPoint y: 209, endPoint x: 469, endPoint y: 218, distance: 9.1
click at [469, 218] on div at bounding box center [472, 209] width 24 height 24
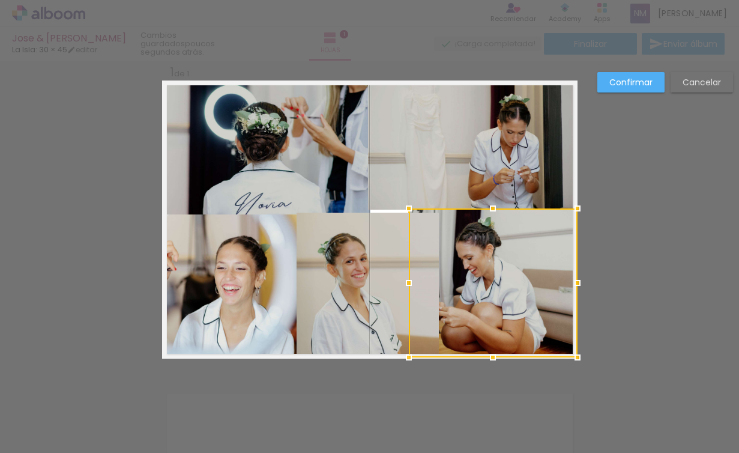
click at [358, 254] on quentale-photo at bounding box center [367, 285] width 142 height 146
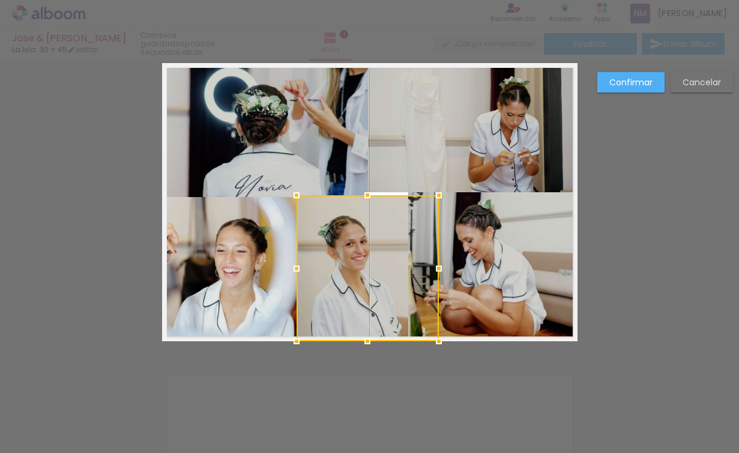
scroll to position [34, 0]
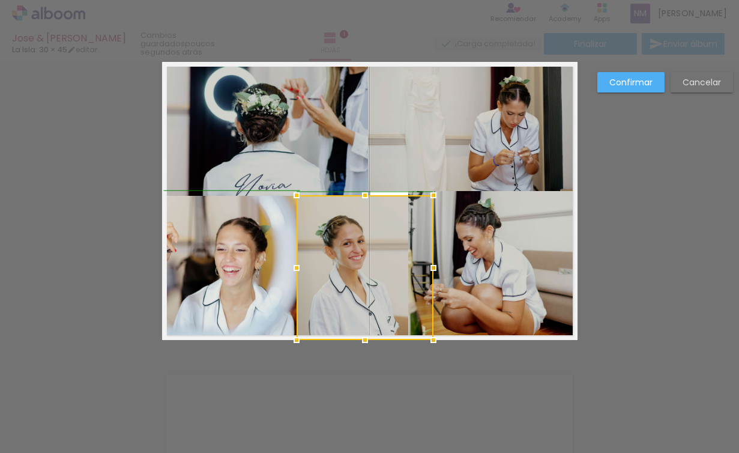
click at [439, 186] on div at bounding box center [433, 195] width 24 height 24
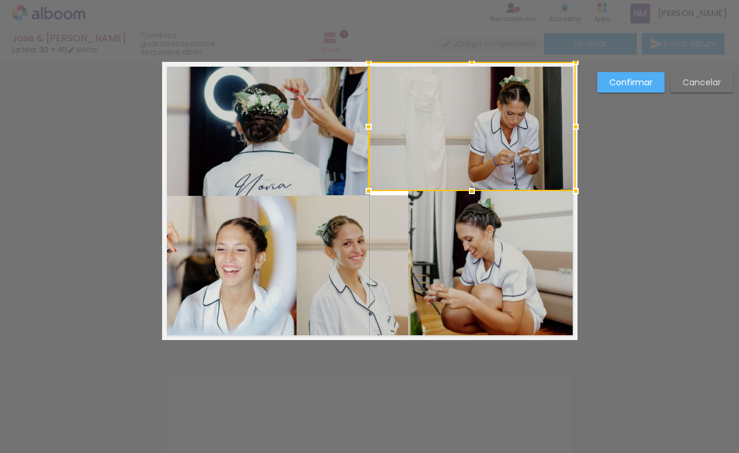
click at [501, 223] on quentale-photo at bounding box center [492, 264] width 169 height 149
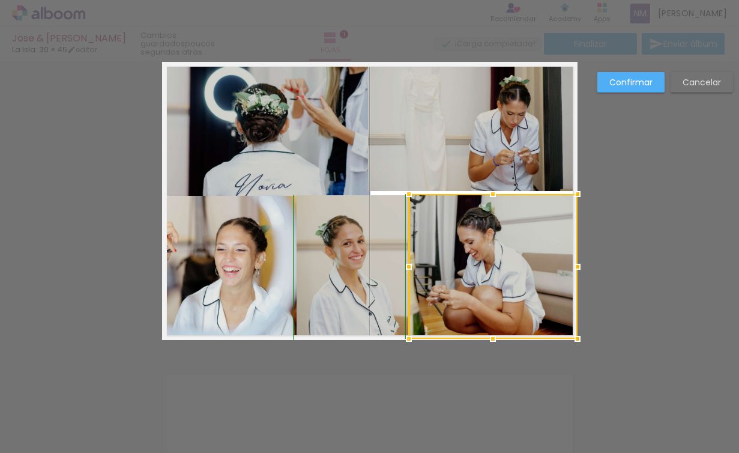
drag, startPoint x: 487, startPoint y: 190, endPoint x: 489, endPoint y: 197, distance: 6.8
click at [489, 197] on div at bounding box center [493, 194] width 24 height 24
click at [469, 149] on quentale-photo at bounding box center [471, 126] width 207 height 129
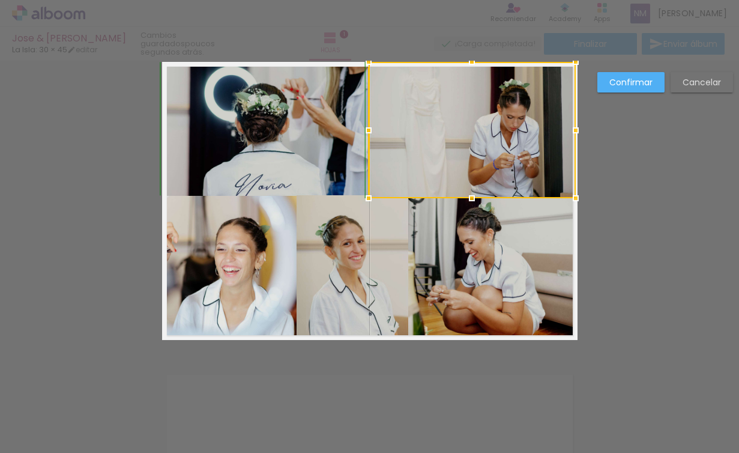
click at [472, 193] on div at bounding box center [472, 198] width 24 height 24
click at [630, 253] on div "Confirmar Cancelar" at bounding box center [369, 349] width 739 height 645
click at [348, 415] on div "Confirmar Cancelar" at bounding box center [369, 349] width 739 height 645
click at [0, 0] on slot "Confirmar" at bounding box center [0, 0] width 0 height 0
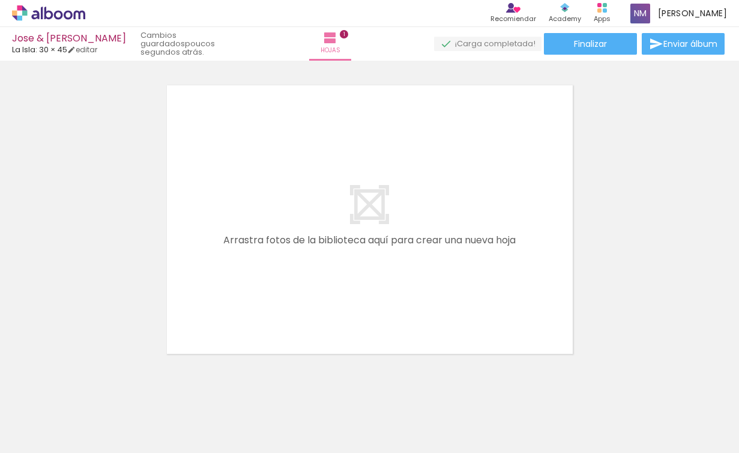
scroll to position [346, 0]
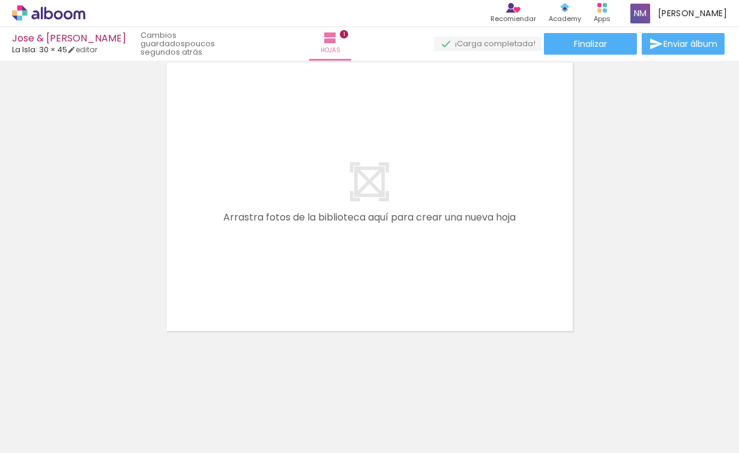
click at [388, 225] on quentale-layouter at bounding box center [369, 197] width 415 height 278
drag, startPoint x: 513, startPoint y: 412, endPoint x: 148, endPoint y: 127, distance: 462.6
click at [148, 127] on quentale-workspace at bounding box center [369, 226] width 739 height 453
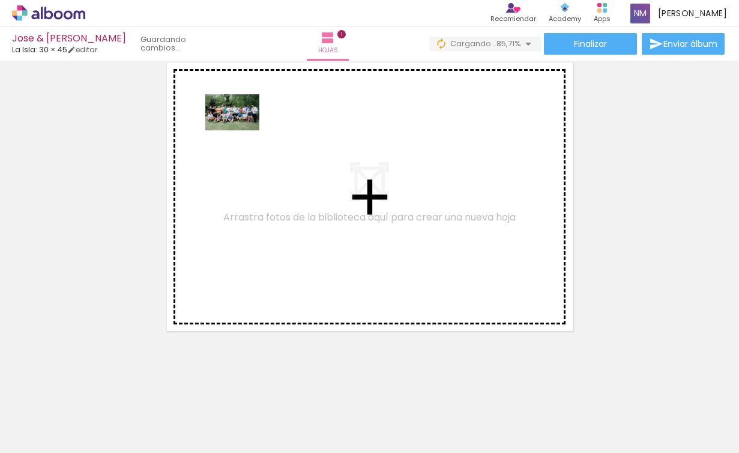
drag, startPoint x: 544, startPoint y: 430, endPoint x: 274, endPoint y: 152, distance: 387.5
click at [274, 152] on quentale-workspace at bounding box center [369, 226] width 739 height 453
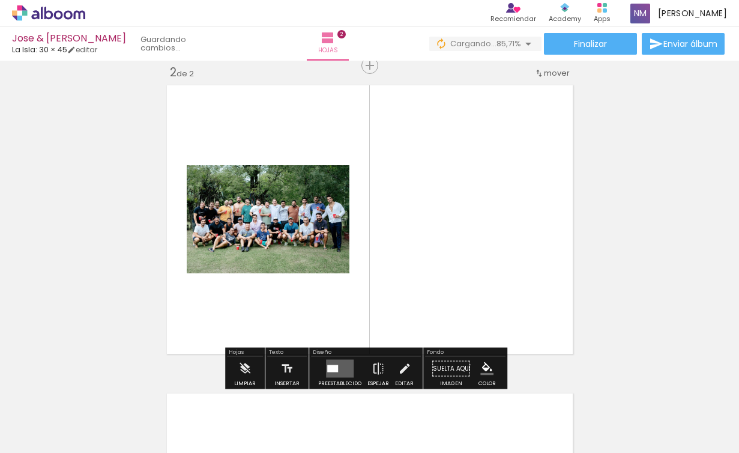
scroll to position [323, 0]
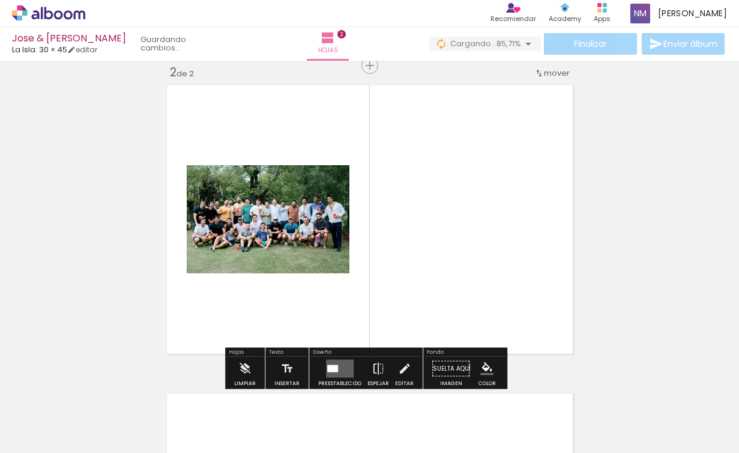
click at [256, 254] on quentale-photo at bounding box center [268, 219] width 163 height 108
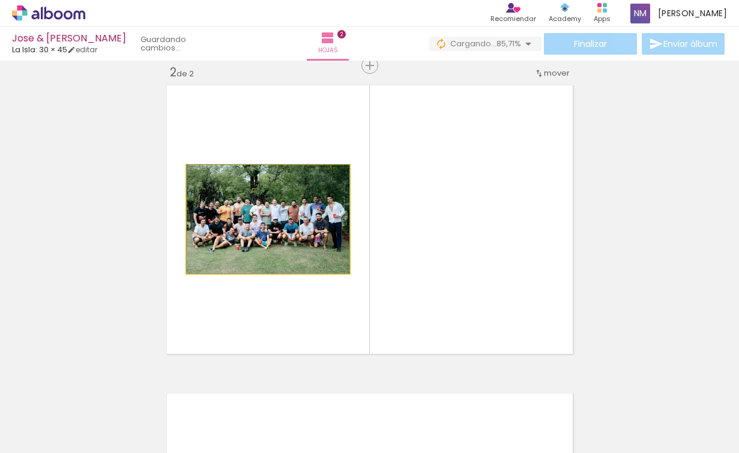
drag, startPoint x: 258, startPoint y: 247, endPoint x: 293, endPoint y: 164, distance: 89.3
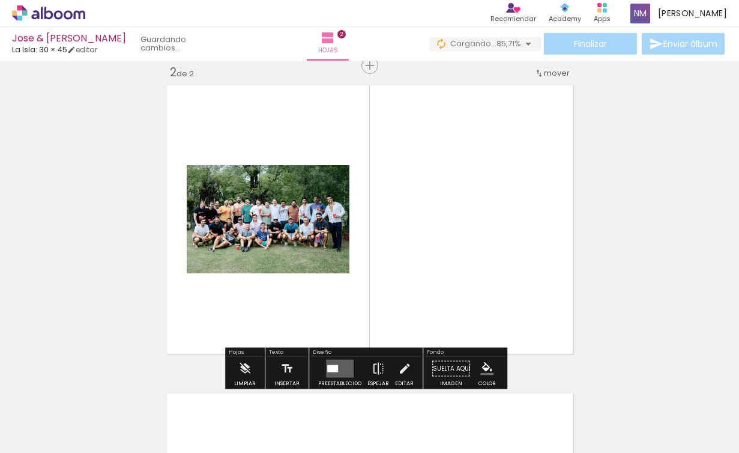
click at [238, 260] on quentale-photo at bounding box center [268, 219] width 163 height 108
click at [258, 252] on quentale-photo at bounding box center [268, 219] width 163 height 108
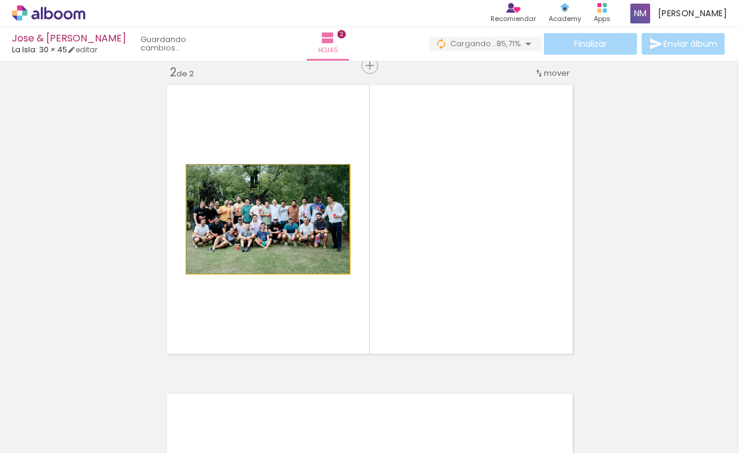
drag, startPoint x: 264, startPoint y: 251, endPoint x: 302, endPoint y: 164, distance: 94.9
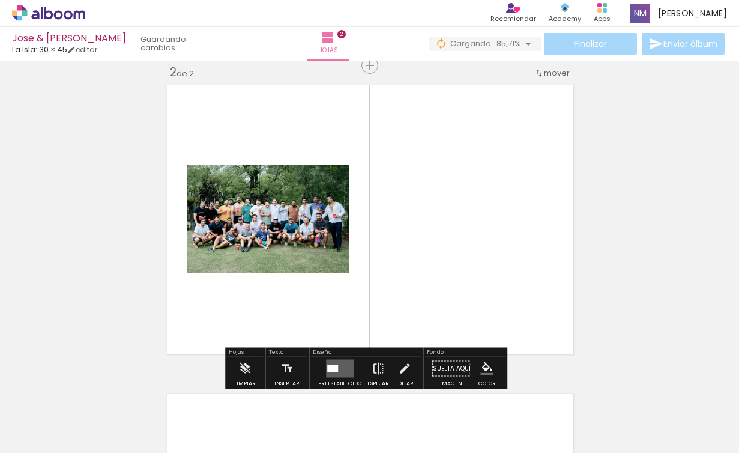
click at [302, 203] on paper-item at bounding box center [309, 206] width 22 height 8
click at [295, 233] on quentale-photo at bounding box center [268, 219] width 163 height 108
click at [311, 178] on div "Ancho Color" at bounding box center [309, 178] width 22 height 18
click at [304, 199] on paper-item at bounding box center [309, 197] width 22 height 8
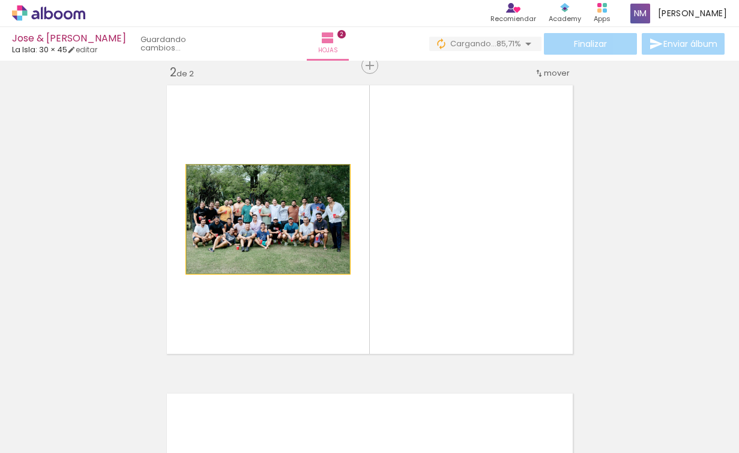
click at [246, 242] on quentale-photo at bounding box center [268, 219] width 163 height 108
drag, startPoint x: 270, startPoint y: 242, endPoint x: 278, endPoint y: 230, distance: 14.3
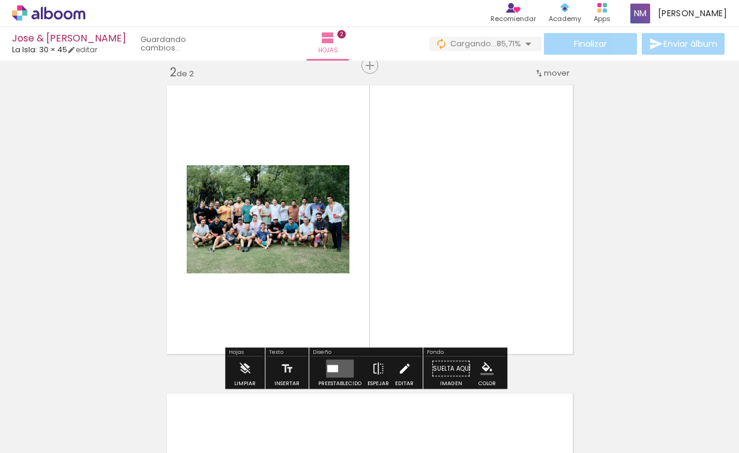
click at [411, 369] on paper-button "Editar" at bounding box center [404, 372] width 25 height 31
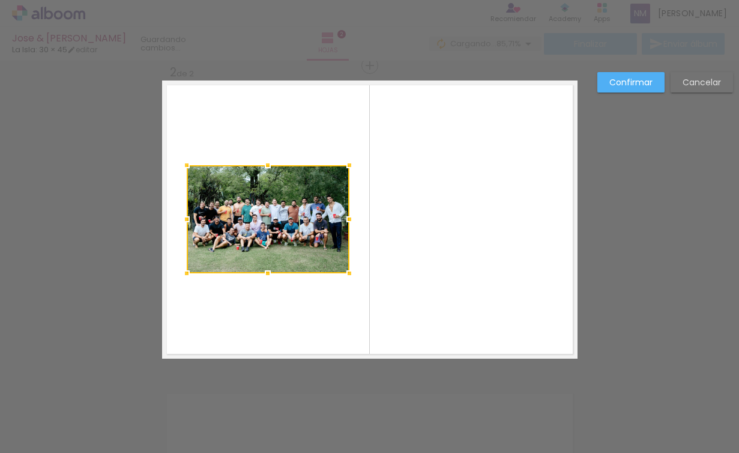
click at [305, 203] on div at bounding box center [268, 219] width 163 height 108
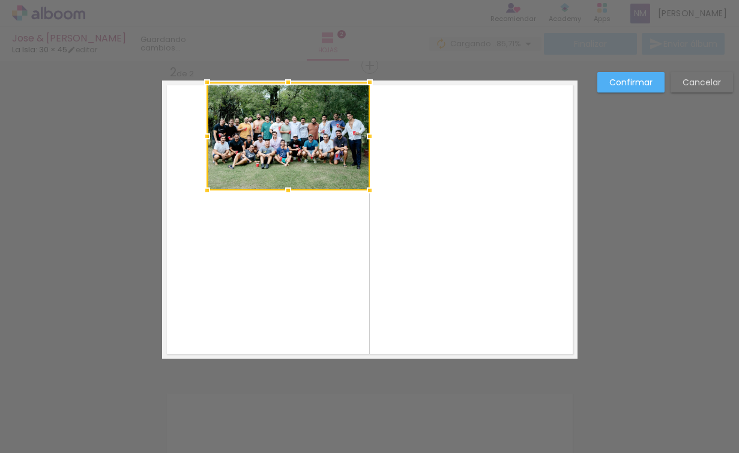
drag, startPoint x: 304, startPoint y: 205, endPoint x: 324, endPoint y: 122, distance: 85.3
click at [324, 122] on div at bounding box center [288, 136] width 163 height 108
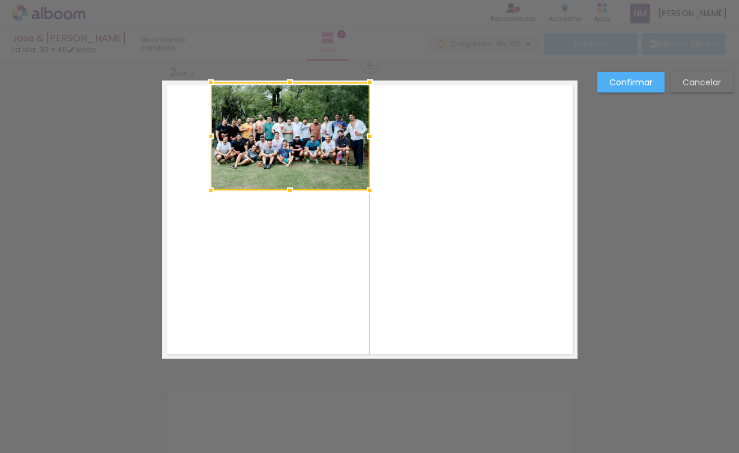
click at [203, 133] on div at bounding box center [211, 136] width 24 height 24
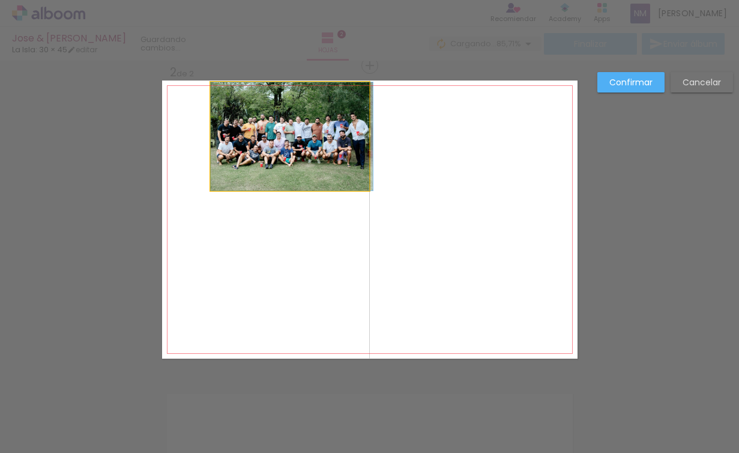
drag, startPoint x: 331, startPoint y: 144, endPoint x: 370, endPoint y: 144, distance: 39.0
click at [370, 144] on quentale-layouter at bounding box center [369, 219] width 415 height 278
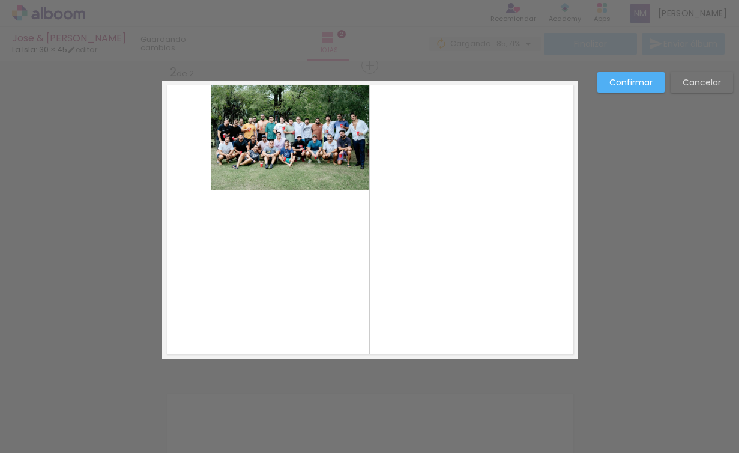
click at [312, 146] on quentale-photo at bounding box center [290, 136] width 159 height 108
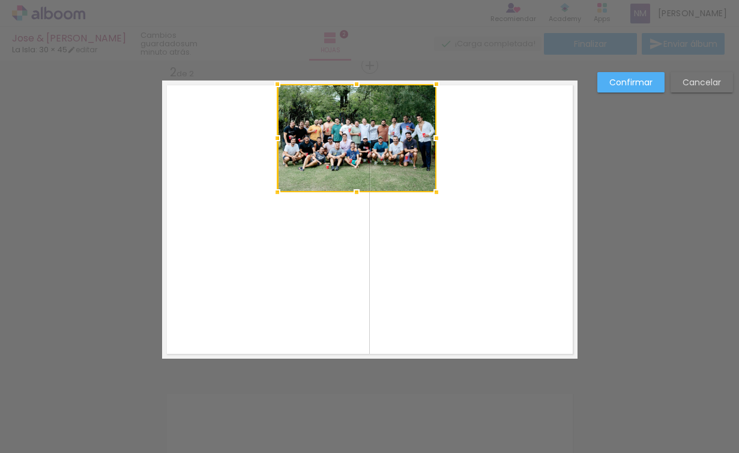
drag, startPoint x: 313, startPoint y: 146, endPoint x: 379, endPoint y: 148, distance: 66.0
click at [379, 148] on div at bounding box center [356, 138] width 159 height 108
click at [415, 268] on quentale-layouter at bounding box center [369, 219] width 415 height 278
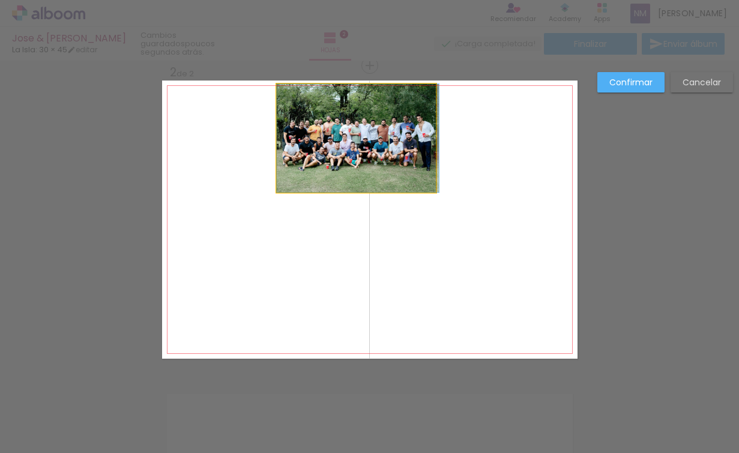
click at [358, 152] on quentale-photo at bounding box center [356, 138] width 159 height 108
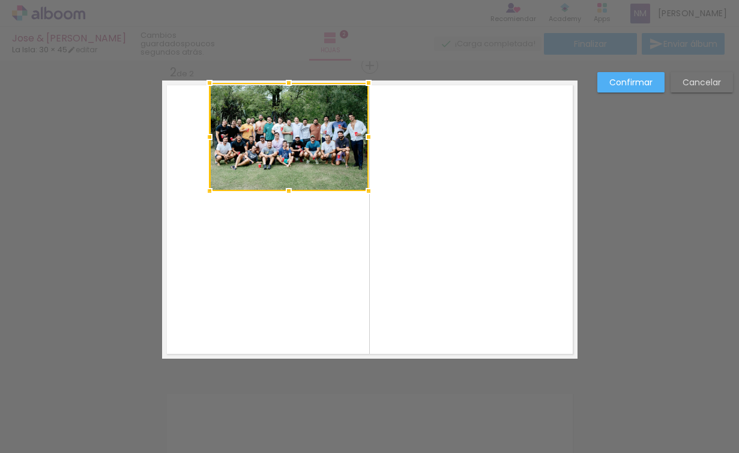
drag, startPoint x: 383, startPoint y: 152, endPoint x: 315, endPoint y: 151, distance: 67.8
click at [315, 151] on div at bounding box center [288, 137] width 159 height 108
click at [643, 75] on paper-button "Confirmar" at bounding box center [630, 82] width 67 height 20
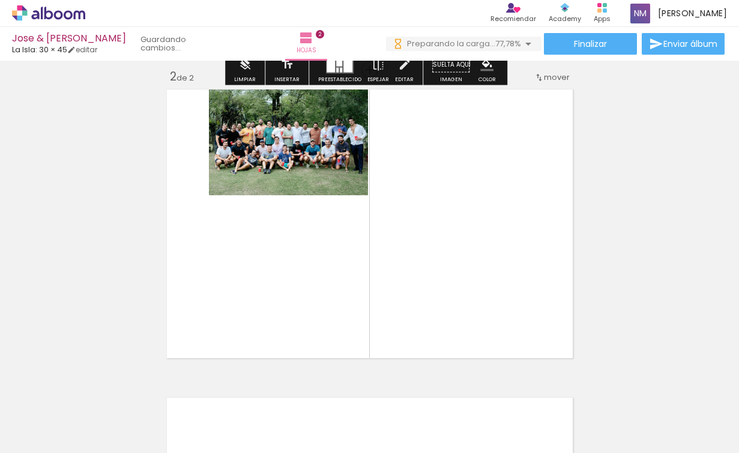
scroll to position [351, 0]
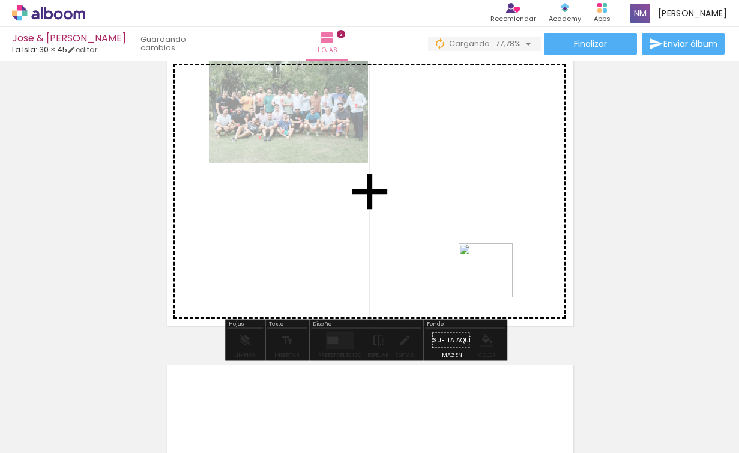
drag, startPoint x: 664, startPoint y: 426, endPoint x: 480, endPoint y: 259, distance: 248.5
click at [480, 259] on quentale-workspace at bounding box center [369, 226] width 739 height 453
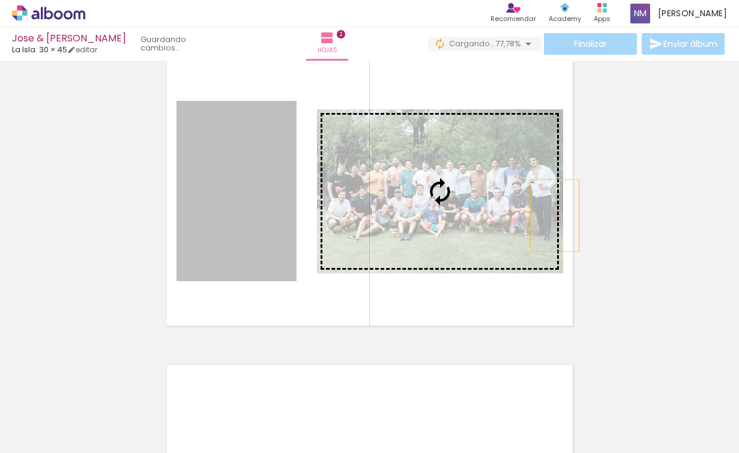
drag, startPoint x: 248, startPoint y: 204, endPoint x: 548, endPoint y: 215, distance: 299.7
click at [0, 0] on slot at bounding box center [0, 0] width 0 height 0
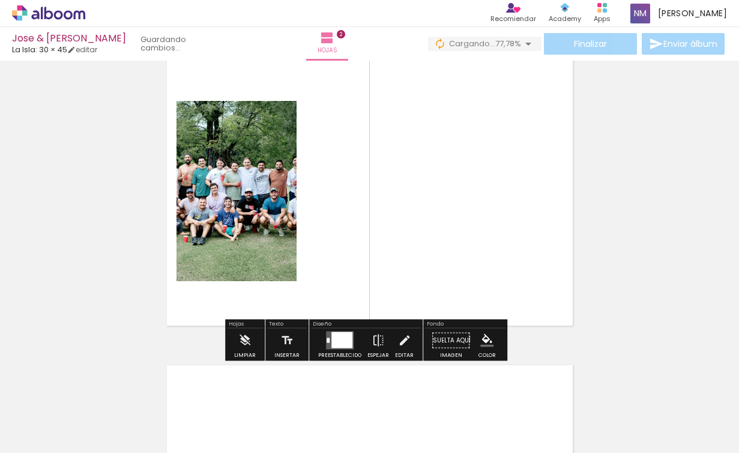
click at [507, 219] on quentale-photo at bounding box center [440, 191] width 246 height 164
click at [357, 219] on quentale-photo at bounding box center [440, 191] width 246 height 164
click at [409, 194] on quentale-photo at bounding box center [440, 191] width 246 height 164
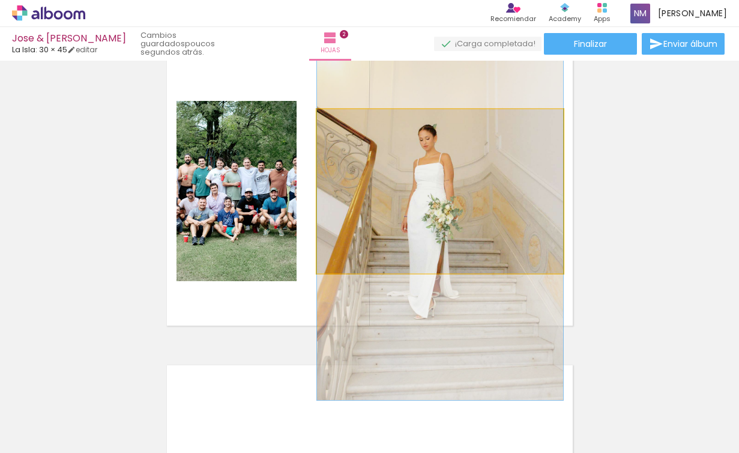
drag, startPoint x: 506, startPoint y: 194, endPoint x: 509, endPoint y: 215, distance: 21.8
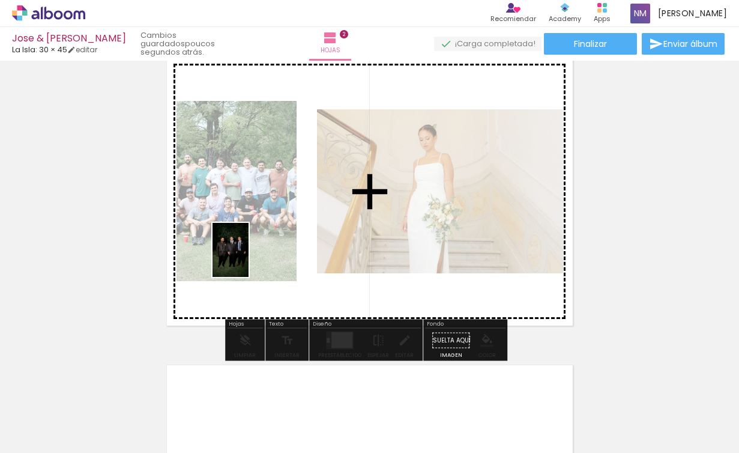
drag, startPoint x: 617, startPoint y: 414, endPoint x: 248, endPoint y: 259, distance: 399.7
click at [248, 259] on quentale-workspace at bounding box center [369, 226] width 739 height 453
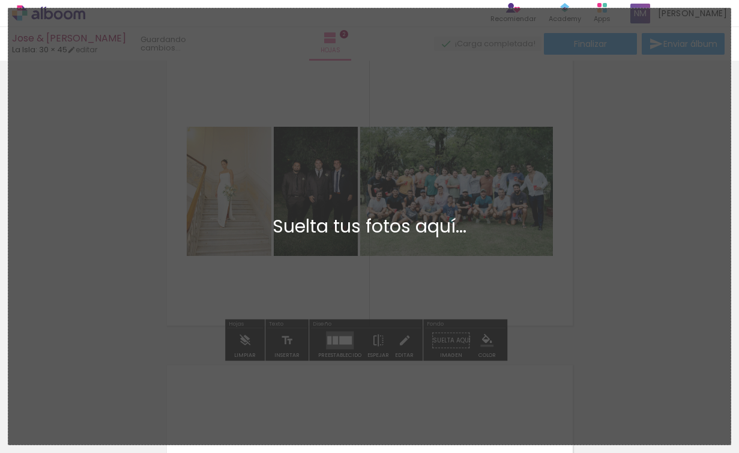
scroll to position [0, 0]
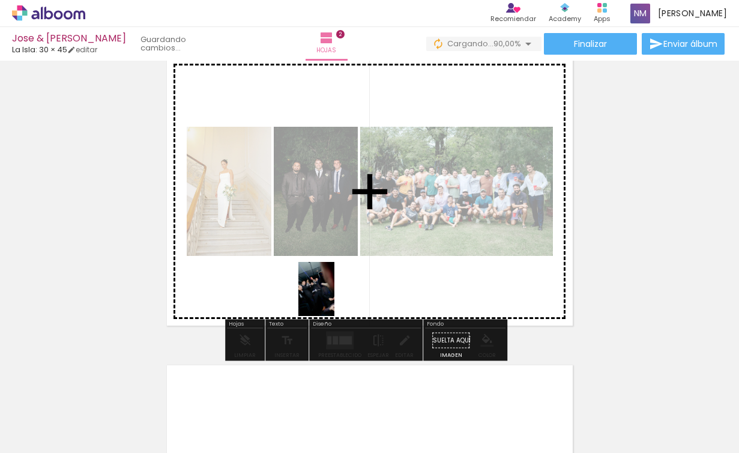
drag, startPoint x: 709, startPoint y: 411, endPoint x: 334, endPoint y: 298, distance: 391.9
click at [334, 298] on quentale-workspace at bounding box center [369, 226] width 739 height 453
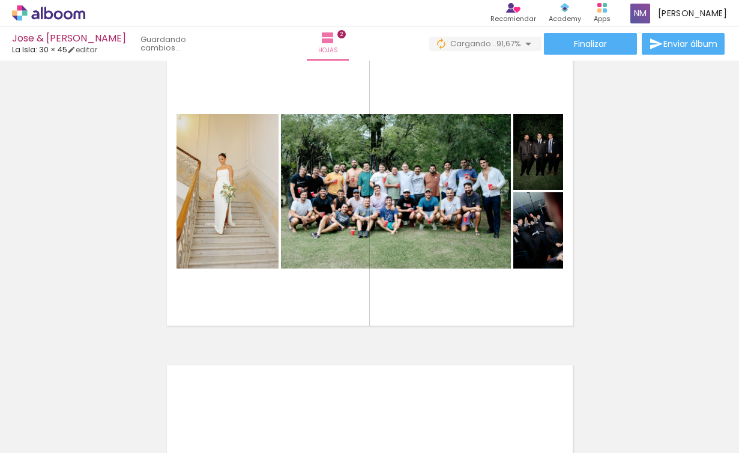
scroll to position [0, 170]
drag, startPoint x: 639, startPoint y: 423, endPoint x: 727, endPoint y: 406, distance: 89.8
click at [445, 307] on quentale-workspace at bounding box center [369, 226] width 739 height 453
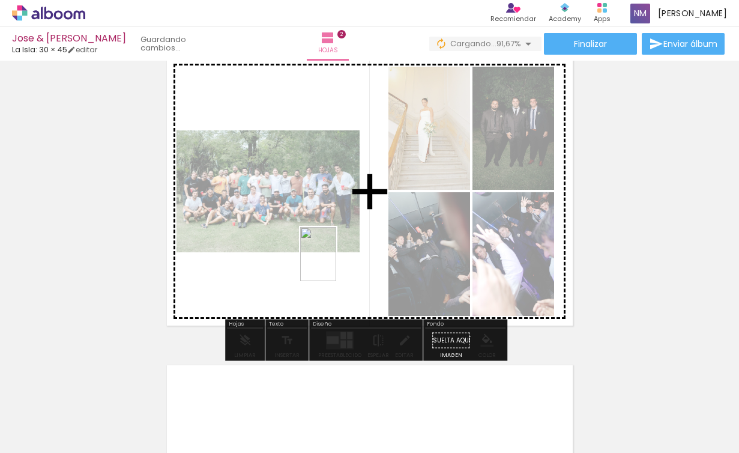
drag, startPoint x: 683, startPoint y: 414, endPoint x: 336, endPoint y: 263, distance: 378.4
click at [336, 263] on quentale-workspace at bounding box center [369, 226] width 739 height 453
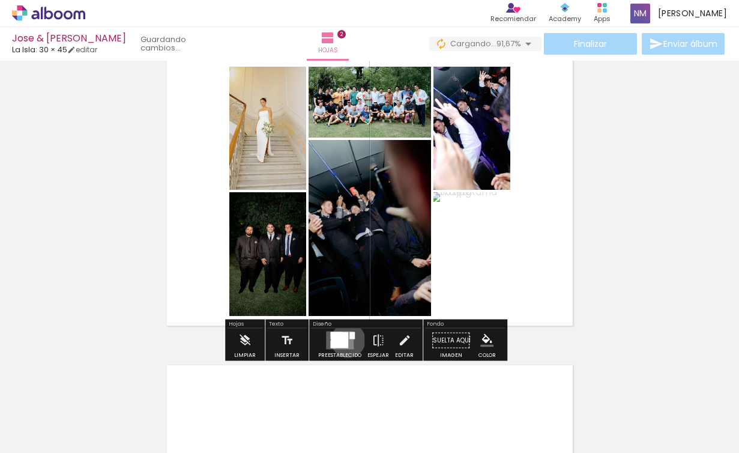
click at [345, 340] on div at bounding box center [339, 340] width 17 height 16
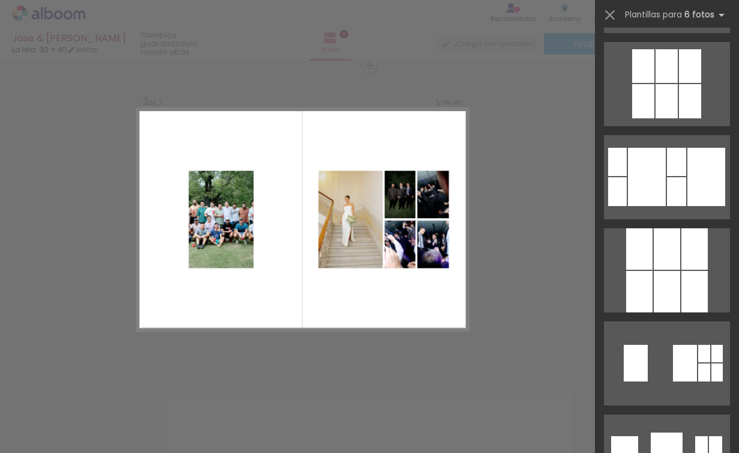
scroll to position [7605, 0]
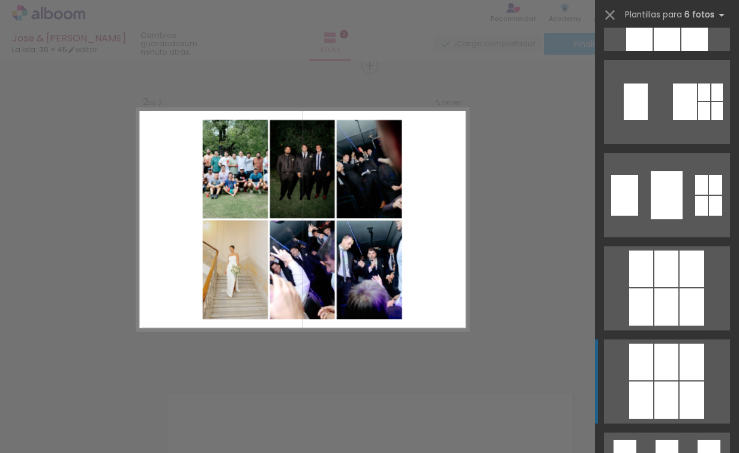
click at [673, 379] on div at bounding box center [666, 361] width 24 height 37
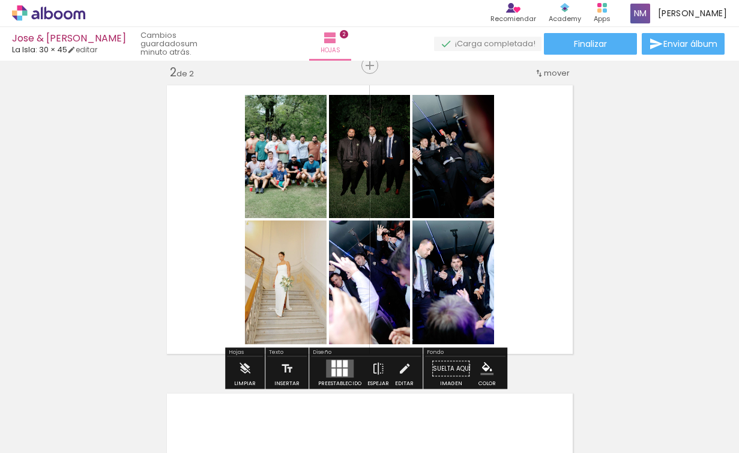
click at [278, 193] on quentale-photo at bounding box center [286, 156] width 82 height 123
click at [398, 368] on iron-icon at bounding box center [404, 369] width 13 height 24
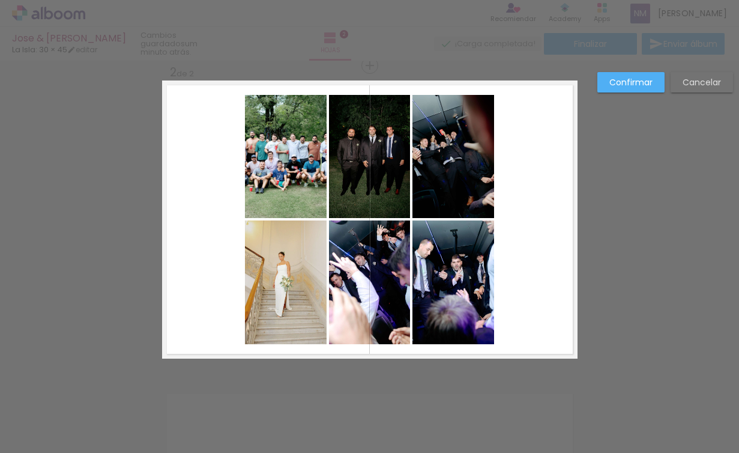
click at [261, 131] on quentale-photo at bounding box center [286, 156] width 82 height 123
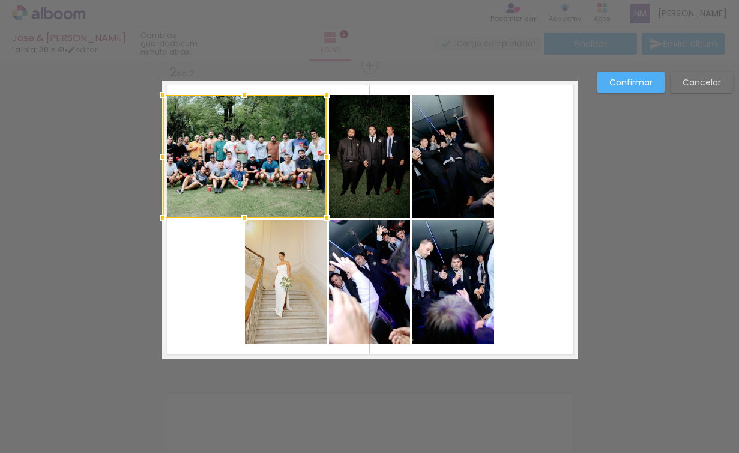
drag, startPoint x: 239, startPoint y: 154, endPoint x: 151, endPoint y: 167, distance: 89.8
click at [151, 167] on div at bounding box center [163, 157] width 24 height 24
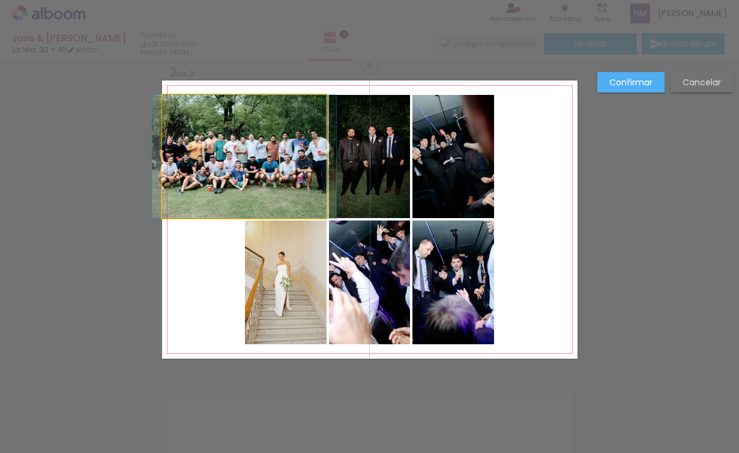
click at [241, 98] on quentale-photo at bounding box center [244, 156] width 164 height 123
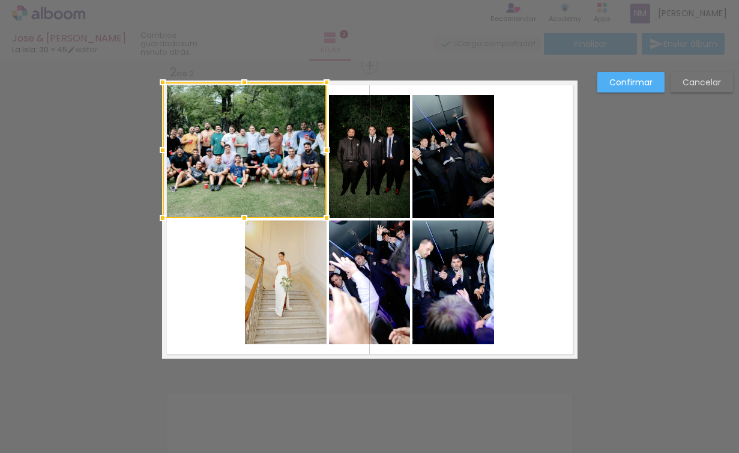
drag, startPoint x: 242, startPoint y: 92, endPoint x: 247, endPoint y: 79, distance: 13.9
click at [247, 79] on div at bounding box center [244, 82] width 24 height 24
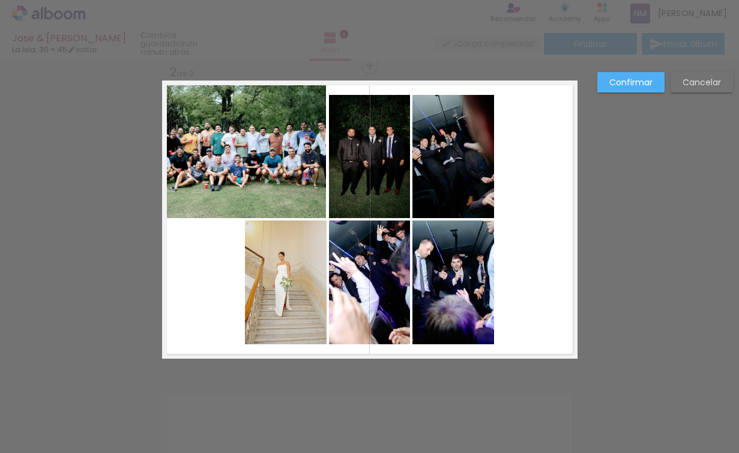
click at [269, 283] on quentale-photo at bounding box center [286, 282] width 82 height 124
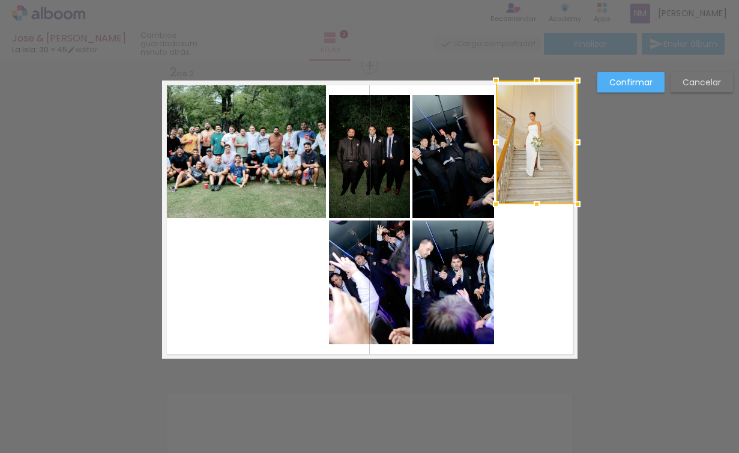
drag, startPoint x: 302, startPoint y: 284, endPoint x: 564, endPoint y: 141, distance: 298.1
click at [564, 140] on div at bounding box center [537, 142] width 82 height 124
click at [388, 287] on quentale-photo at bounding box center [369, 282] width 81 height 124
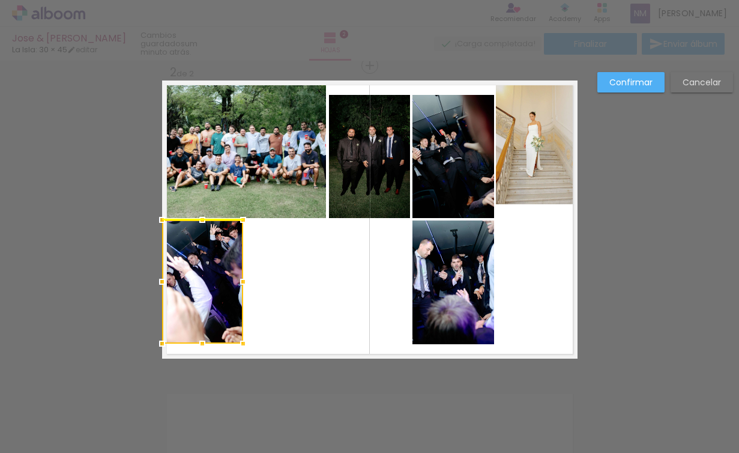
drag, startPoint x: 385, startPoint y: 296, endPoint x: 199, endPoint y: 299, distance: 186.1
click at [199, 299] on div at bounding box center [202, 282] width 81 height 124
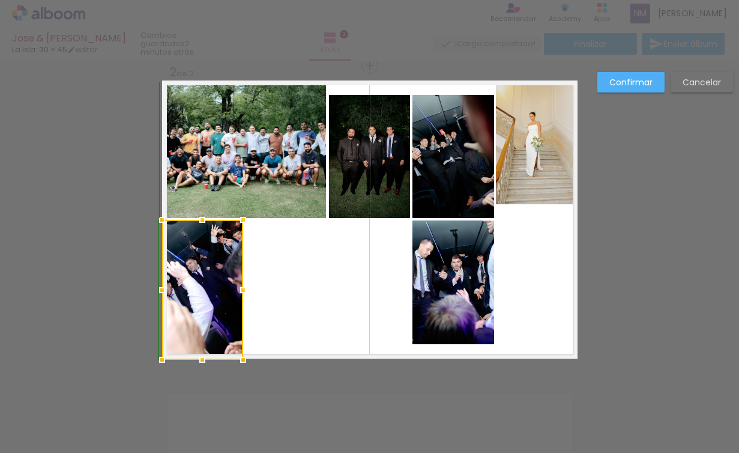
drag, startPoint x: 203, startPoint y: 343, endPoint x: 202, endPoint y: 352, distance: 9.0
click at [202, 352] on div at bounding box center [202, 359] width 24 height 24
click at [397, 296] on quentale-layouter at bounding box center [369, 219] width 415 height 278
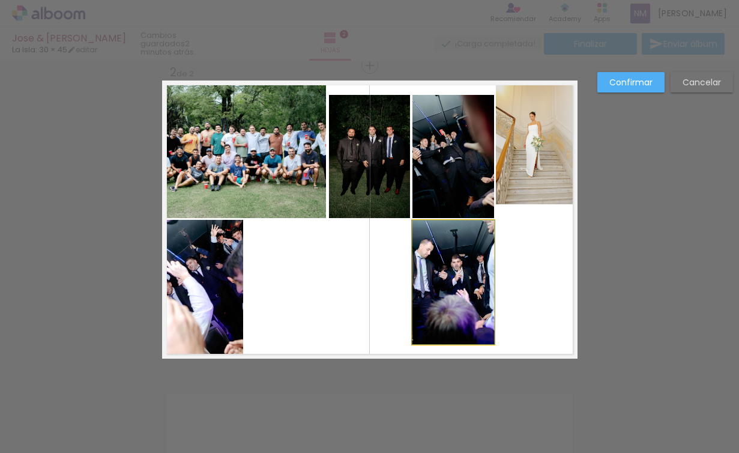
click at [487, 290] on quentale-photo at bounding box center [453, 282] width 82 height 124
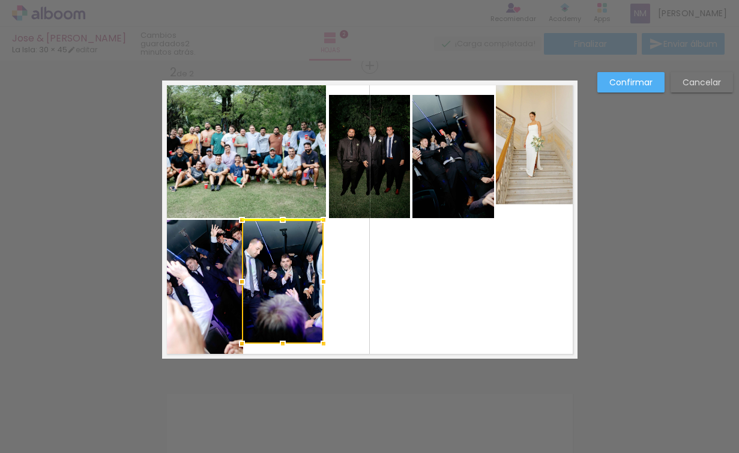
drag, startPoint x: 456, startPoint y: 299, endPoint x: 290, endPoint y: 298, distance: 165.7
click at [290, 298] on div at bounding box center [283, 282] width 82 height 124
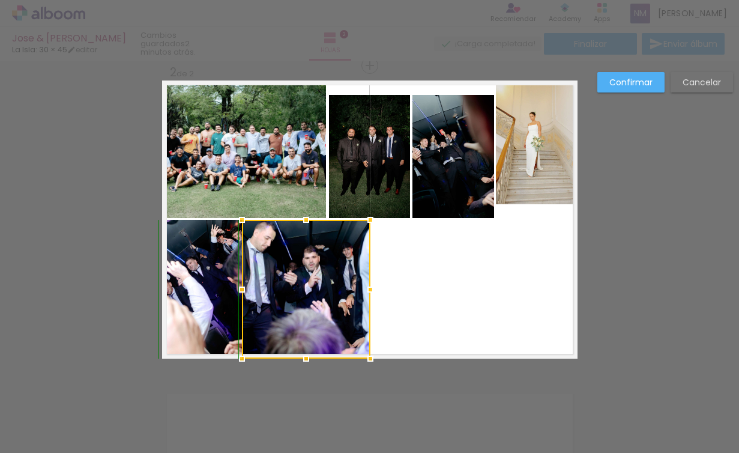
drag, startPoint x: 320, startPoint y: 339, endPoint x: 367, endPoint y: 353, distance: 48.8
click at [367, 353] on div at bounding box center [370, 358] width 24 height 24
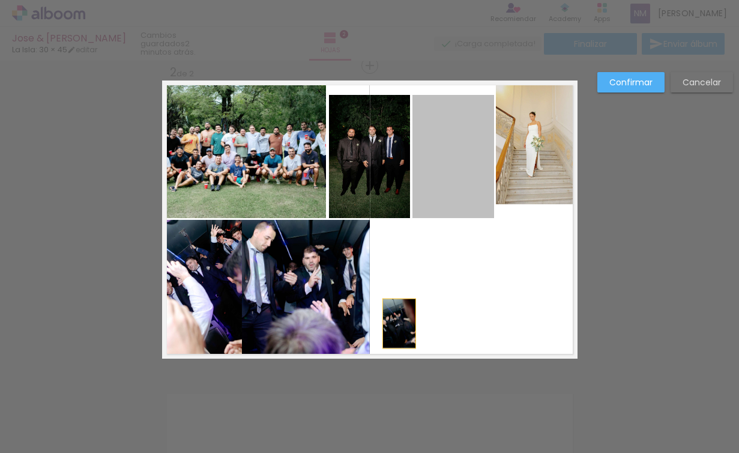
drag, startPoint x: 481, startPoint y: 211, endPoint x: 415, endPoint y: 315, distance: 123.0
click at [399, 322] on quentale-layouter at bounding box center [369, 219] width 415 height 278
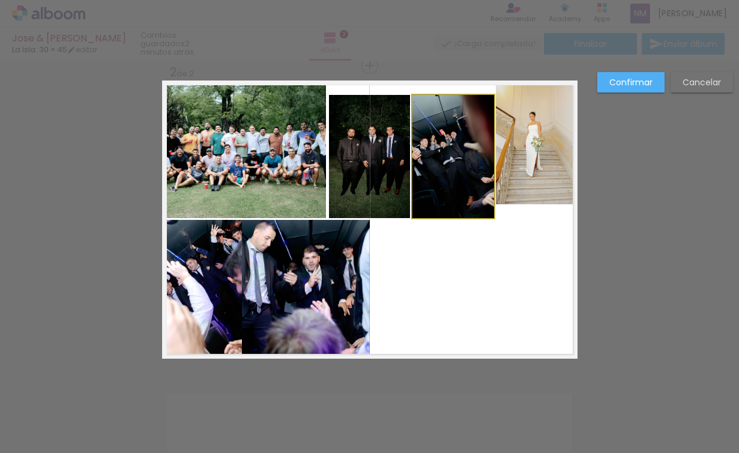
click at [444, 194] on quentale-photo at bounding box center [453, 156] width 82 height 123
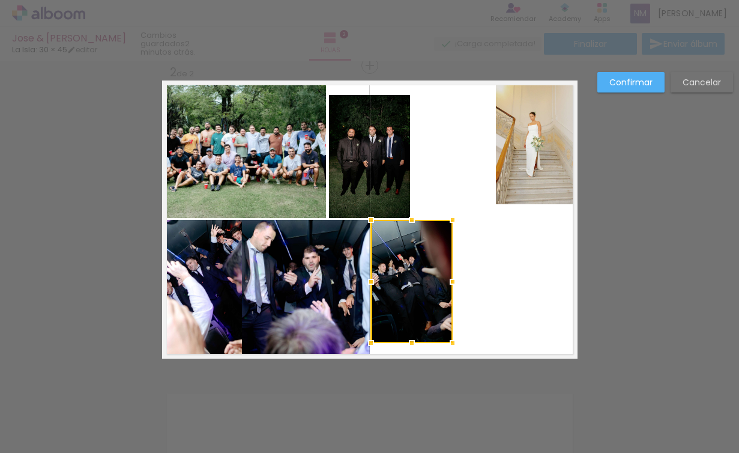
drag, startPoint x: 450, startPoint y: 183, endPoint x: 409, endPoint y: 307, distance: 130.8
click at [409, 307] on div at bounding box center [412, 281] width 82 height 123
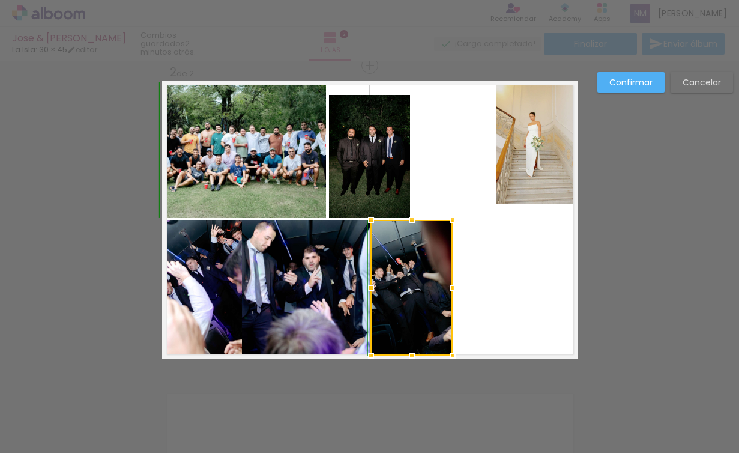
drag, startPoint x: 412, startPoint y: 344, endPoint x: 411, endPoint y: 355, distance: 10.9
click at [411, 355] on div at bounding box center [412, 355] width 24 height 24
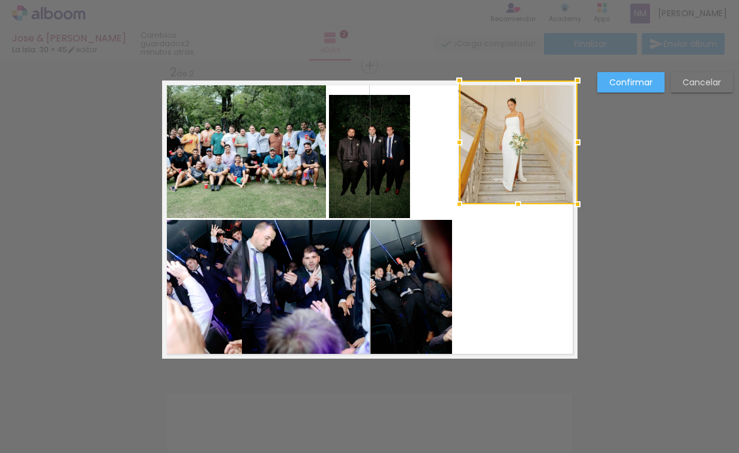
drag, startPoint x: 487, startPoint y: 145, endPoint x: 450, endPoint y: 148, distance: 36.7
click at [450, 148] on div at bounding box center [459, 142] width 24 height 24
click at [523, 199] on quentale-photo at bounding box center [518, 142] width 118 height 124
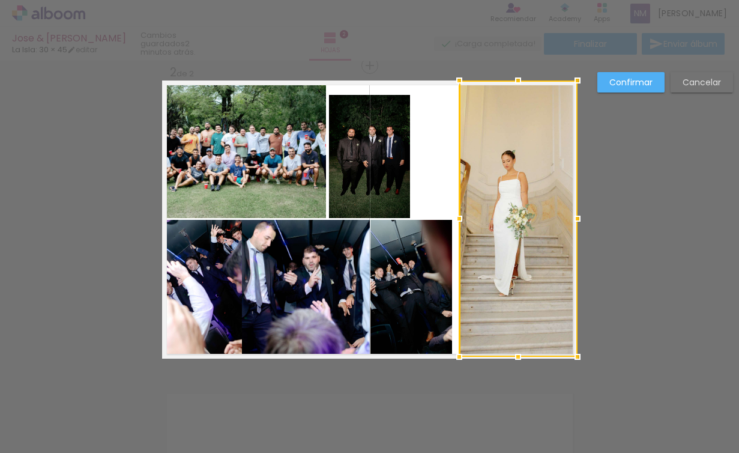
drag, startPoint x: 519, startPoint y: 205, endPoint x: 501, endPoint y: 354, distance: 149.3
click at [506, 354] on div at bounding box center [518, 356] width 24 height 24
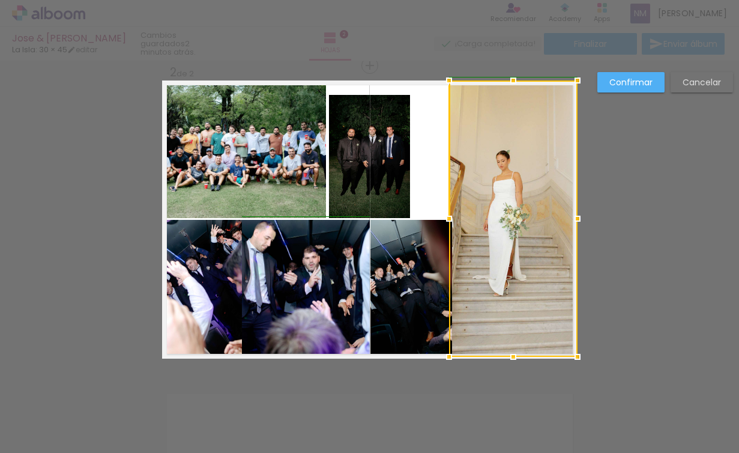
drag, startPoint x: 456, startPoint y: 221, endPoint x: 444, endPoint y: 221, distance: 12.0
click at [444, 221] on div at bounding box center [449, 218] width 24 height 24
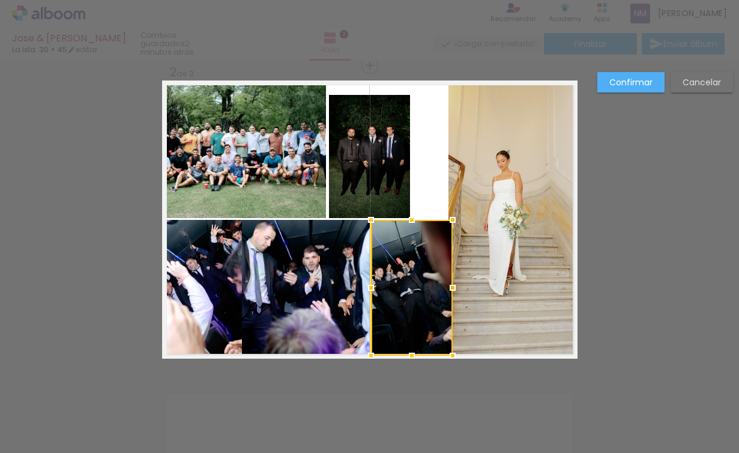
click at [384, 161] on quentale-photo at bounding box center [369, 156] width 81 height 123
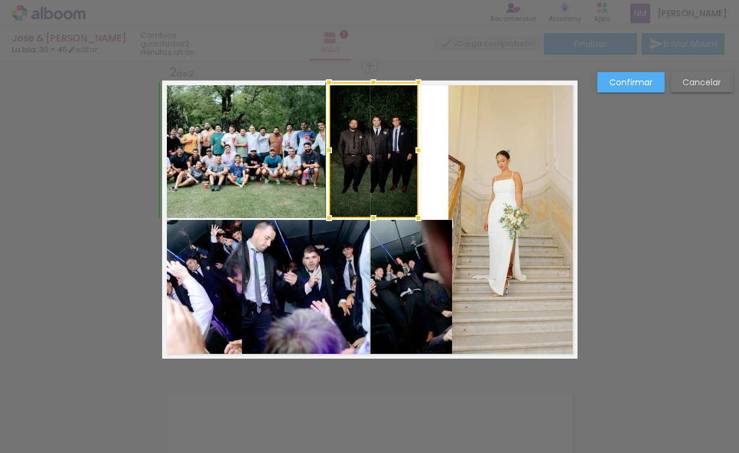
drag, startPoint x: 403, startPoint y: 96, endPoint x: 414, endPoint y: 88, distance: 13.7
click at [414, 88] on div at bounding box center [418, 82] width 24 height 24
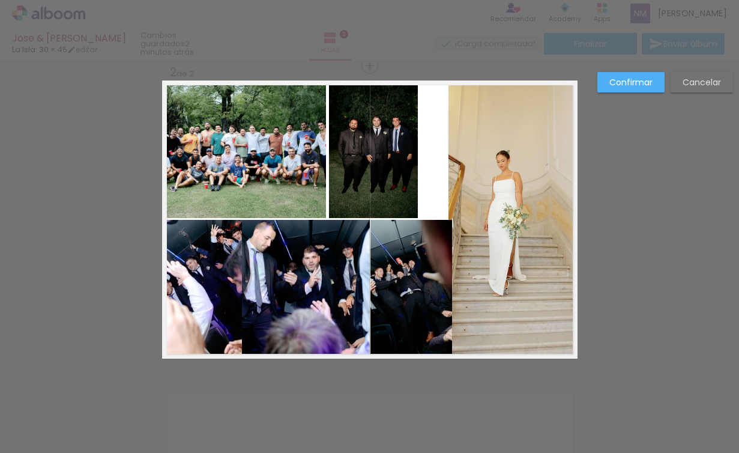
click at [406, 154] on quentale-photo at bounding box center [373, 150] width 89 height 136
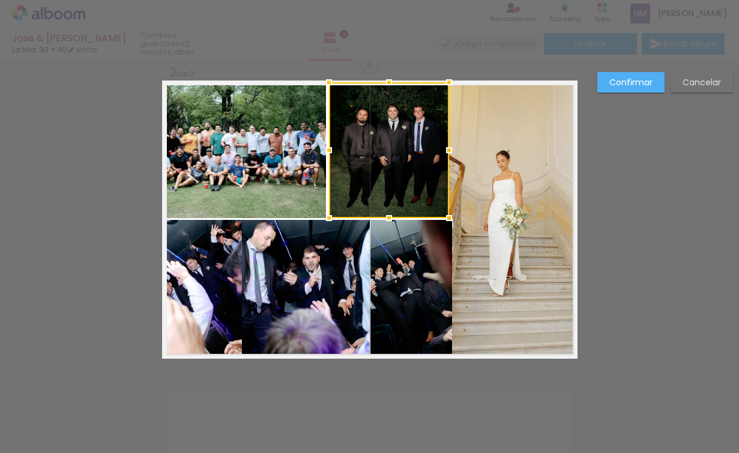
drag, startPoint x: 413, startPoint y: 154, endPoint x: 444, endPoint y: 154, distance: 31.2
click at [444, 154] on div at bounding box center [449, 150] width 24 height 24
click at [648, 328] on div "Confirmar Cancelar" at bounding box center [369, 214] width 739 height 952
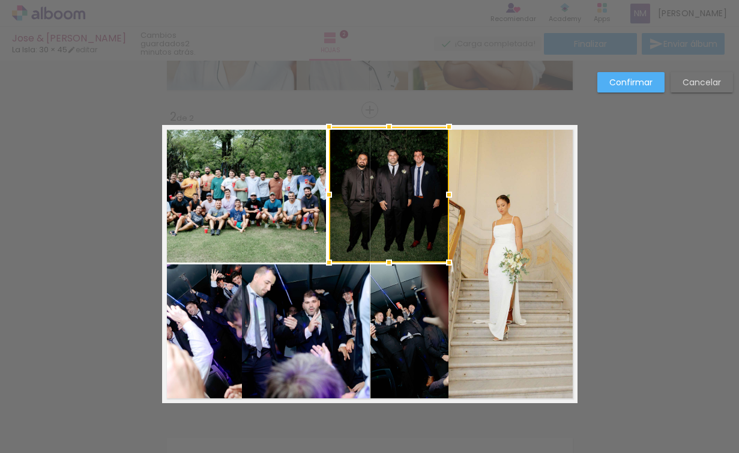
scroll to position [270, 0]
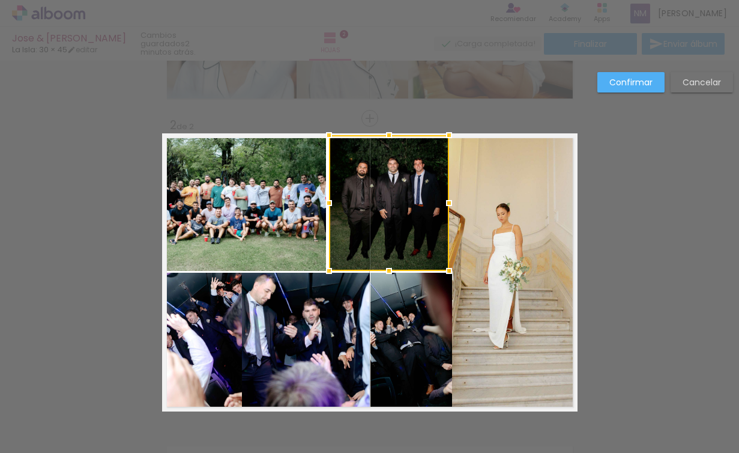
click at [647, 295] on div "Confirmar Cancelar" at bounding box center [369, 267] width 739 height 952
click at [299, 368] on quentale-photo at bounding box center [306, 341] width 128 height 139
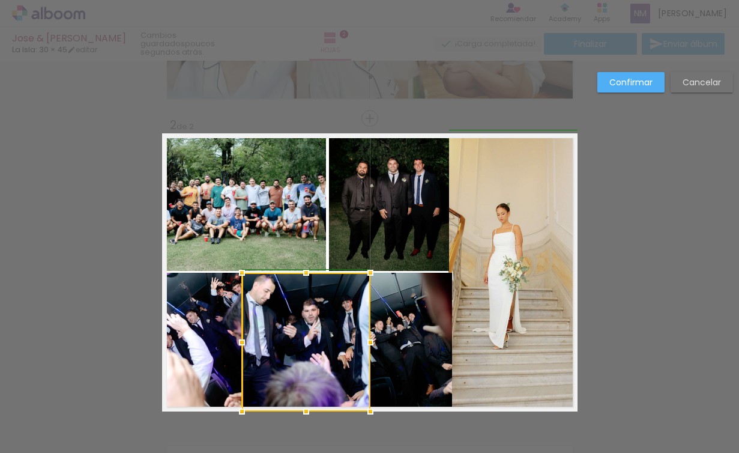
drag, startPoint x: 254, startPoint y: 346, endPoint x: 237, endPoint y: 352, distance: 18.2
click at [237, 352] on div at bounding box center [242, 342] width 24 height 24
click at [650, 223] on div "Confirmar Cancelar" at bounding box center [369, 267] width 739 height 952
click at [475, 295] on quentale-photo at bounding box center [512, 271] width 128 height 276
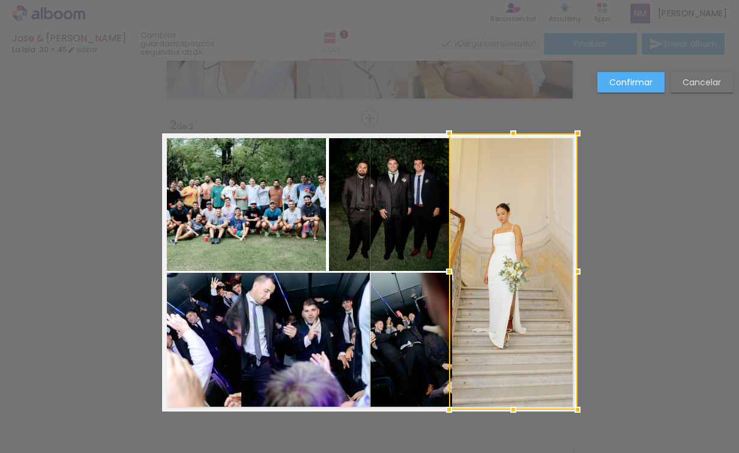
click at [415, 266] on quentale-photo at bounding box center [389, 203] width 120 height 136
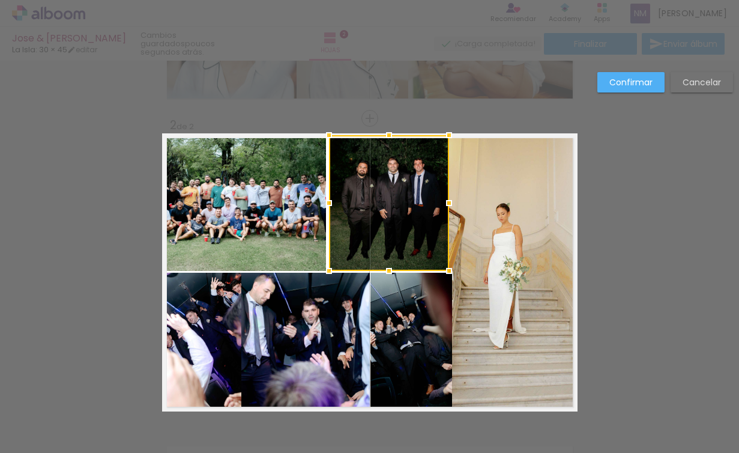
click at [305, 221] on quentale-photo at bounding box center [244, 203] width 164 height 136
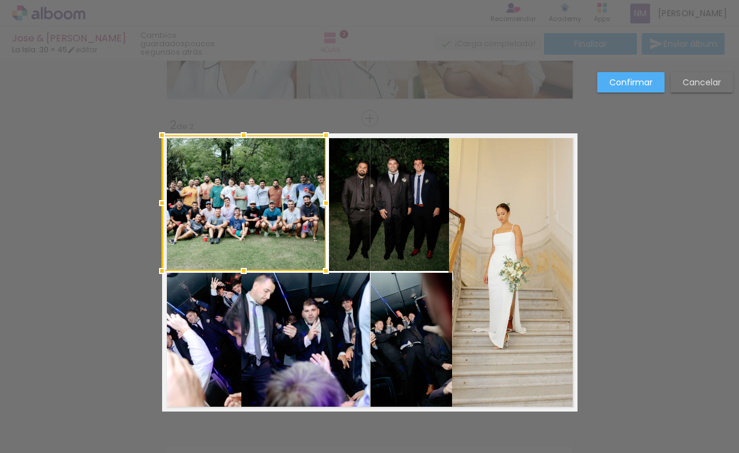
click at [296, 220] on div at bounding box center [244, 203] width 164 height 136
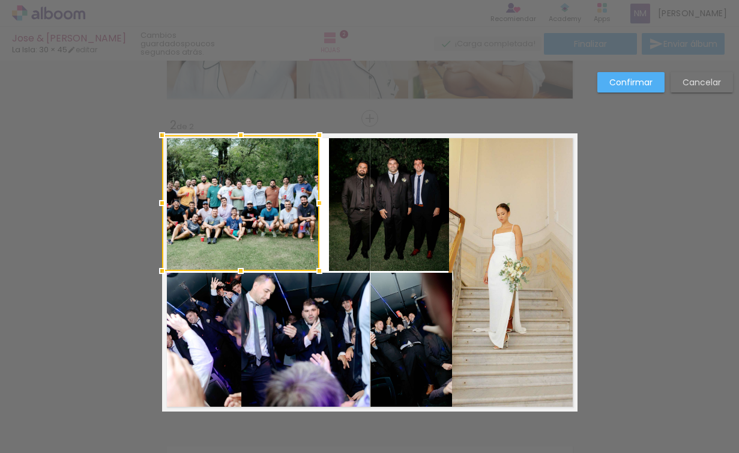
drag, startPoint x: 324, startPoint y: 205, endPoint x: 315, endPoint y: 199, distance: 10.5
click at [315, 199] on div at bounding box center [319, 203] width 24 height 24
click at [349, 195] on quentale-photo at bounding box center [389, 203] width 120 height 136
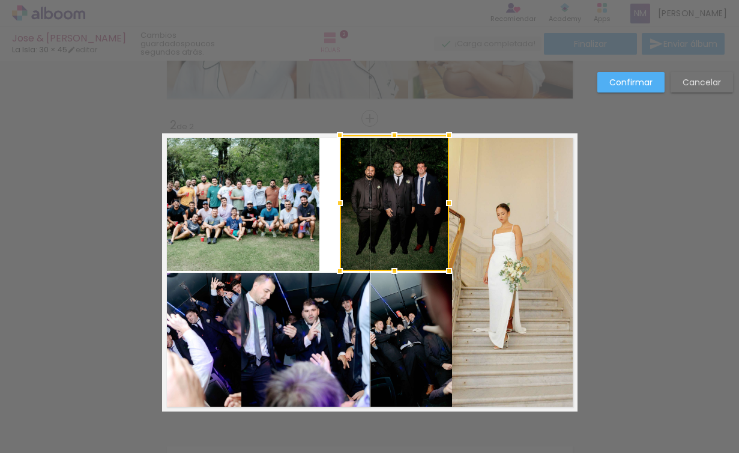
drag, startPoint x: 323, startPoint y: 200, endPoint x: 334, endPoint y: 196, distance: 11.4
click at [334, 196] on div at bounding box center [340, 203] width 24 height 24
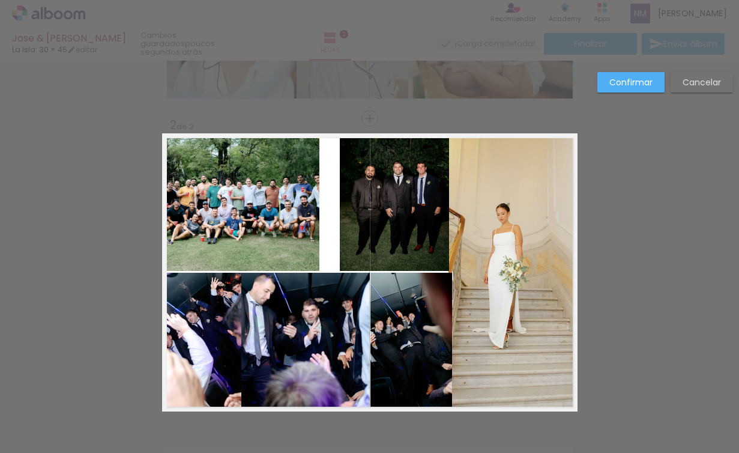
click at [297, 206] on quentale-photo at bounding box center [240, 203] width 157 height 136
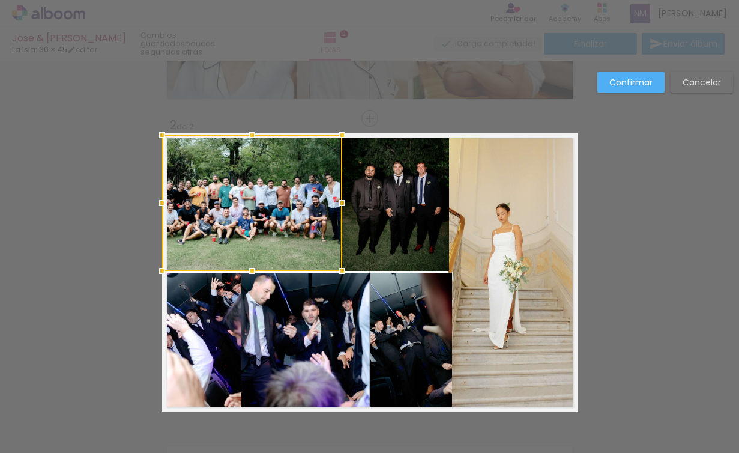
drag, startPoint x: 313, startPoint y: 199, endPoint x: 335, endPoint y: 197, distance: 22.3
click at [335, 197] on div at bounding box center [342, 203] width 24 height 24
click at [374, 196] on quentale-photo at bounding box center [394, 203] width 109 height 136
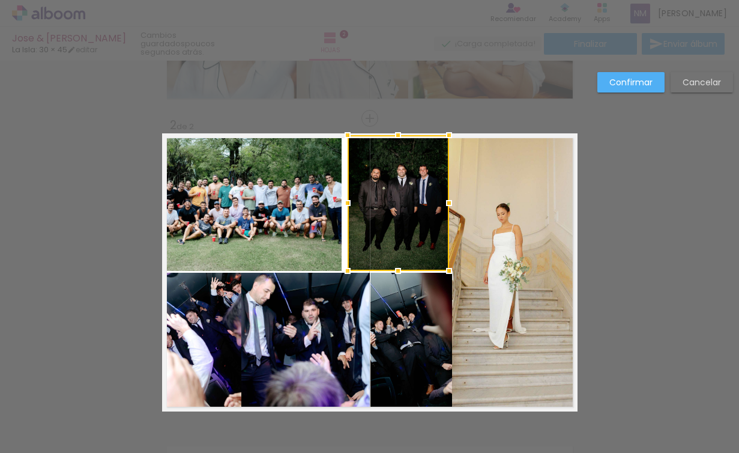
drag, startPoint x: 334, startPoint y: 203, endPoint x: 342, endPoint y: 202, distance: 7.8
click at [342, 202] on div at bounding box center [347, 203] width 24 height 24
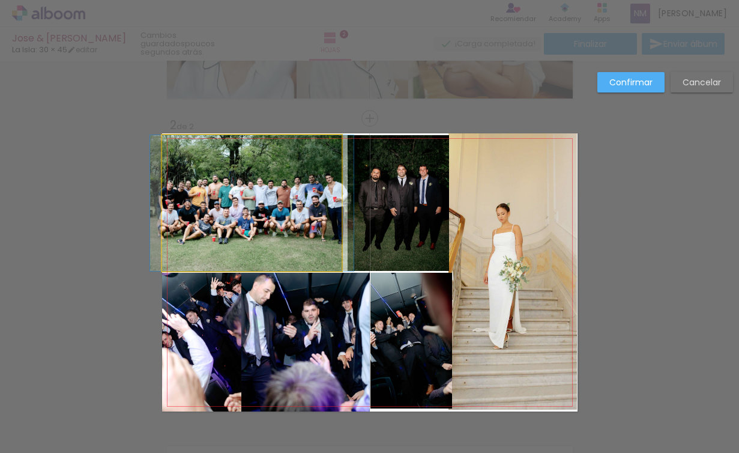
drag, startPoint x: 325, startPoint y: 207, endPoint x: 346, endPoint y: 199, distance: 22.6
click at [326, 207] on quentale-photo at bounding box center [252, 203] width 180 height 136
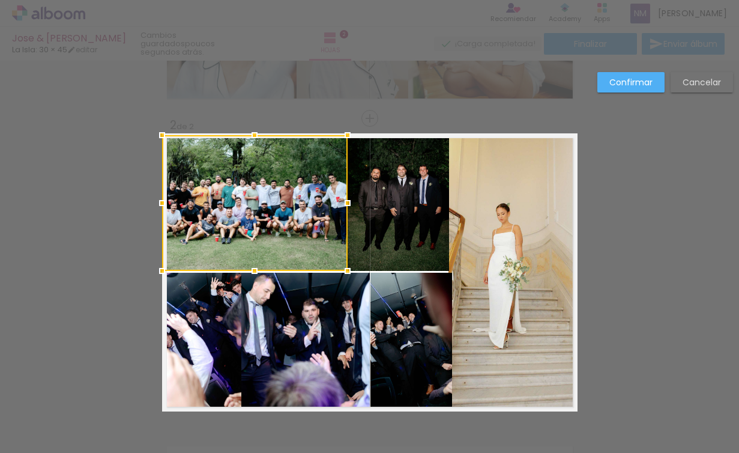
drag, startPoint x: 337, startPoint y: 202, endPoint x: 343, endPoint y: 200, distance: 6.1
click at [343, 200] on div at bounding box center [347, 203] width 24 height 24
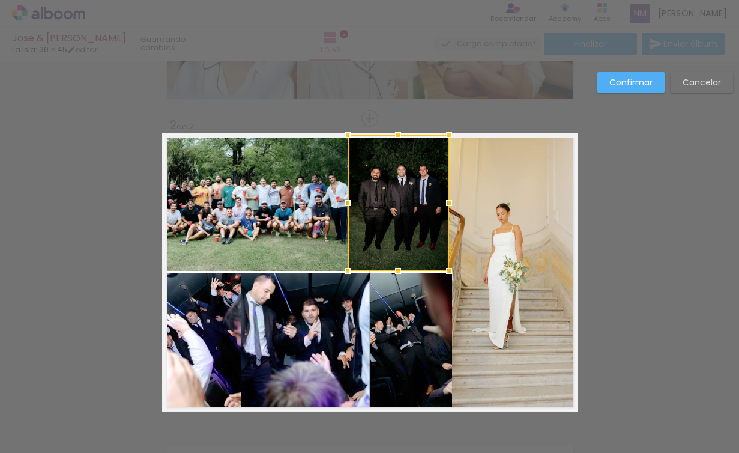
click at [388, 212] on div at bounding box center [397, 203] width 101 height 136
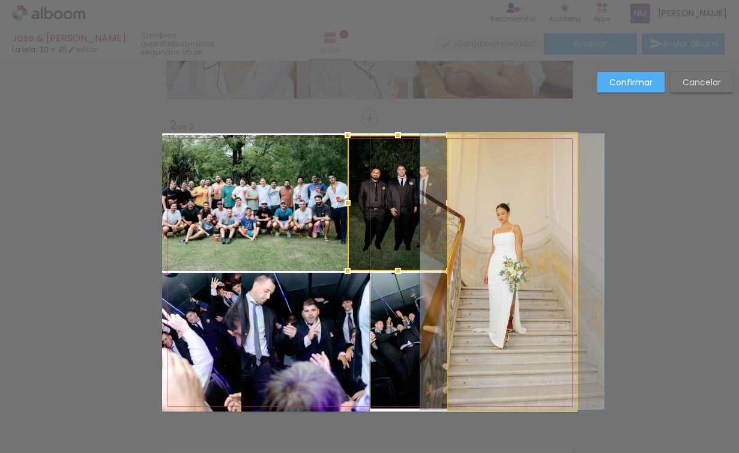
click at [469, 224] on quentale-photo at bounding box center [512, 271] width 128 height 276
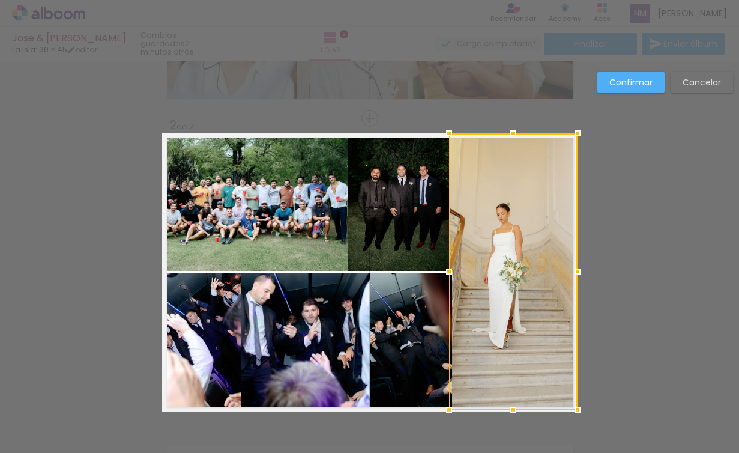
click at [289, 349] on quentale-photo at bounding box center [305, 341] width 128 height 139
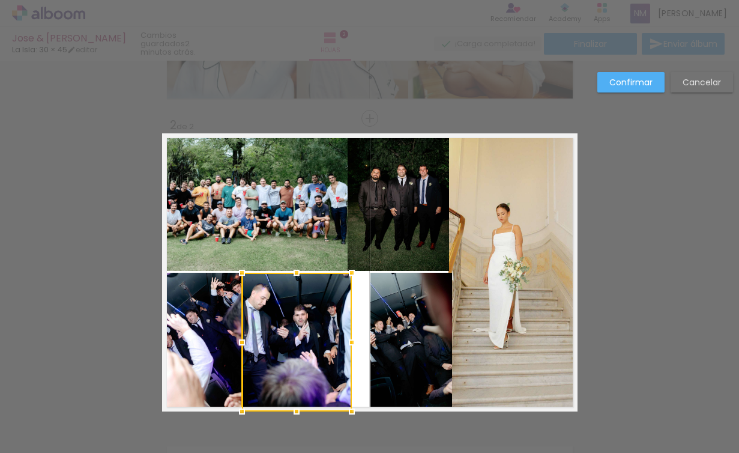
drag, startPoint x: 364, startPoint y: 340, endPoint x: 346, endPoint y: 340, distance: 18.0
click at [346, 340] on div at bounding box center [352, 342] width 24 height 24
click at [341, 335] on div at bounding box center [350, 342] width 24 height 24
click at [392, 331] on quentale-photo at bounding box center [411, 340] width 82 height 136
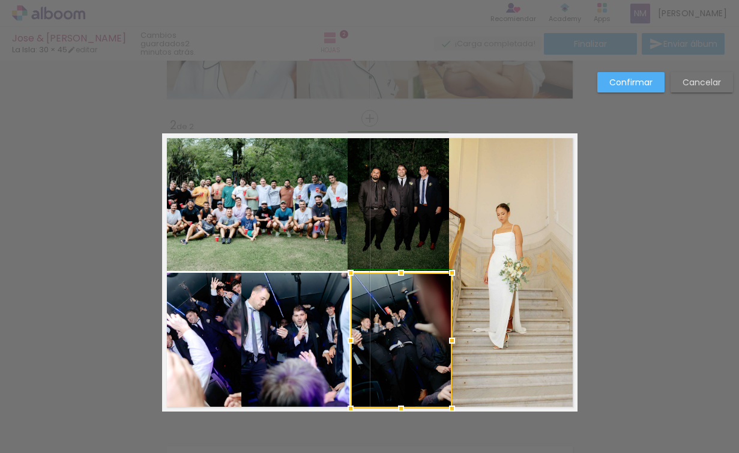
drag, startPoint x: 367, startPoint y: 337, endPoint x: 351, endPoint y: 337, distance: 16.8
click at [350, 337] on div at bounding box center [350, 340] width 24 height 24
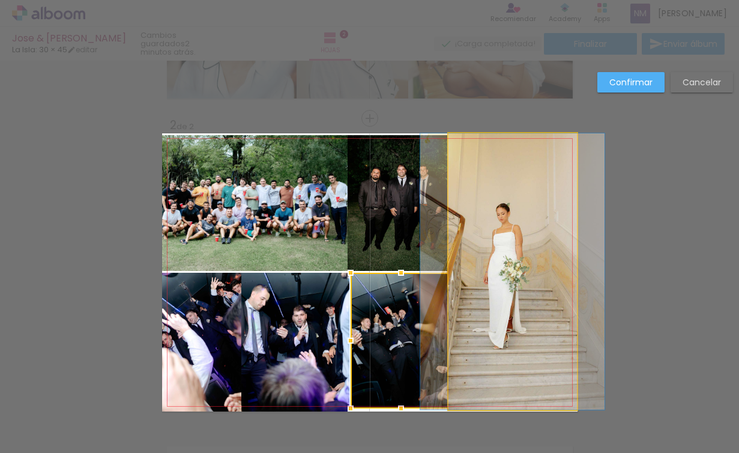
click at [495, 305] on quentale-photo at bounding box center [512, 271] width 128 height 276
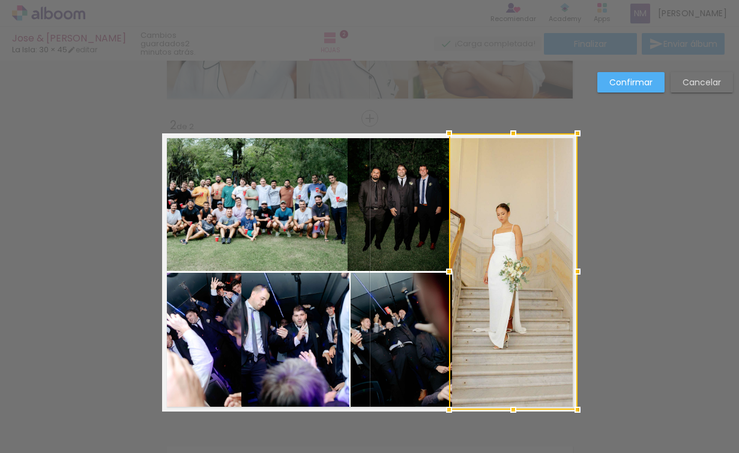
click at [444, 270] on div at bounding box center [449, 271] width 24 height 24
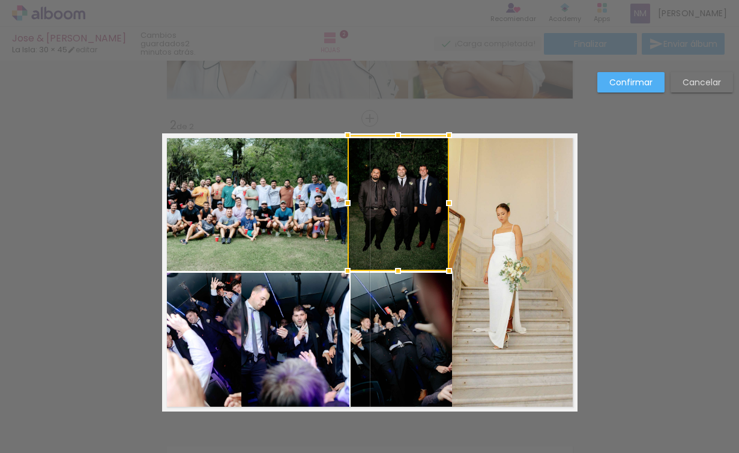
click at [399, 424] on div "Confirmar Cancelar" at bounding box center [369, 267] width 739 height 952
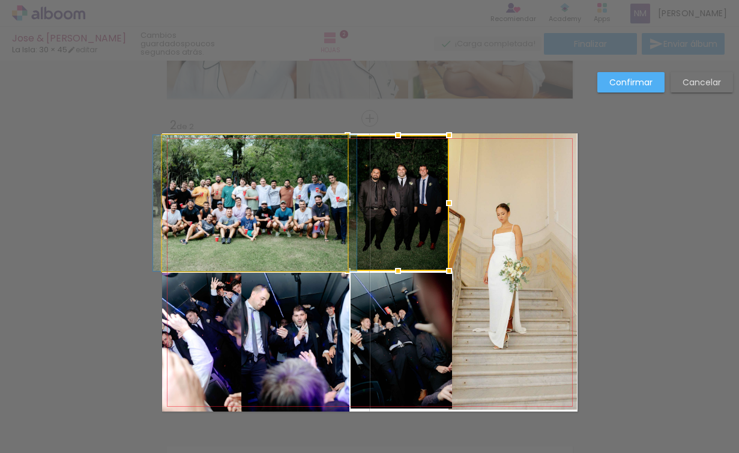
click at [314, 215] on quentale-photo at bounding box center [254, 203] width 185 height 136
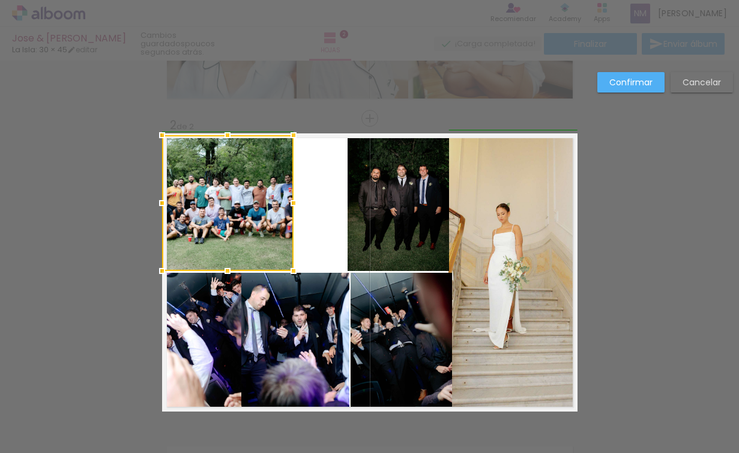
drag, startPoint x: 344, startPoint y: 204, endPoint x: 286, endPoint y: 203, distance: 57.6
click at [286, 203] on div at bounding box center [293, 203] width 24 height 24
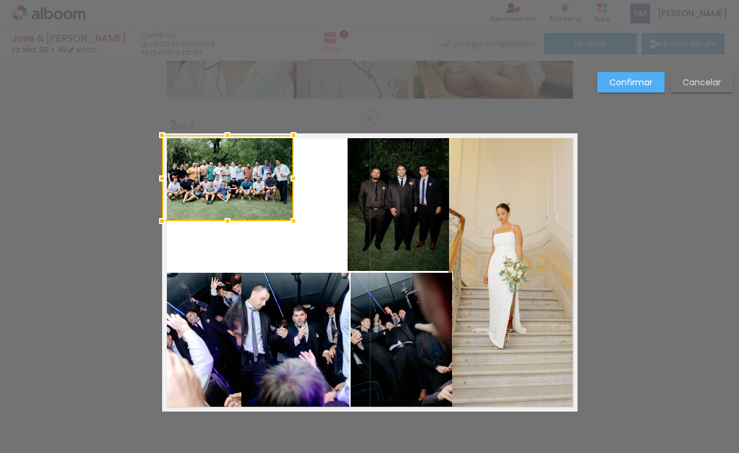
drag, startPoint x: 221, startPoint y: 272, endPoint x: 224, endPoint y: 222, distance: 49.9
click at [224, 222] on div at bounding box center [227, 221] width 24 height 24
click at [394, 233] on quentale-photo at bounding box center [397, 203] width 101 height 136
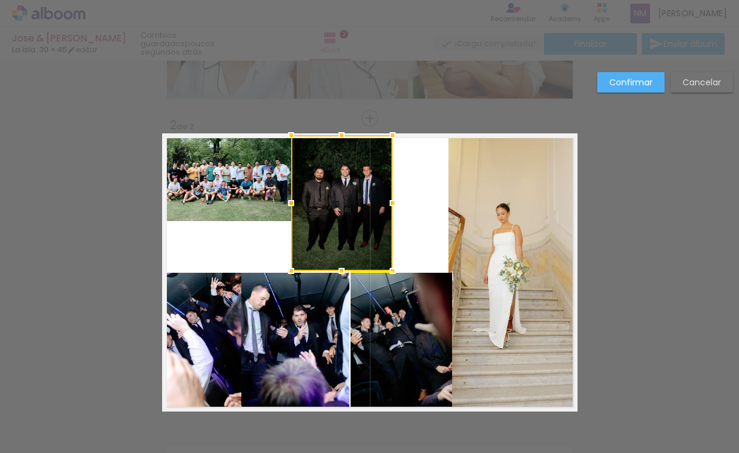
drag, startPoint x: 395, startPoint y: 233, endPoint x: 338, endPoint y: 232, distance: 56.4
click at [338, 232] on div at bounding box center [341, 203] width 101 height 136
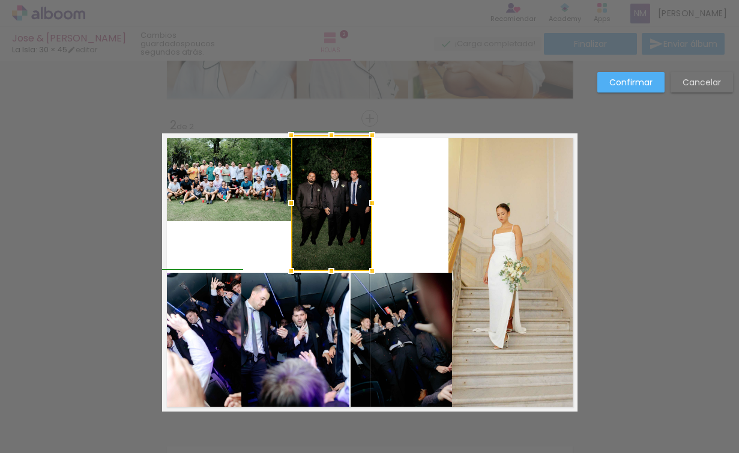
drag, startPoint x: 387, startPoint y: 205, endPoint x: 362, endPoint y: 205, distance: 24.6
click at [362, 205] on div at bounding box center [372, 203] width 24 height 24
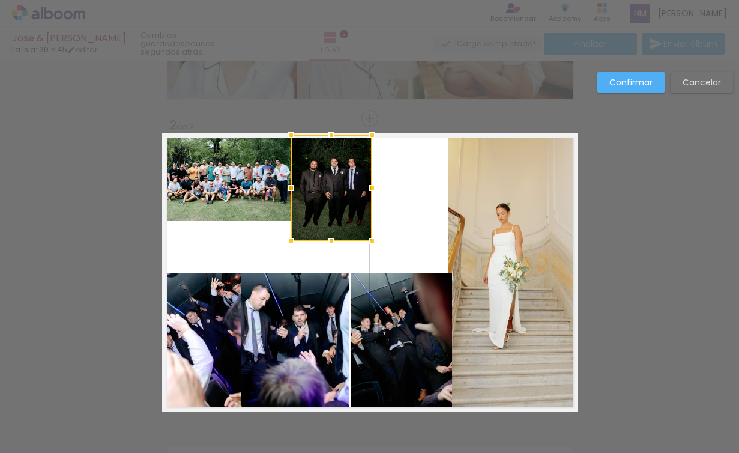
drag, startPoint x: 326, startPoint y: 269, endPoint x: 326, endPoint y: 239, distance: 30.0
click at [326, 239] on div at bounding box center [331, 241] width 24 height 24
click at [301, 301] on quentale-photo at bounding box center [295, 341] width 108 height 139
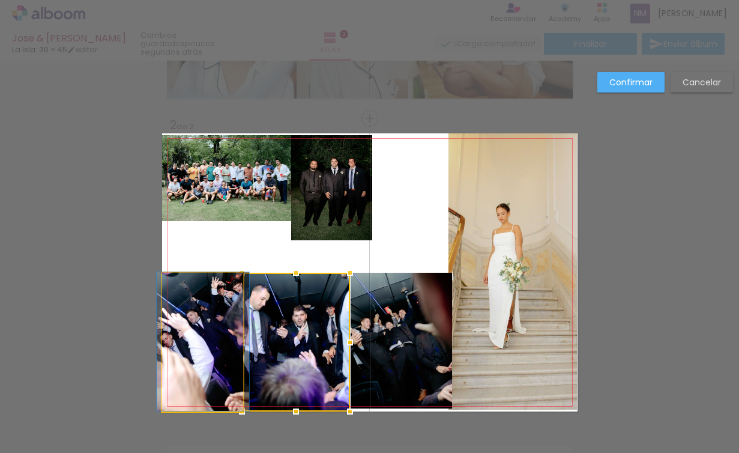
drag, startPoint x: 180, startPoint y: 303, endPoint x: 182, endPoint y: 256, distance: 46.8
click at [182, 256] on quentale-layouter at bounding box center [369, 272] width 415 height 278
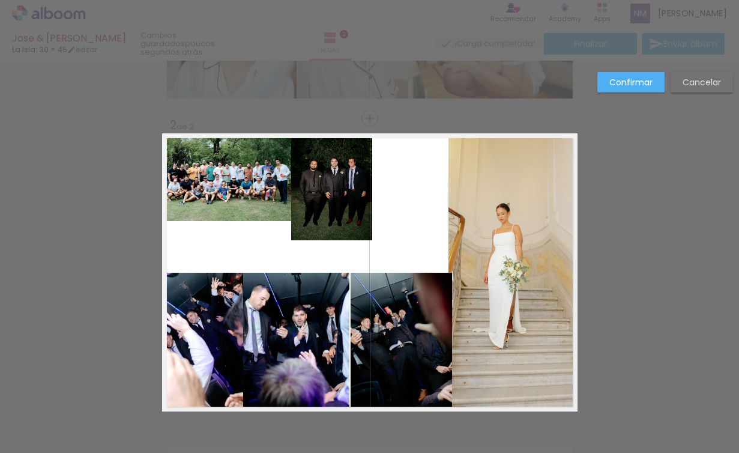
click at [197, 319] on quentale-photo at bounding box center [202, 341] width 81 height 139
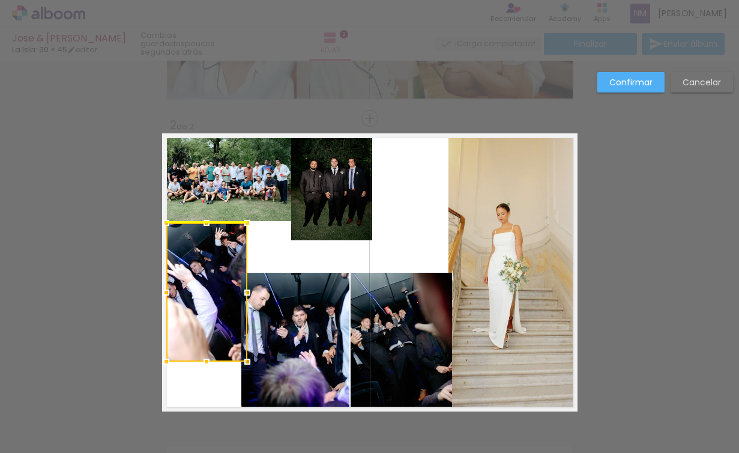
drag, startPoint x: 197, startPoint y: 319, endPoint x: 201, endPoint y: 263, distance: 55.9
click at [201, 263] on div at bounding box center [206, 292] width 81 height 139
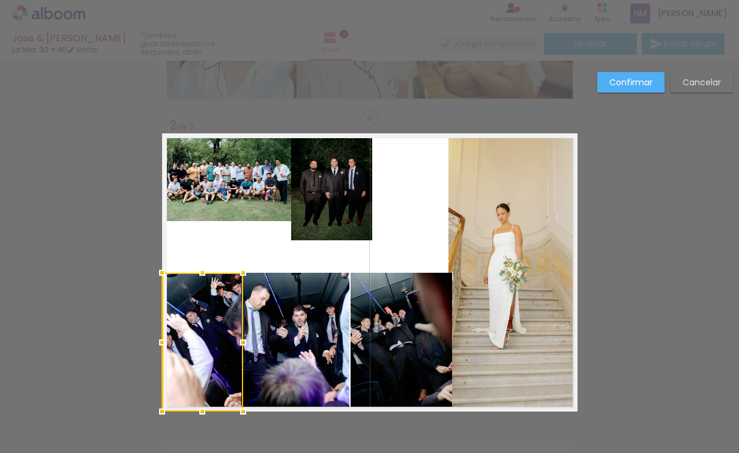
drag, startPoint x: 196, startPoint y: 304, endPoint x: 194, endPoint y: 350, distance: 46.2
click at [194, 350] on div at bounding box center [202, 341] width 81 height 139
click at [0, 0] on slot "Cancelar" at bounding box center [0, 0] width 0 height 0
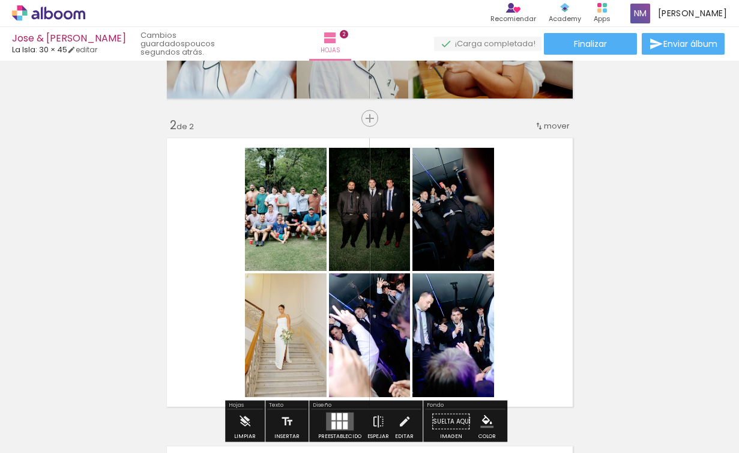
click at [606, 284] on div "Insertar hoja 1 de 2 Insertar hoja 2 de 2" at bounding box center [369, 257] width 739 height 924
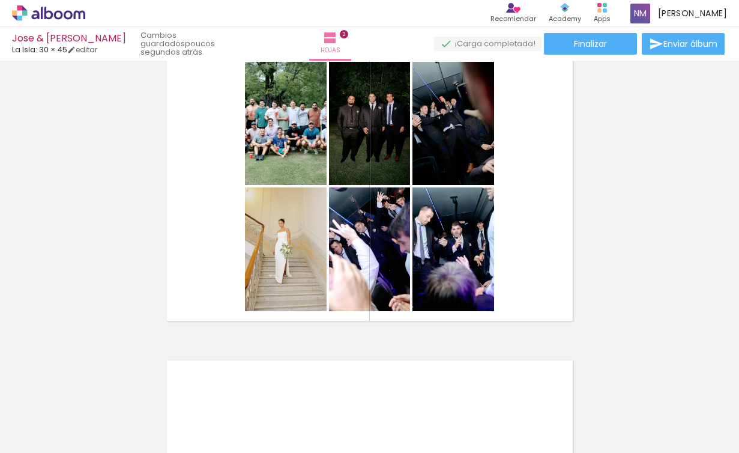
scroll to position [316, 0]
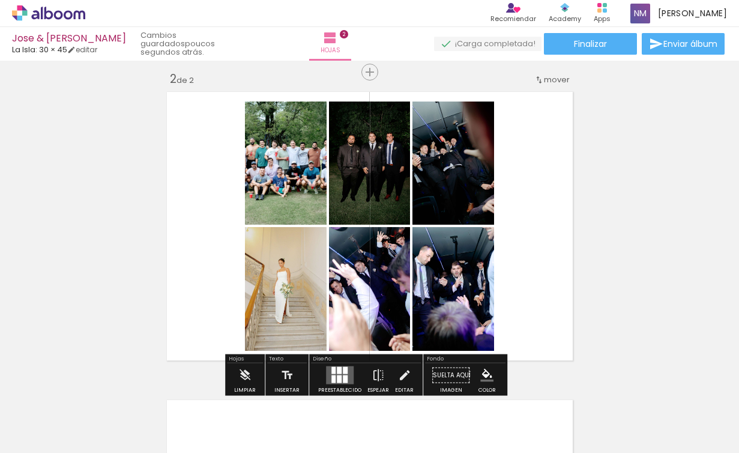
click at [343, 367] on div at bounding box center [345, 370] width 5 height 7
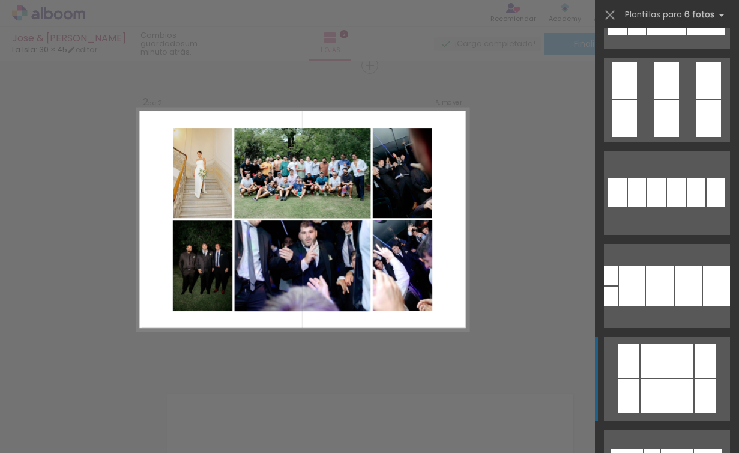
scroll to position [10714, 0]
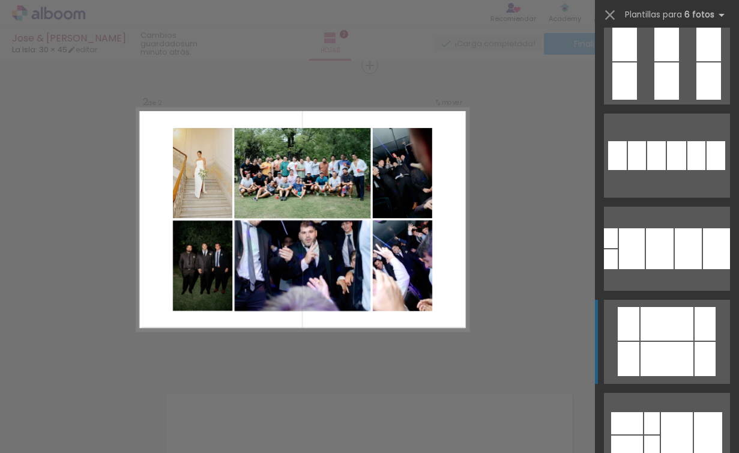
click at [660, 341] on quentale-layouter at bounding box center [667, 341] width 126 height 84
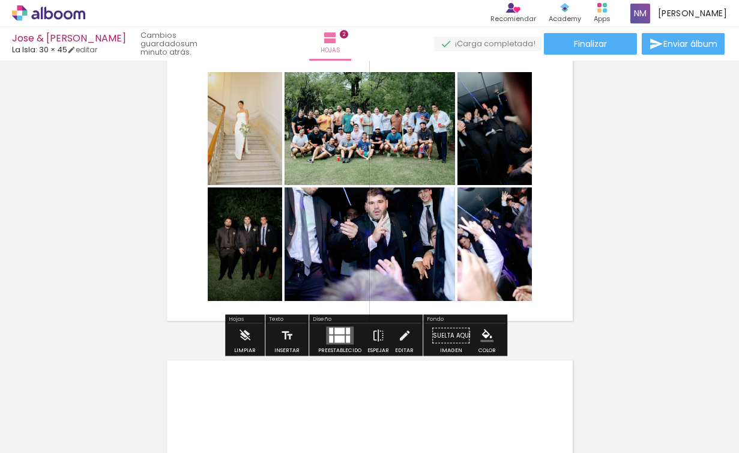
scroll to position [360, 0]
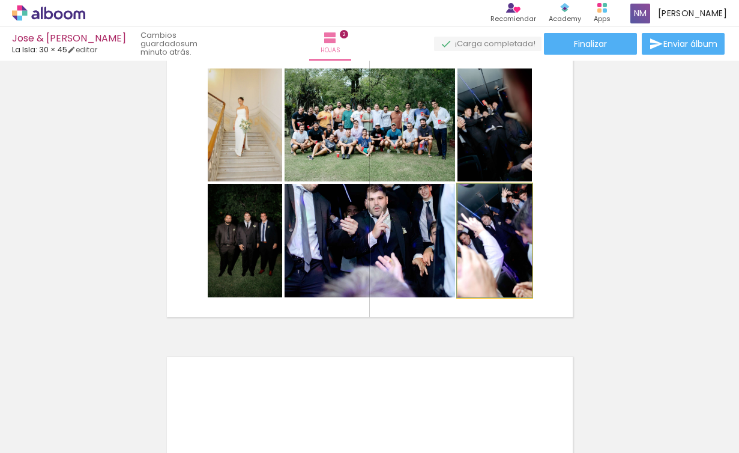
click at [507, 255] on quentale-photo at bounding box center [494, 240] width 74 height 113
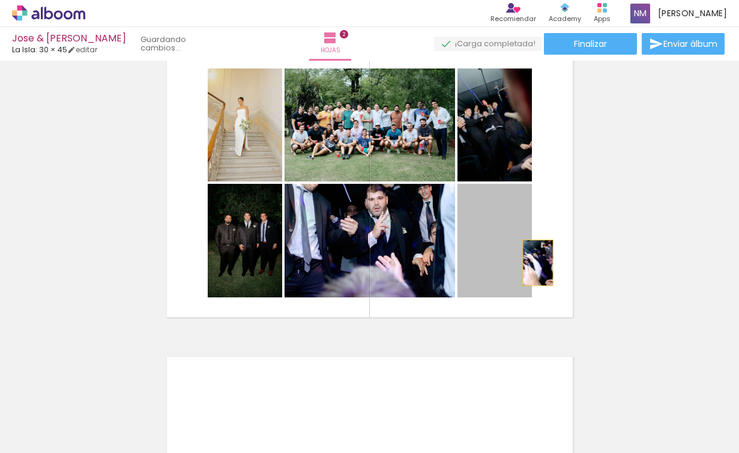
drag, startPoint x: 507, startPoint y: 255, endPoint x: 499, endPoint y: 242, distance: 14.8
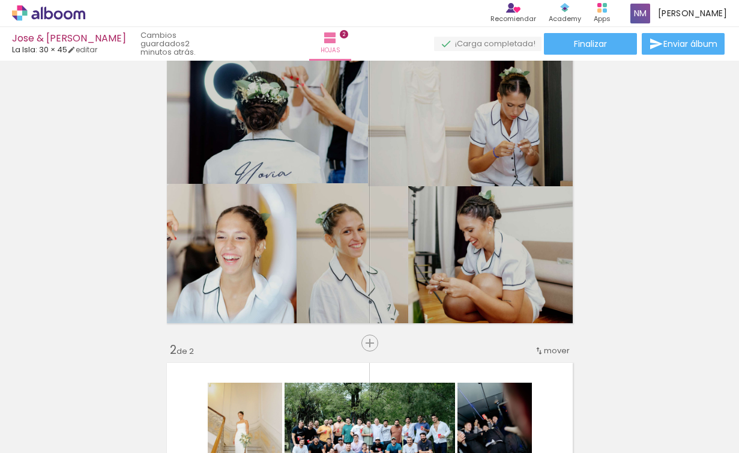
scroll to position [45, 0]
